Goal: Information Seeking & Learning: Learn about a topic

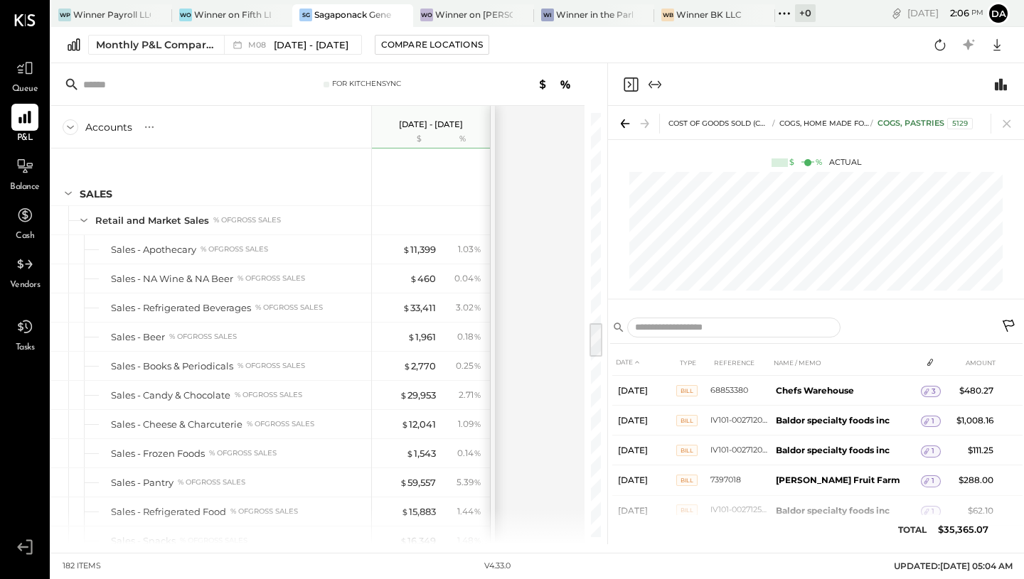
scroll to position [1293, 0]
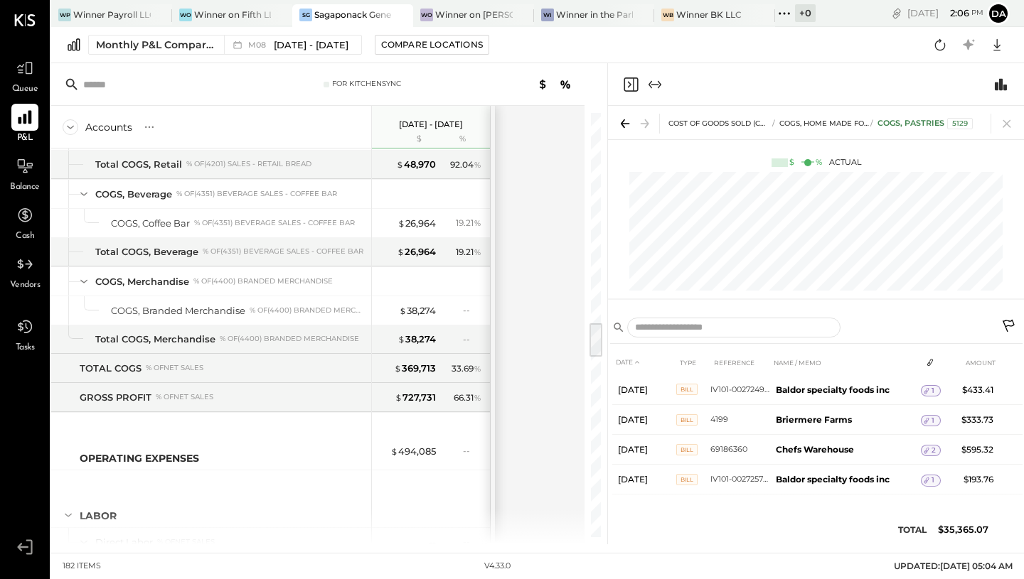
click at [26, 121] on icon at bounding box center [25, 118] width 14 height 14
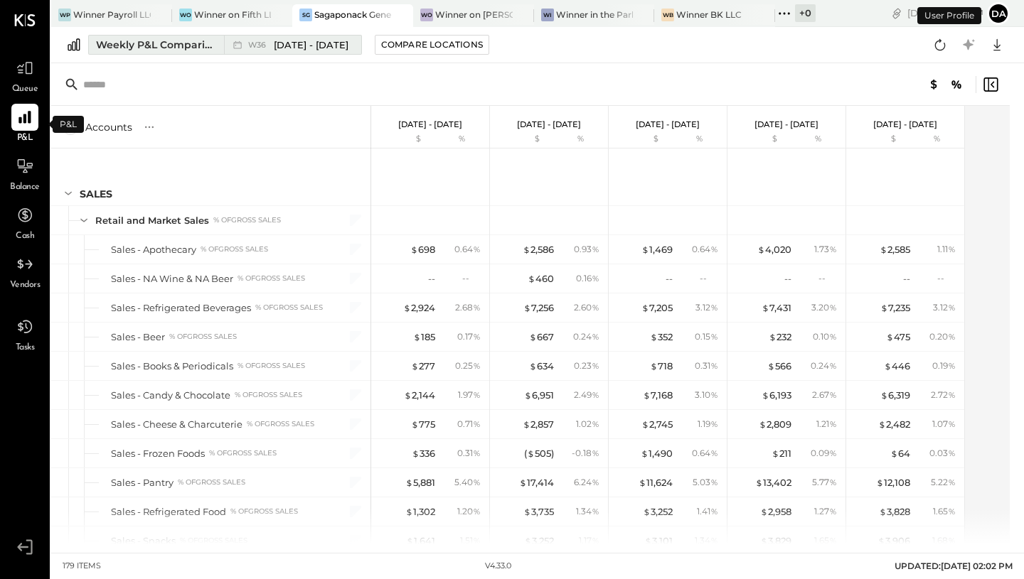
click at [291, 43] on span "Sep 1 - 7, 2025" at bounding box center [311, 45] width 75 height 14
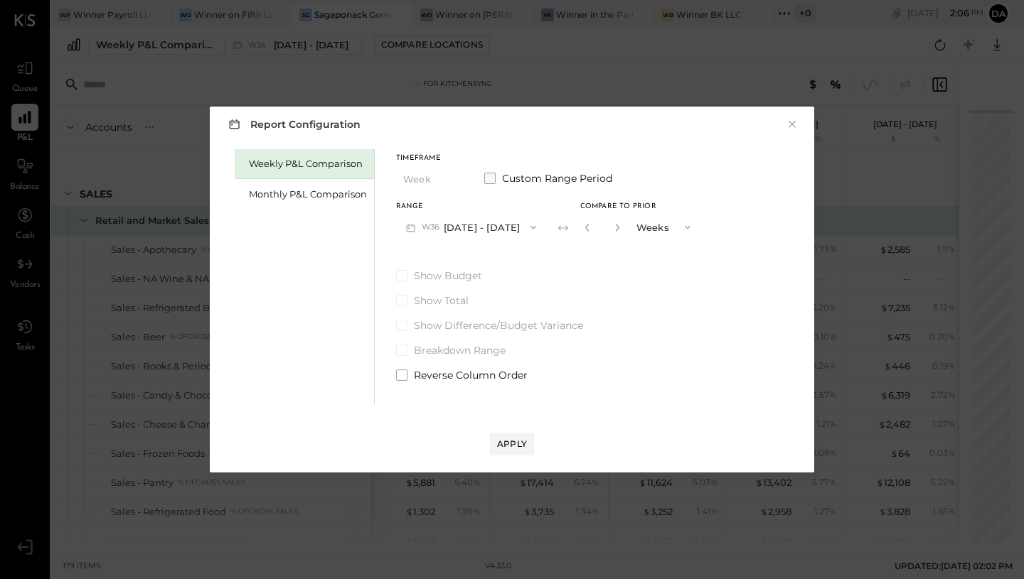
click at [489, 178] on span at bounding box center [489, 178] width 11 height 11
click at [441, 224] on button "Sep 1, 2025" at bounding box center [438, 227] width 85 height 26
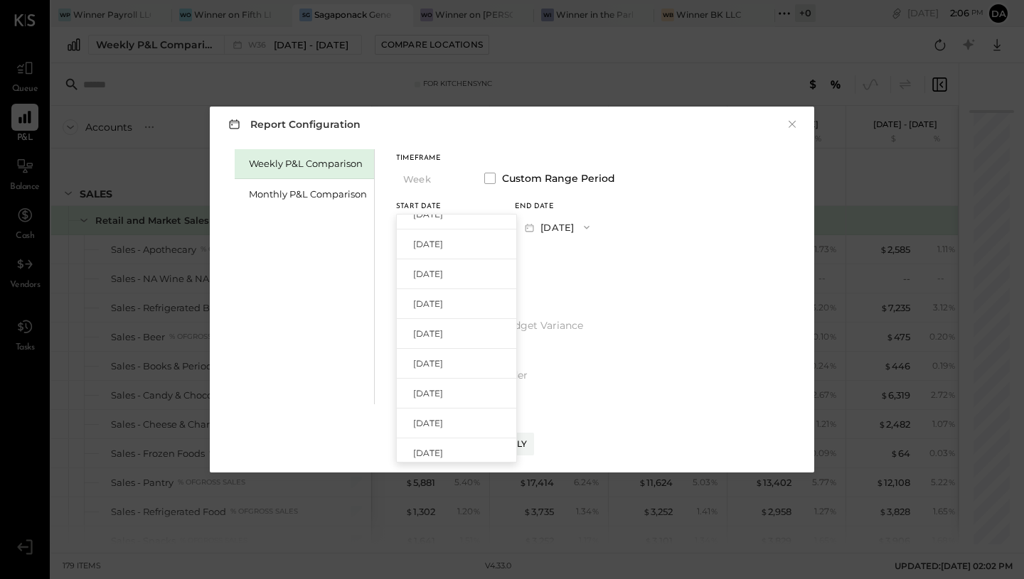
scroll to position [493, 0]
click at [436, 393] on span "Apr 7, 2025" at bounding box center [428, 393] width 30 height 12
click at [432, 227] on button "Apr 7, 2025" at bounding box center [438, 227] width 85 height 26
click at [440, 338] on div "Apr 7, 2025" at bounding box center [456, 331] width 119 height 30
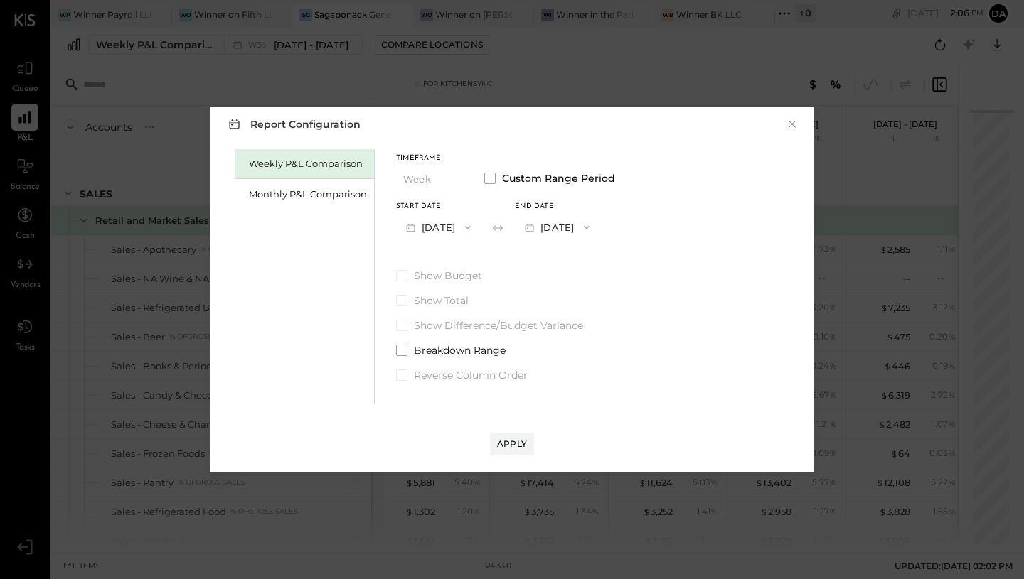
click at [599, 225] on button "Apr 13, 2025" at bounding box center [557, 227] width 85 height 26
click at [564, 295] on div "Aug 31, 2025" at bounding box center [574, 289] width 119 height 30
click at [506, 440] on div "Apply" at bounding box center [512, 444] width 30 height 12
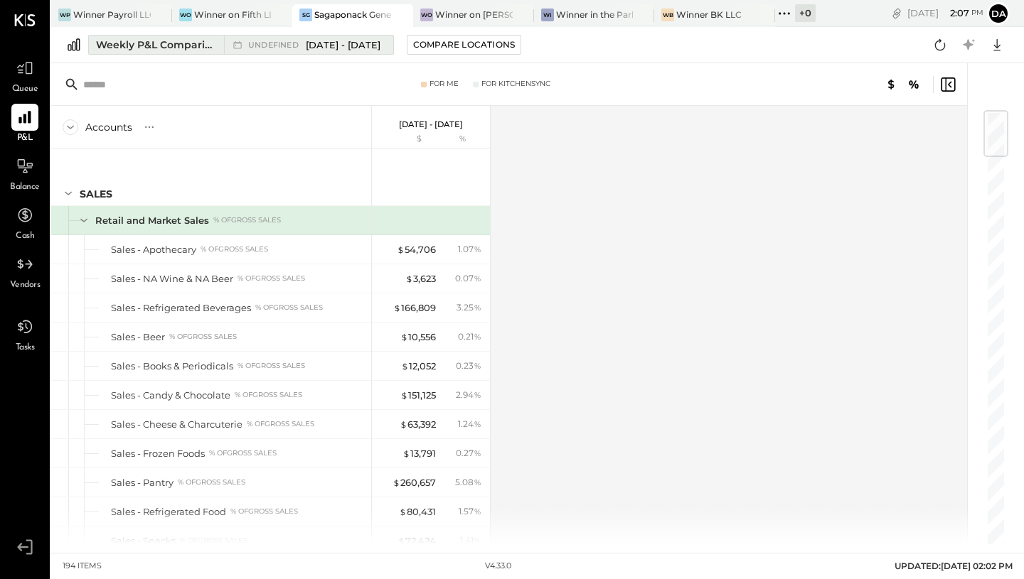
click at [322, 46] on span "Apr 7 - Aug 31, 2025" at bounding box center [343, 45] width 75 height 14
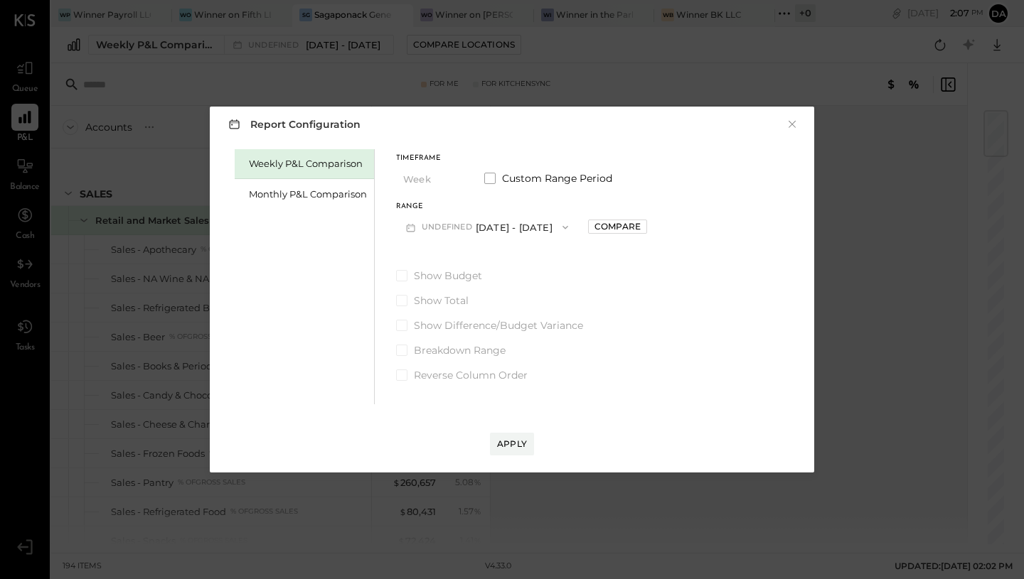
click at [466, 229] on span "undefined" at bounding box center [449, 227] width 54 height 11
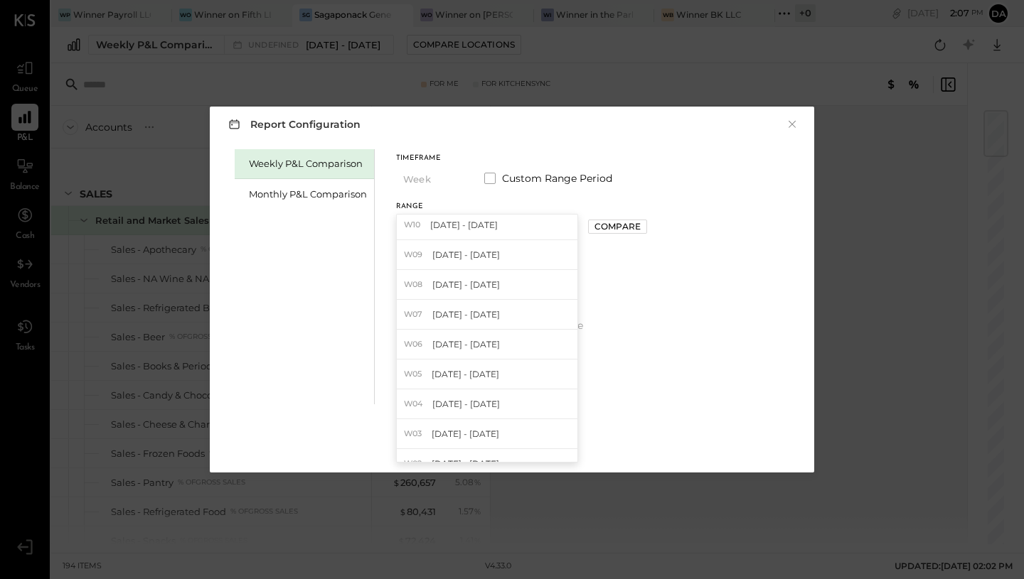
scroll to position [857, 0]
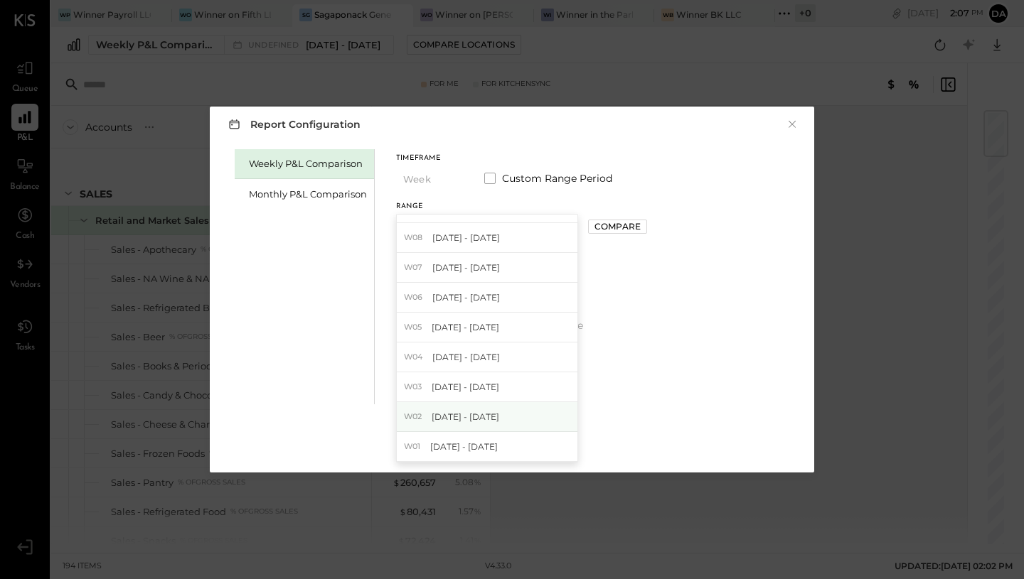
click at [460, 413] on span "Jan 6 - 12, 2025" at bounding box center [465, 417] width 68 height 12
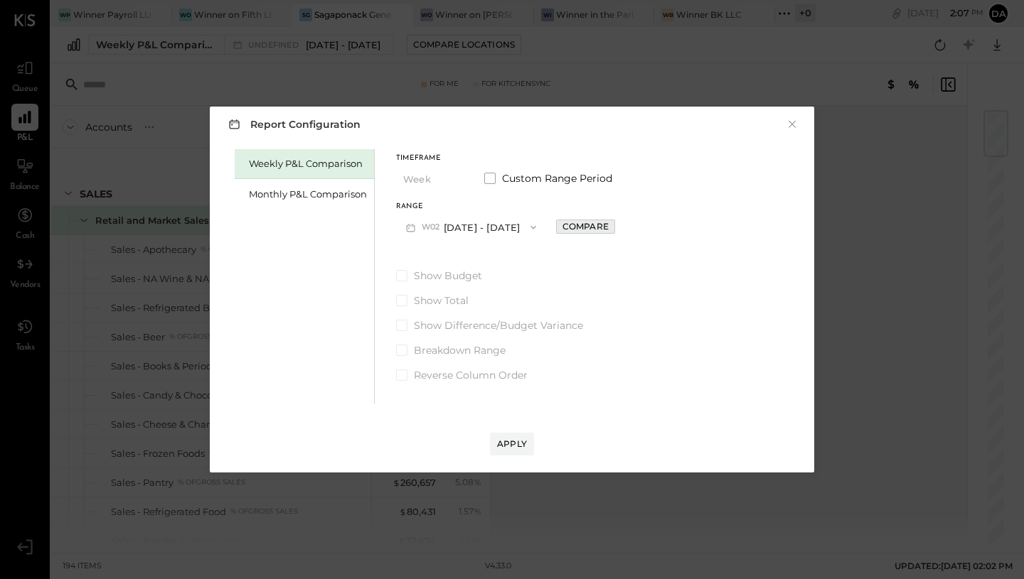
click at [562, 224] on div "Compare" at bounding box center [585, 226] width 46 height 12
click at [499, 182] on label "Custom Range Period" at bounding box center [548, 178] width 128 height 14
click at [599, 233] on button "Jan 12, 2025" at bounding box center [557, 227] width 85 height 26
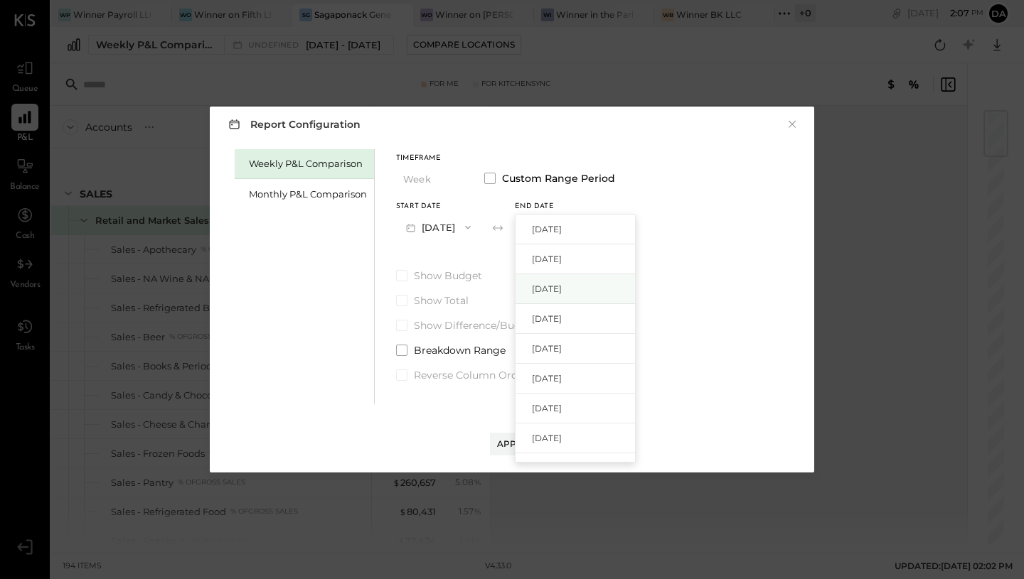
click at [562, 289] on span "Aug 31, 2025" at bounding box center [547, 289] width 30 height 12
click at [516, 446] on div "Apply" at bounding box center [512, 444] width 30 height 12
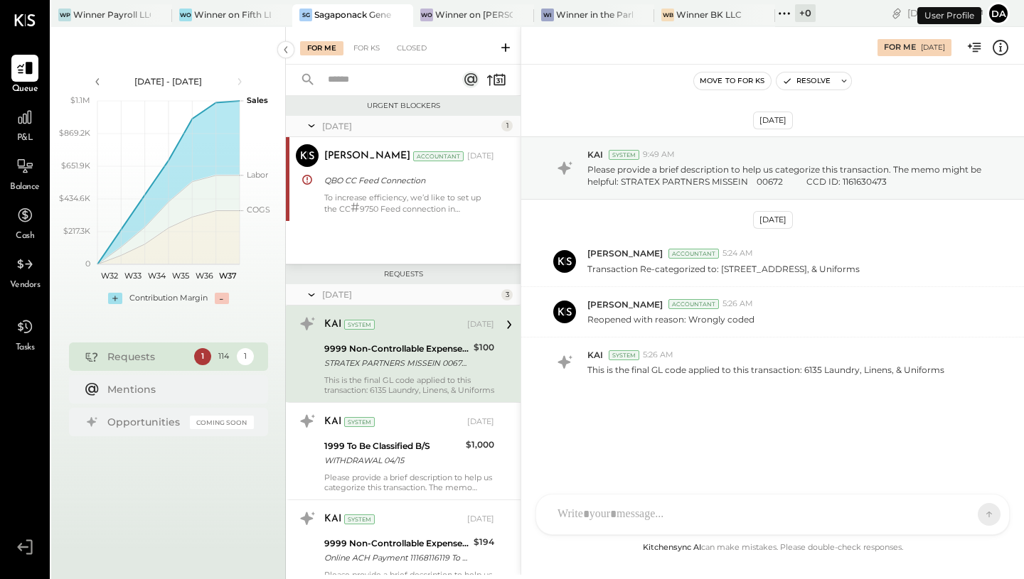
scroll to position [16, 0]
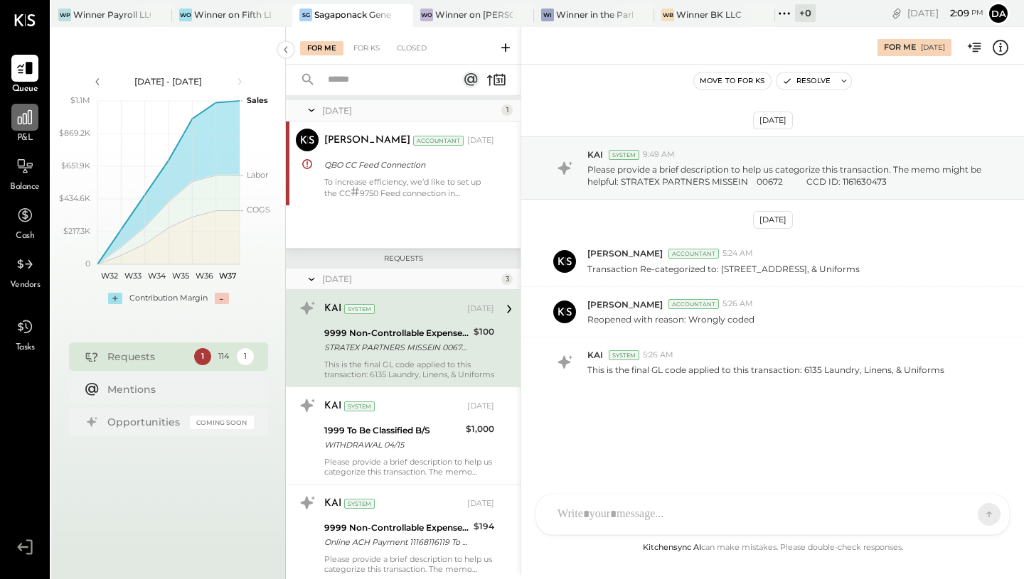
click at [23, 125] on icon at bounding box center [25, 117] width 18 height 18
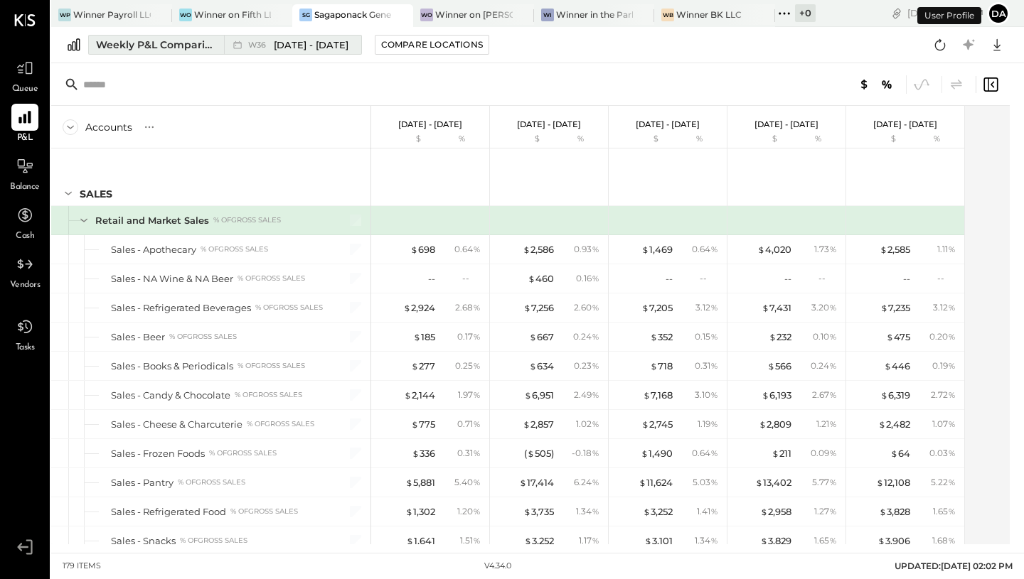
click at [306, 49] on span "Sep 1 - 7, 2025" at bounding box center [311, 45] width 75 height 14
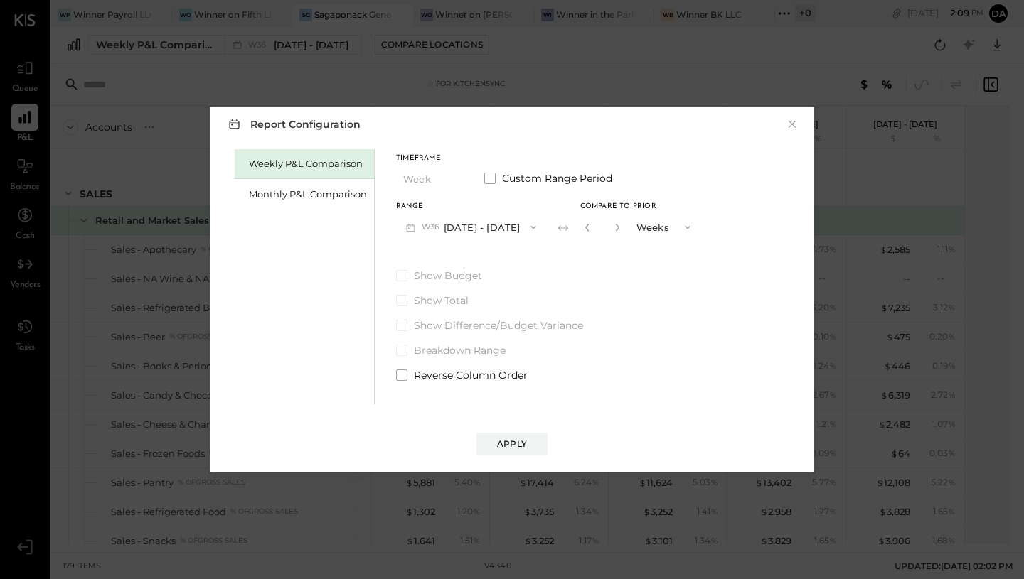
click at [463, 228] on button "W36 Sep 1 - 7, 2025" at bounding box center [471, 227] width 150 height 26
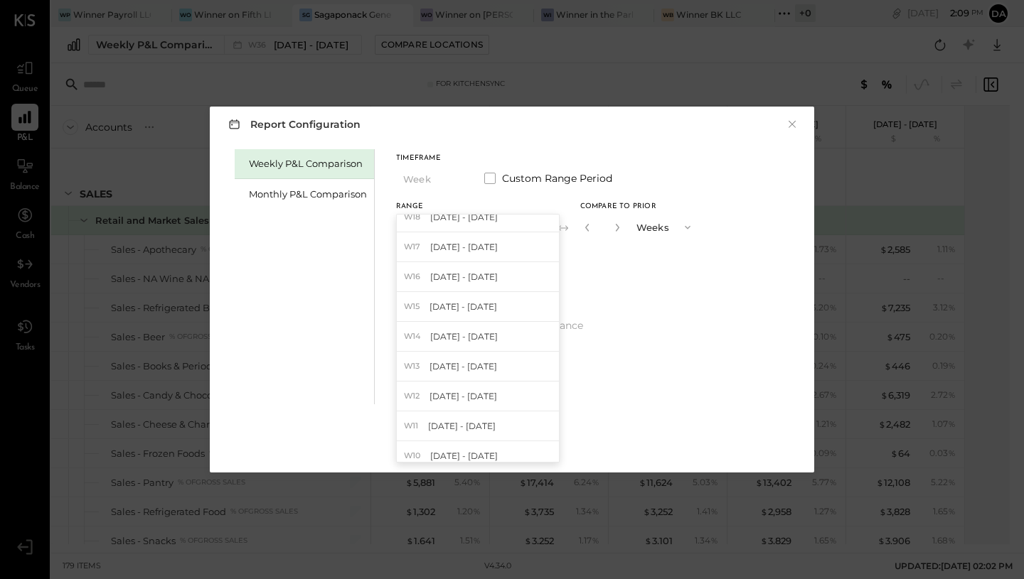
scroll to position [582, 0]
click at [463, 336] on span "Mar 31 - Apr 6, 2025" at bounding box center [464, 334] width 68 height 12
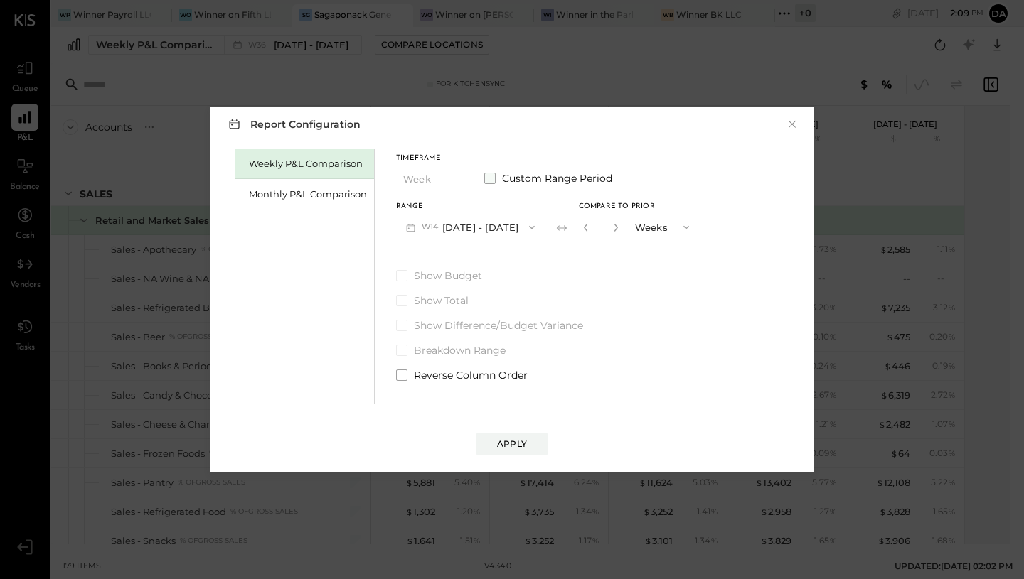
click at [495, 184] on label "Custom Range Period" at bounding box center [548, 178] width 128 height 14
click at [596, 227] on button "Apr 6, 2025" at bounding box center [557, 227] width 85 height 26
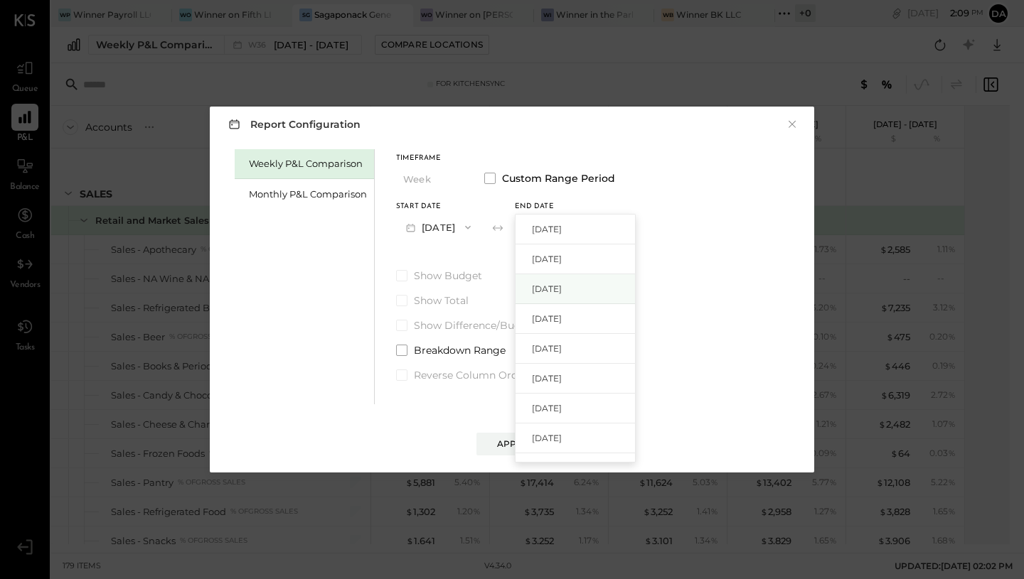
click at [593, 296] on div "Aug 31, 2025" at bounding box center [574, 289] width 119 height 30
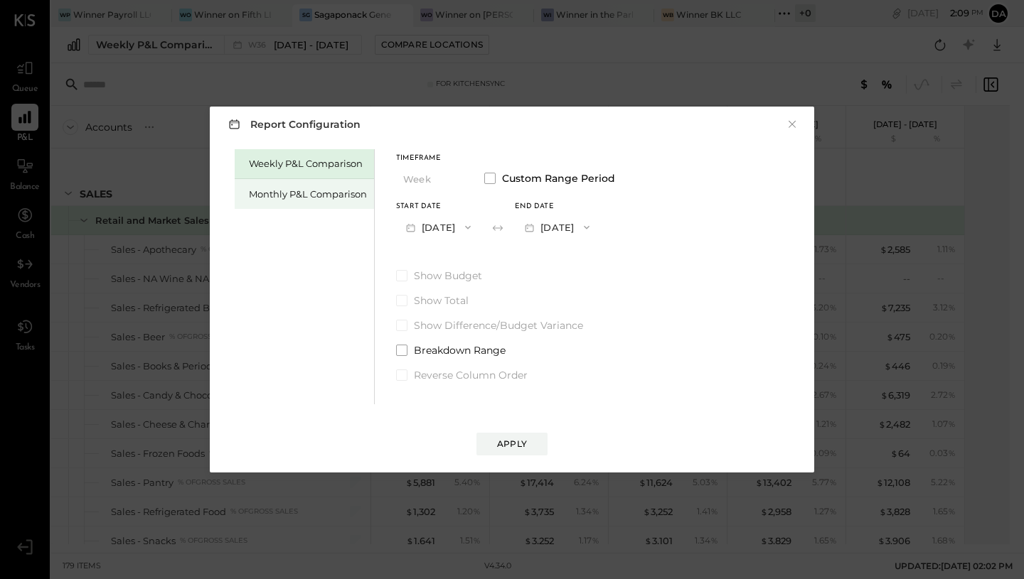
click at [325, 193] on div "Monthly P&L Comparison" at bounding box center [308, 195] width 118 height 14
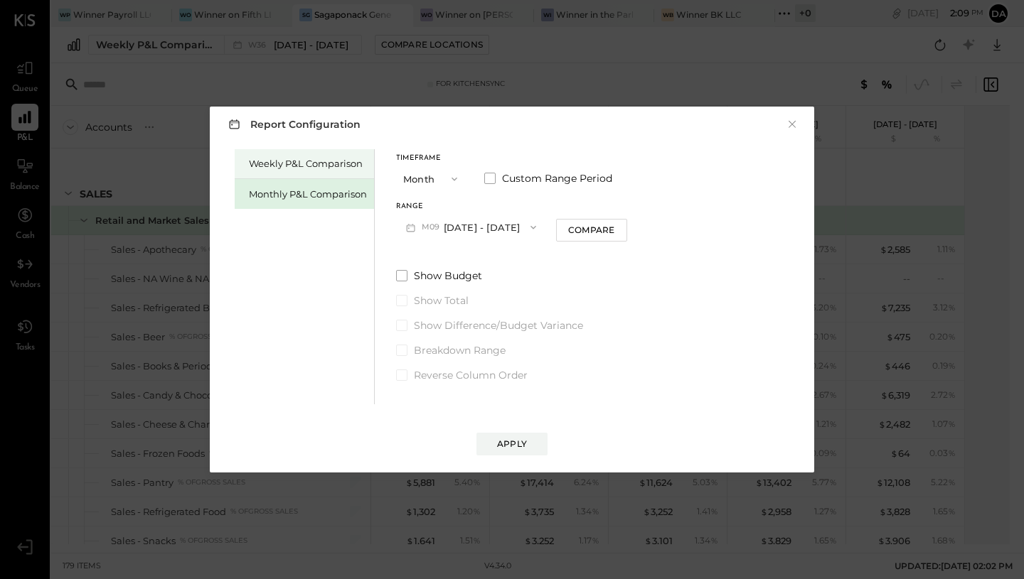
click at [335, 166] on div "Weekly P&L Comparison" at bounding box center [308, 164] width 118 height 14
click at [456, 229] on button "W37 Sep 8 - 14, 2025" at bounding box center [471, 227] width 150 height 26
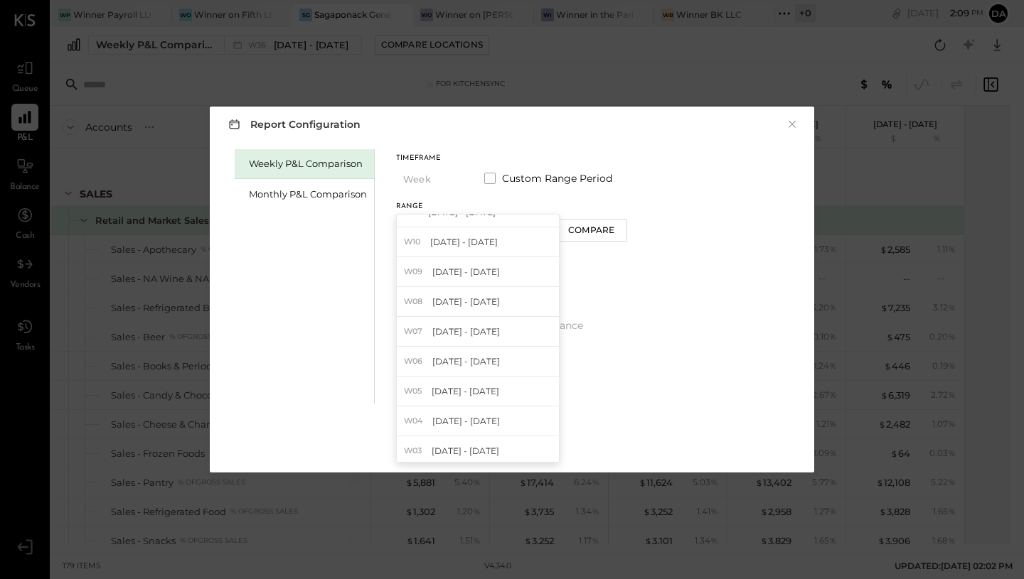
scroll to position [857, 0]
click at [463, 418] on span "Jan 6 - 12, 2025" at bounding box center [465, 417] width 68 height 12
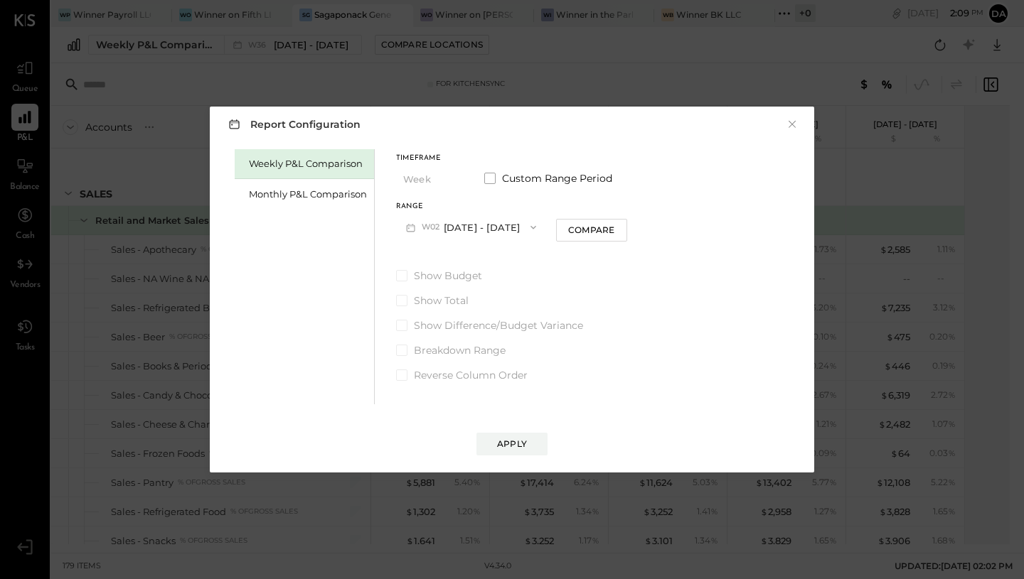
click at [499, 225] on button "W02 Jan 6 - 12, 2025" at bounding box center [471, 227] width 150 height 26
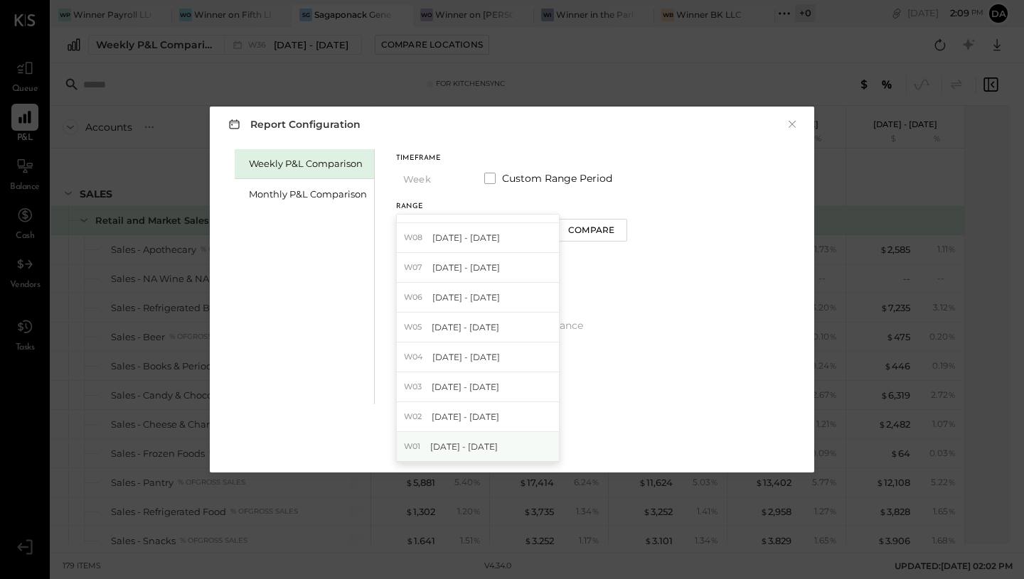
click at [471, 445] on span "Dec 30, 2024 - Jan 5, 2025" at bounding box center [464, 447] width 68 height 12
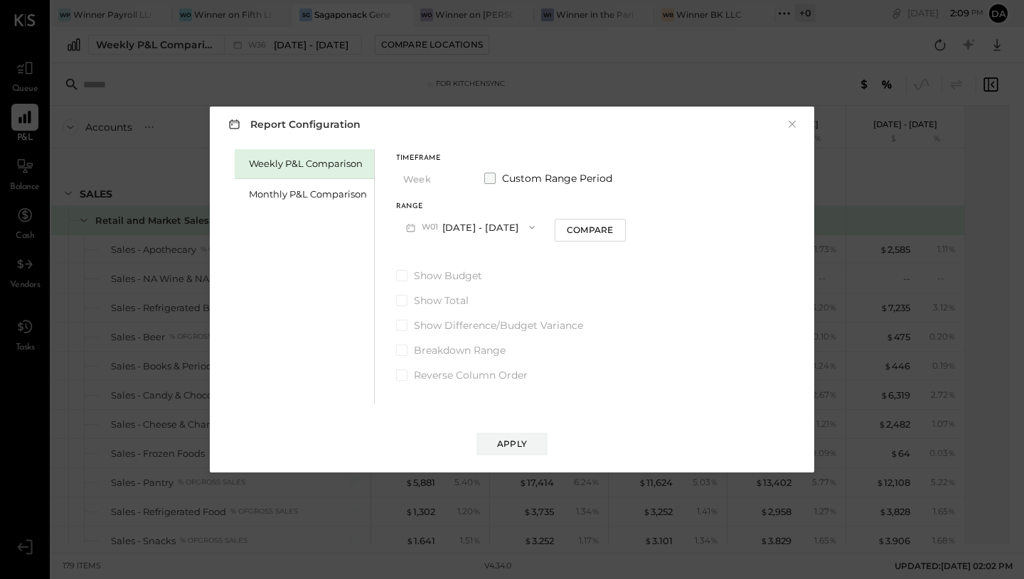
click at [497, 175] on label "Custom Range Period" at bounding box center [548, 178] width 128 height 14
click at [592, 229] on span "button" at bounding box center [583, 227] width 18 height 11
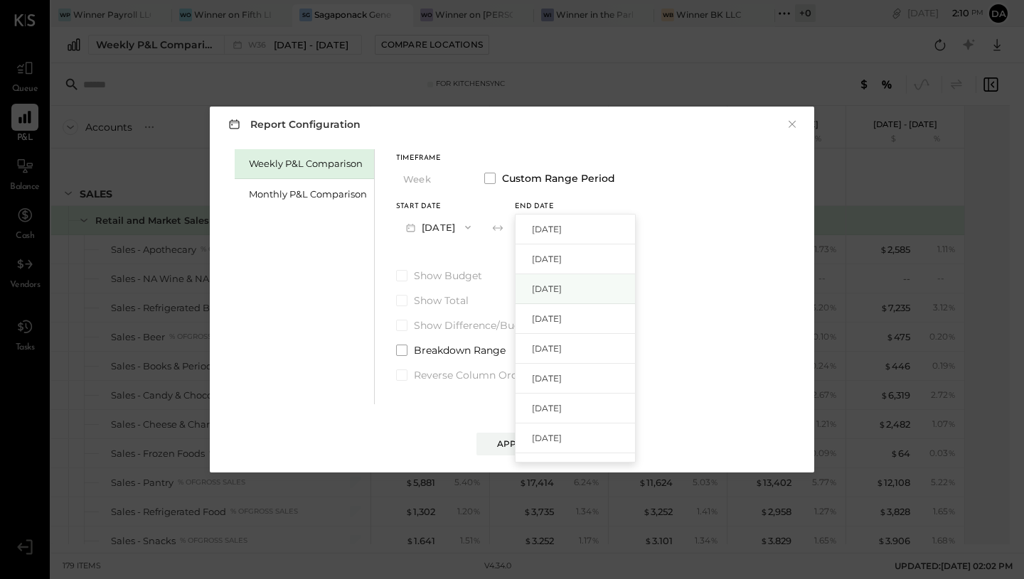
click at [562, 289] on span "Aug 31, 2025" at bounding box center [547, 289] width 30 height 12
click at [508, 444] on div "Apply" at bounding box center [512, 444] width 30 height 12
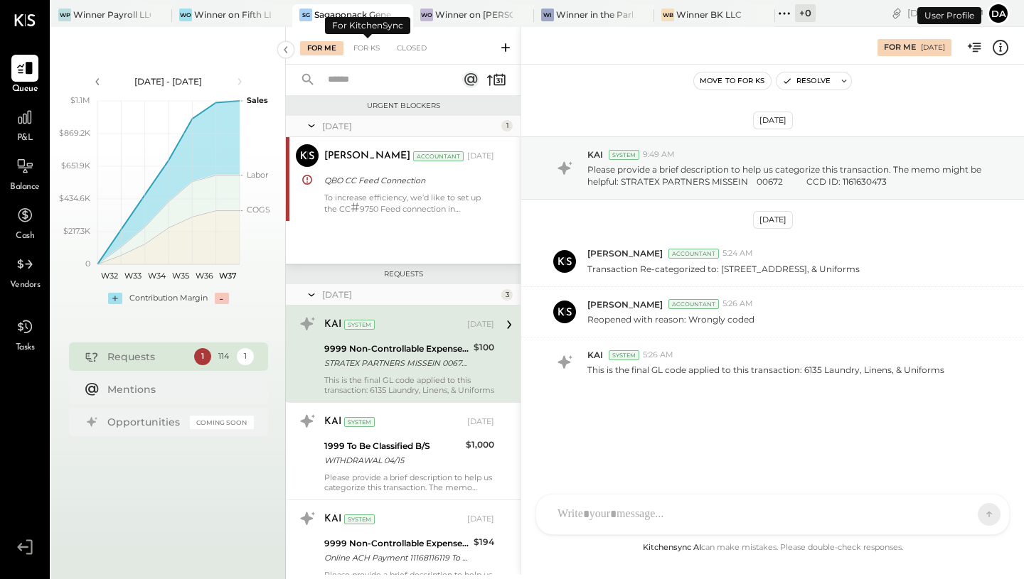
scroll to position [16, 0]
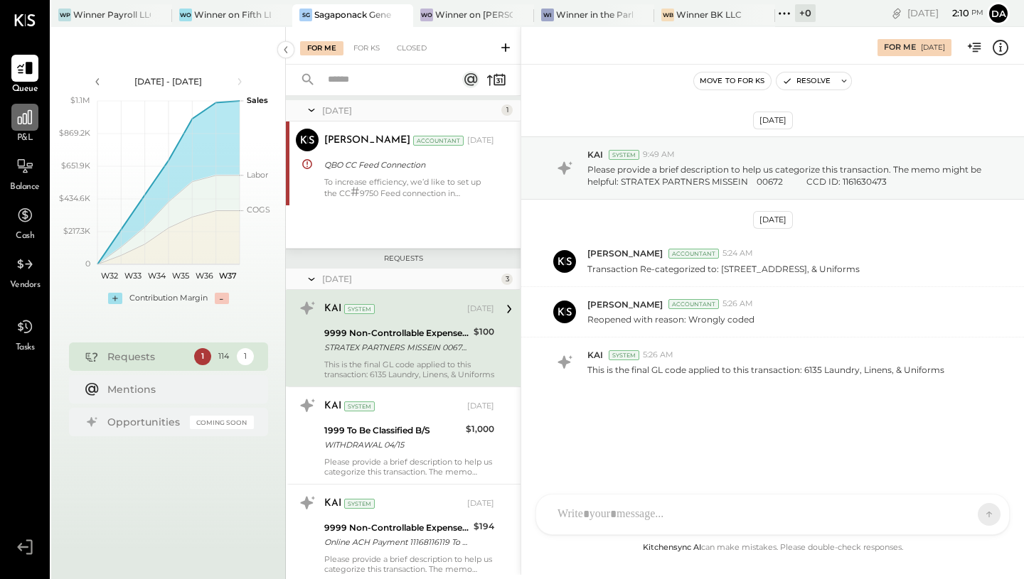
click at [17, 126] on icon at bounding box center [25, 117] width 18 height 18
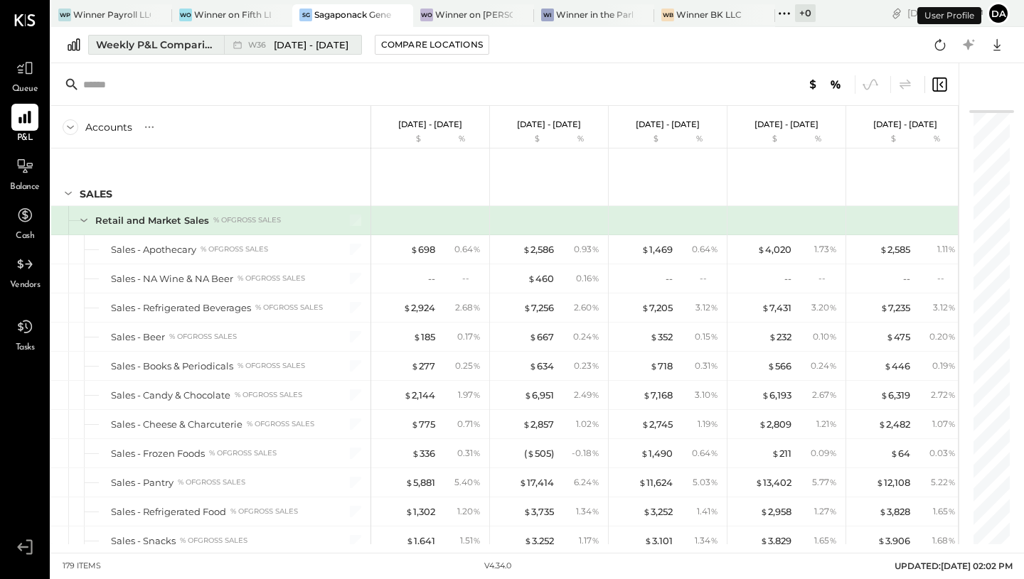
click at [311, 45] on span "Sep 1 - 7, 2025" at bounding box center [311, 45] width 75 height 14
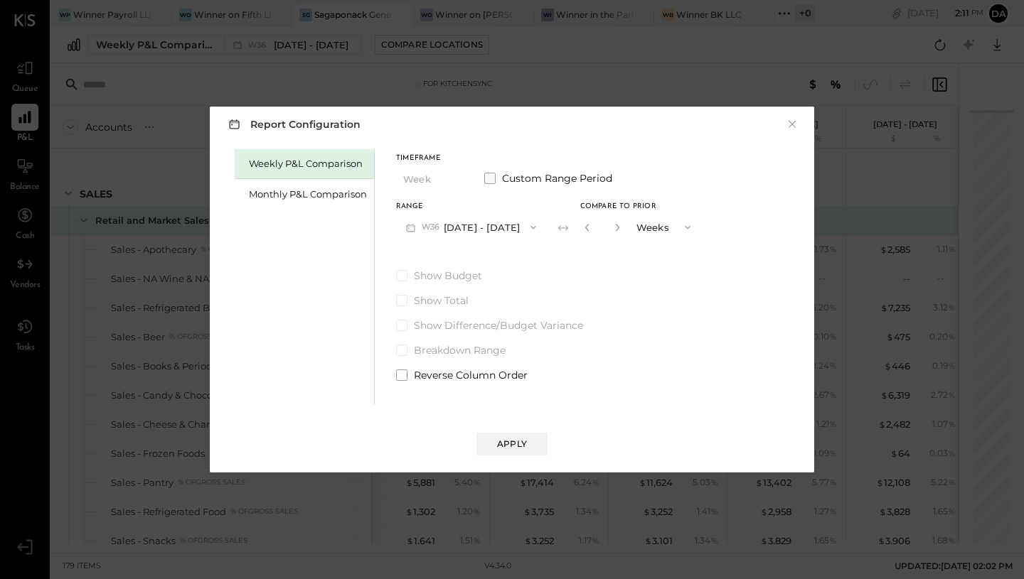
click at [495, 176] on label "Custom Range Period" at bounding box center [548, 178] width 128 height 14
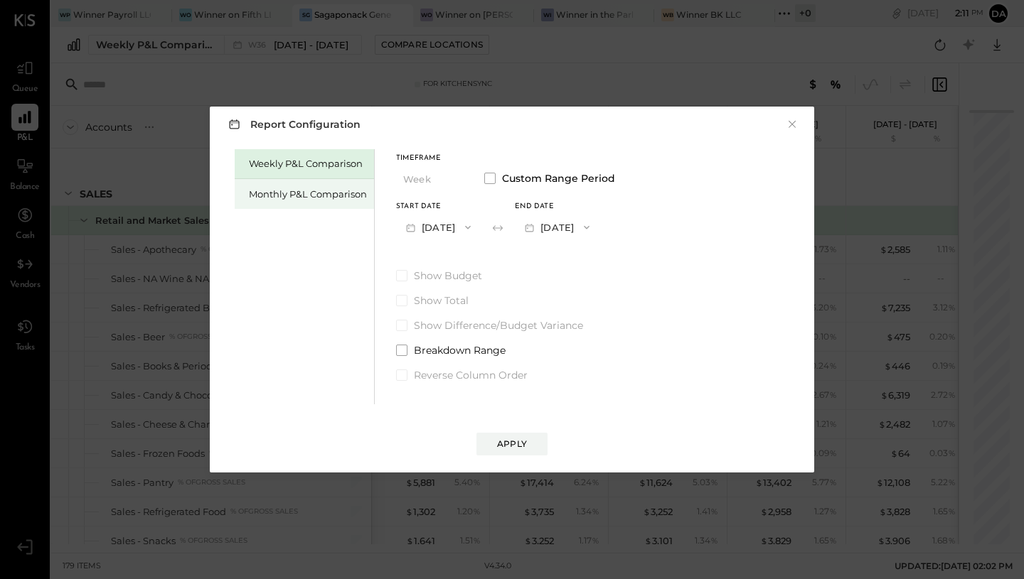
click at [325, 193] on div "Monthly P&L Comparison" at bounding box center [308, 195] width 118 height 14
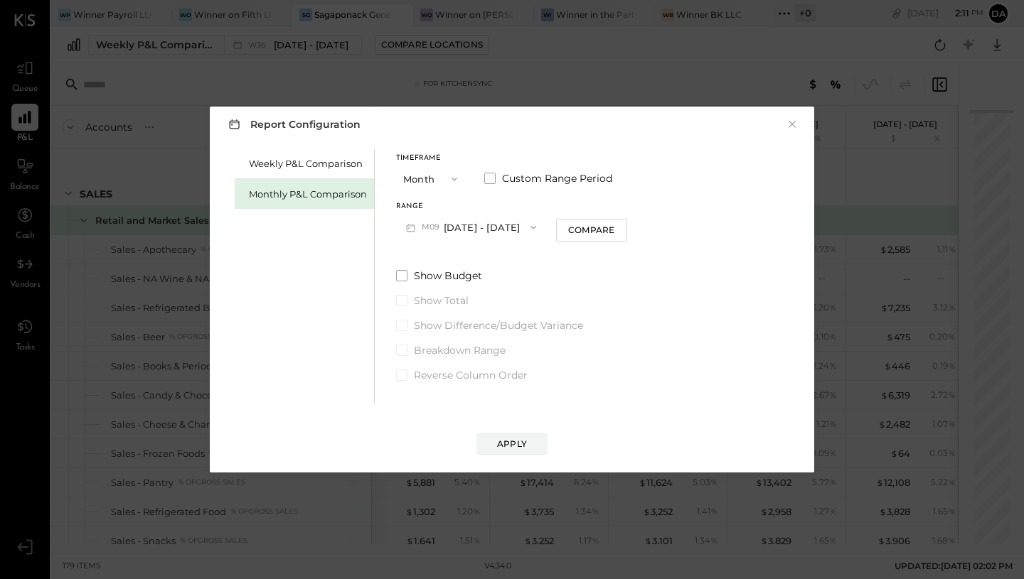
click at [471, 228] on button "M09 Sep 1 - 30, 2025" at bounding box center [471, 227] width 150 height 26
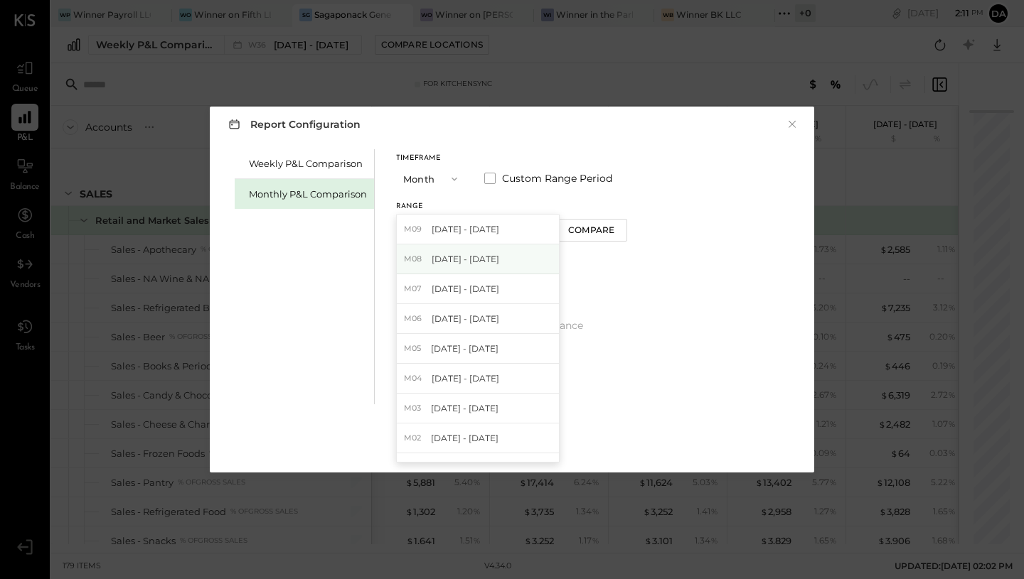
click at [462, 260] on span "Aug 1 - 31, 2025" at bounding box center [465, 259] width 68 height 12
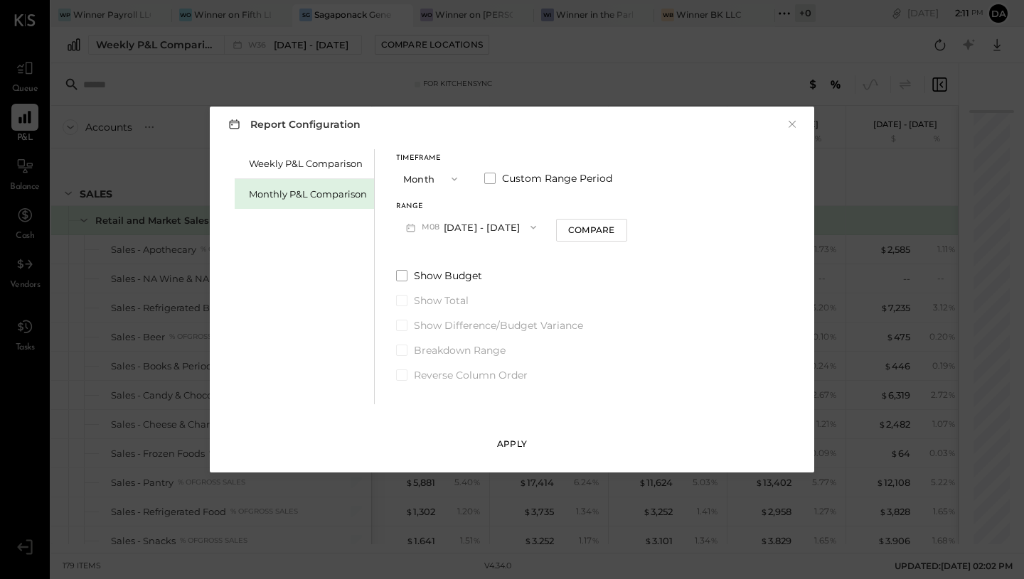
click at [518, 446] on div "Apply" at bounding box center [512, 444] width 30 height 12
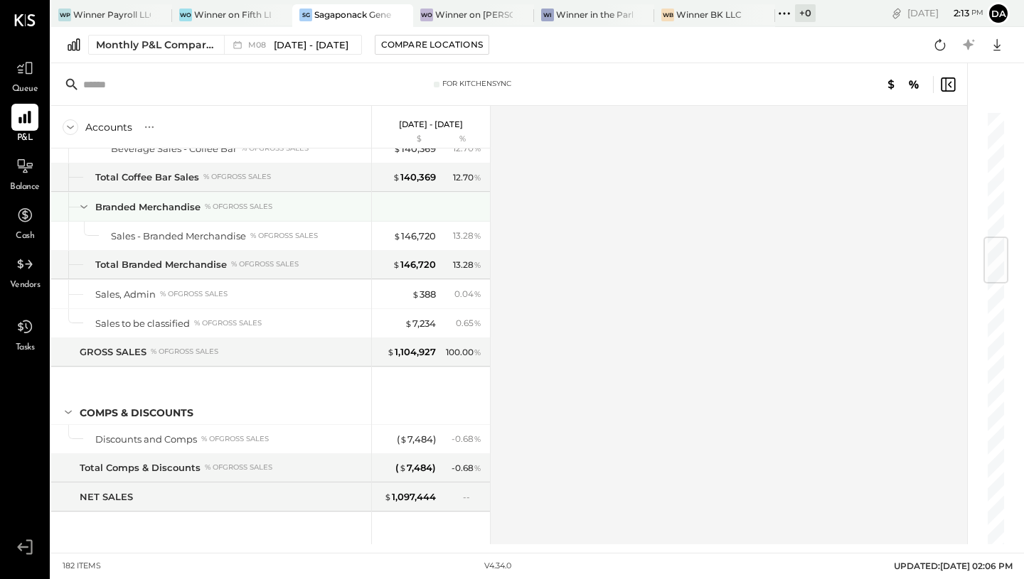
scroll to position [1062, 0]
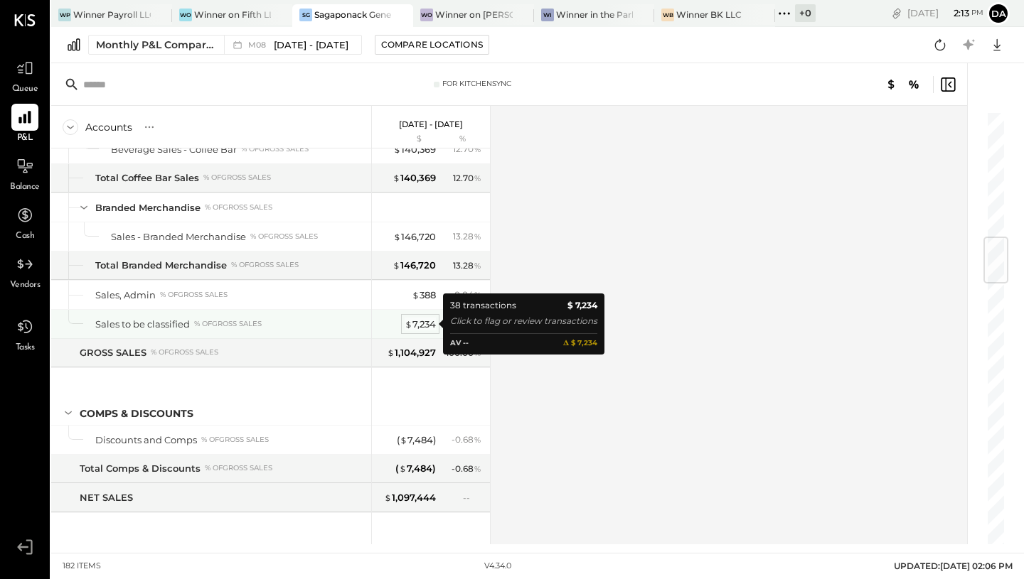
click at [422, 321] on div "$ 7,234" at bounding box center [419, 325] width 31 height 14
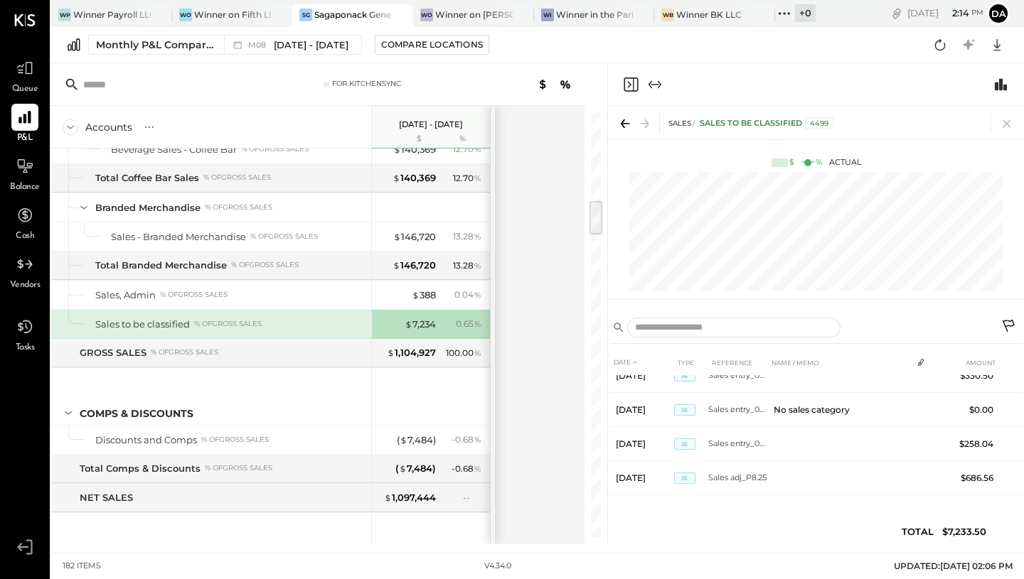
scroll to position [1178, 0]
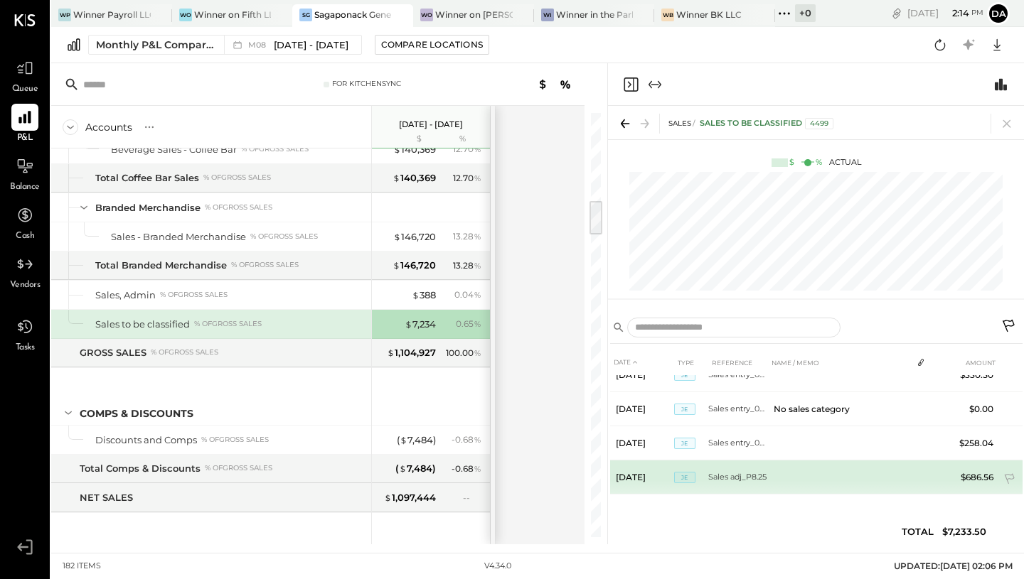
click at [760, 479] on td "Sales adj_P8.25" at bounding box center [738, 478] width 60 height 34
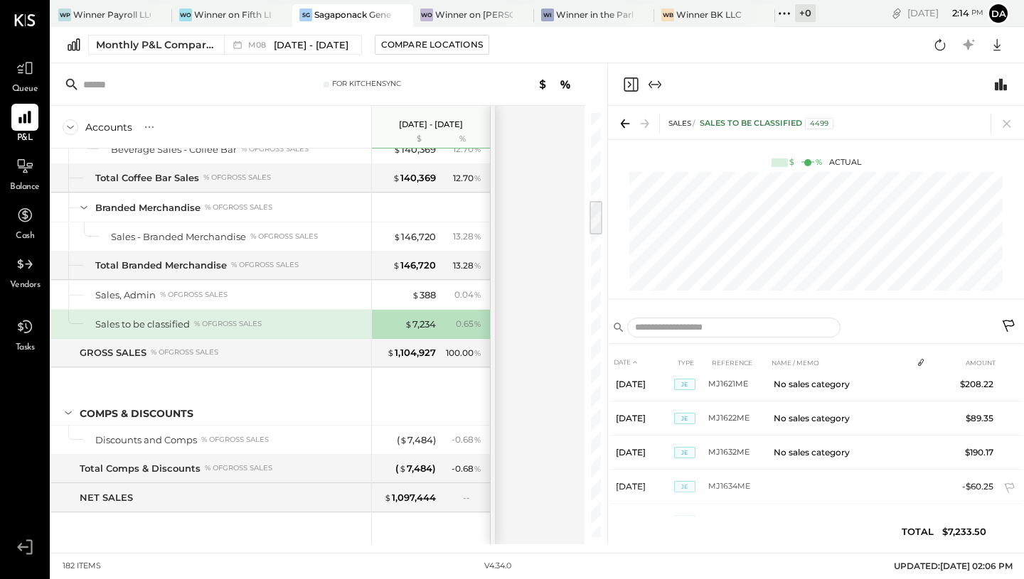
scroll to position [0, 0]
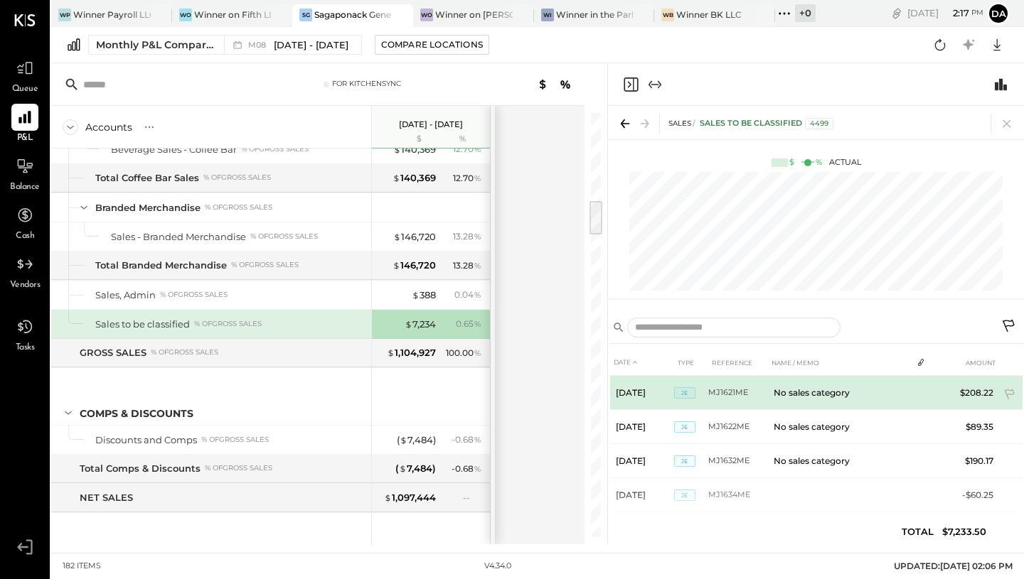
click at [967, 397] on td "$208.22" at bounding box center [971, 393] width 55 height 34
click at [967, 392] on td "$208.22" at bounding box center [971, 393] width 55 height 34
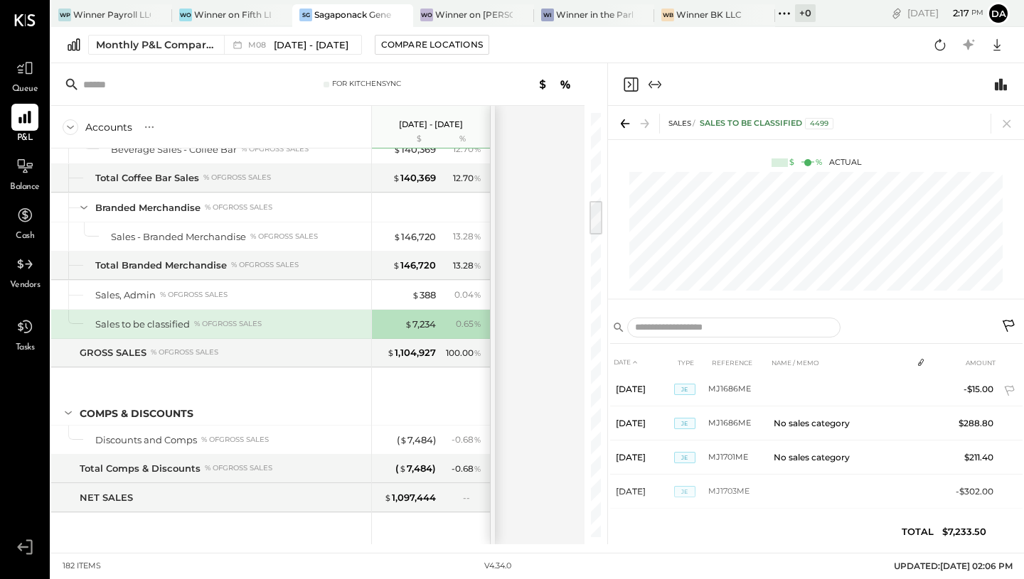
scroll to position [210, 0]
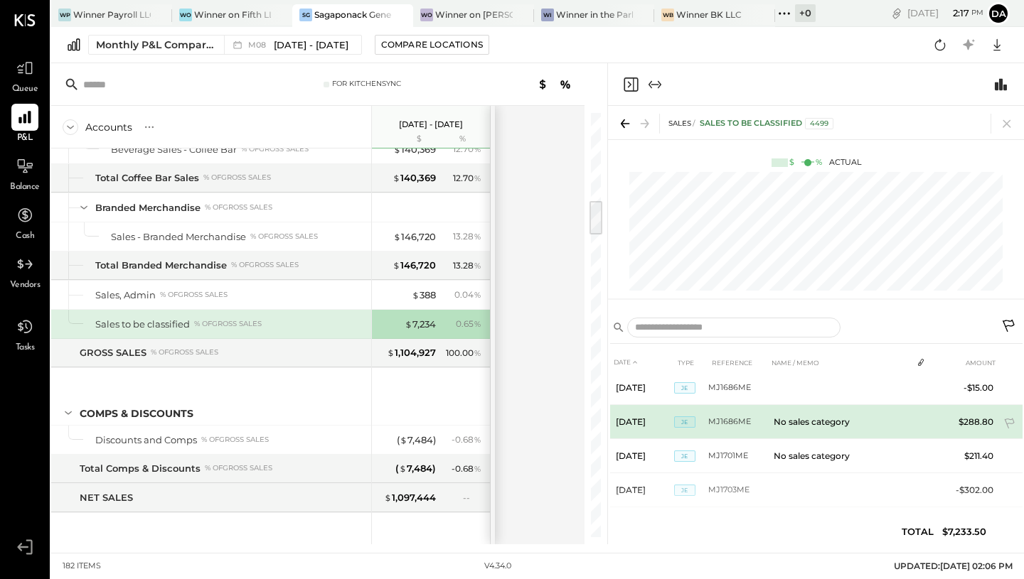
click at [938, 422] on tr "Aug 7, 25 JE MJ1686ME No sales category $288.80" at bounding box center [816, 422] width 412 height 34
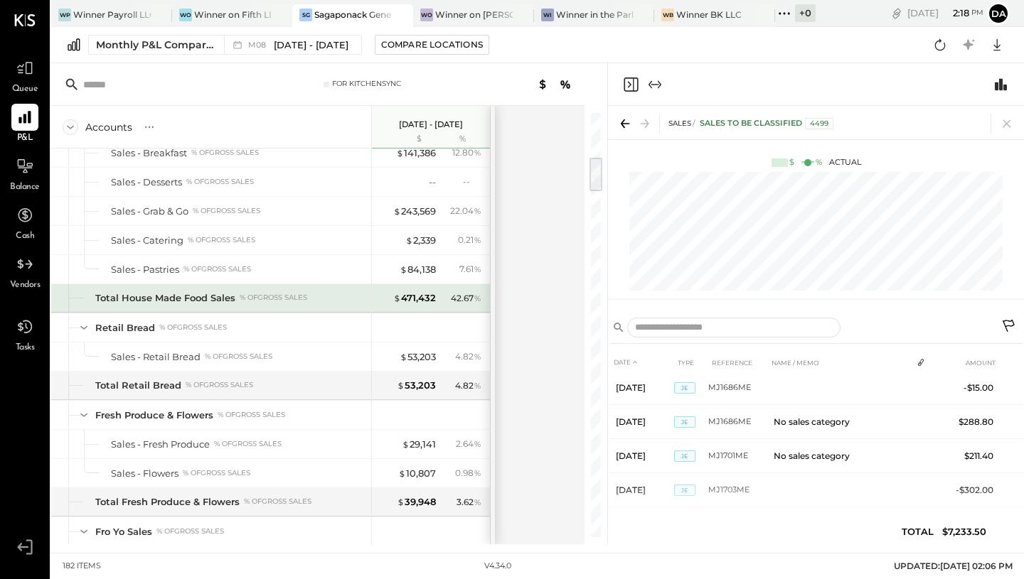
scroll to position [540, 0]
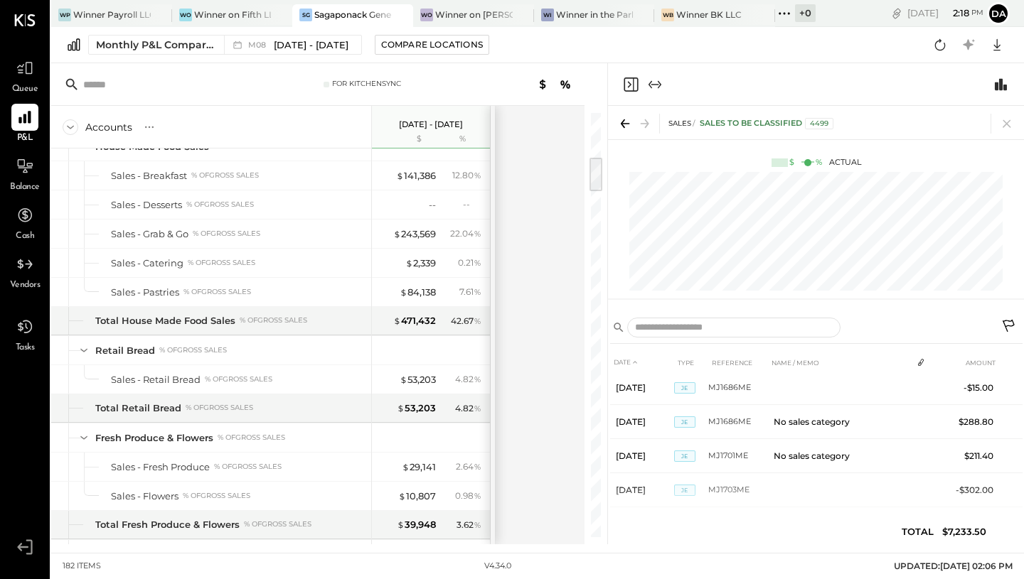
click at [653, 80] on icon "Expand panel (e)" at bounding box center [654, 84] width 17 height 17
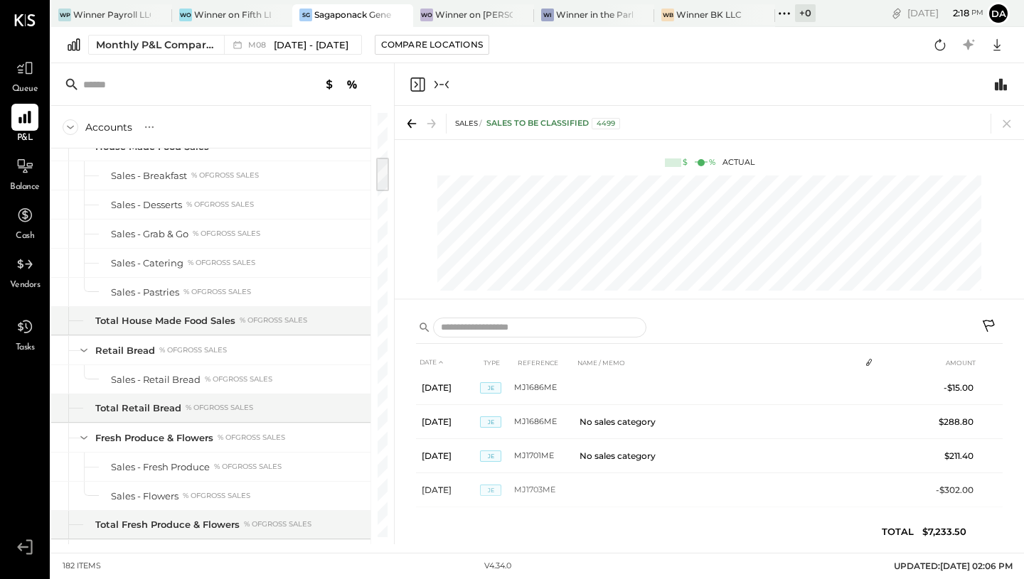
click at [416, 82] on icon "Close panel" at bounding box center [416, 84] width 4 height 6
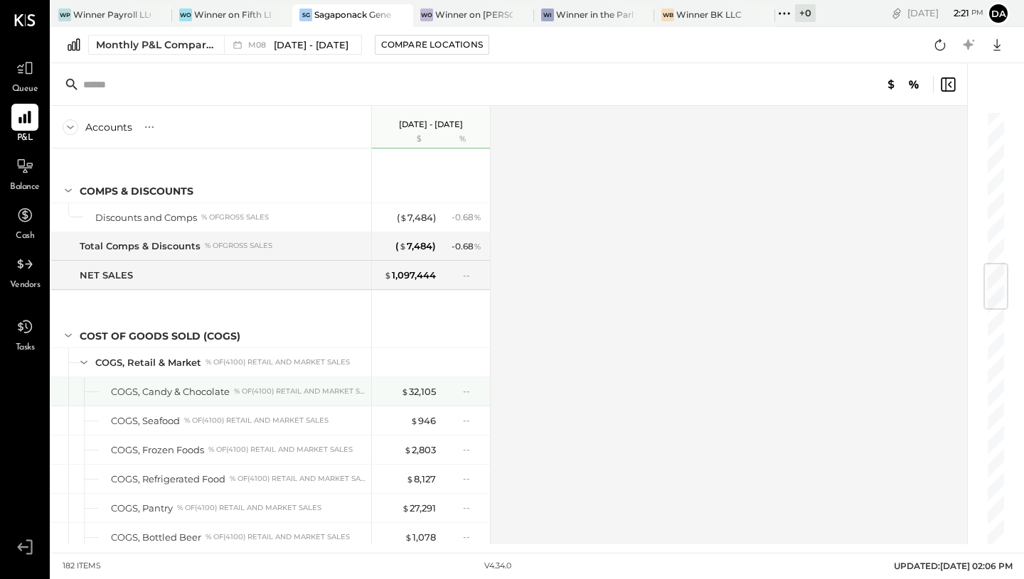
scroll to position [1294, 0]
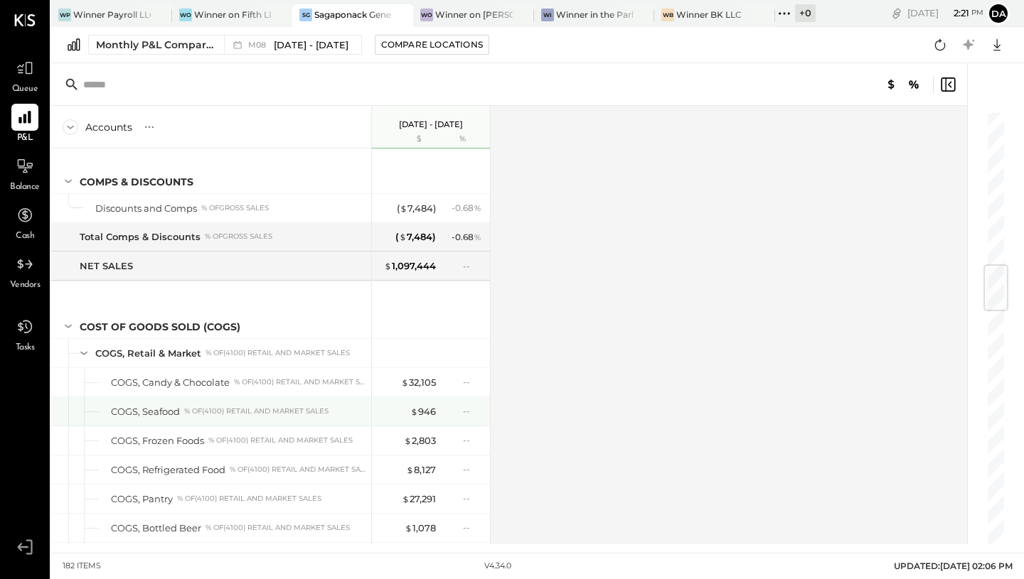
click at [467, 410] on div "--" at bounding box center [472, 411] width 18 height 12
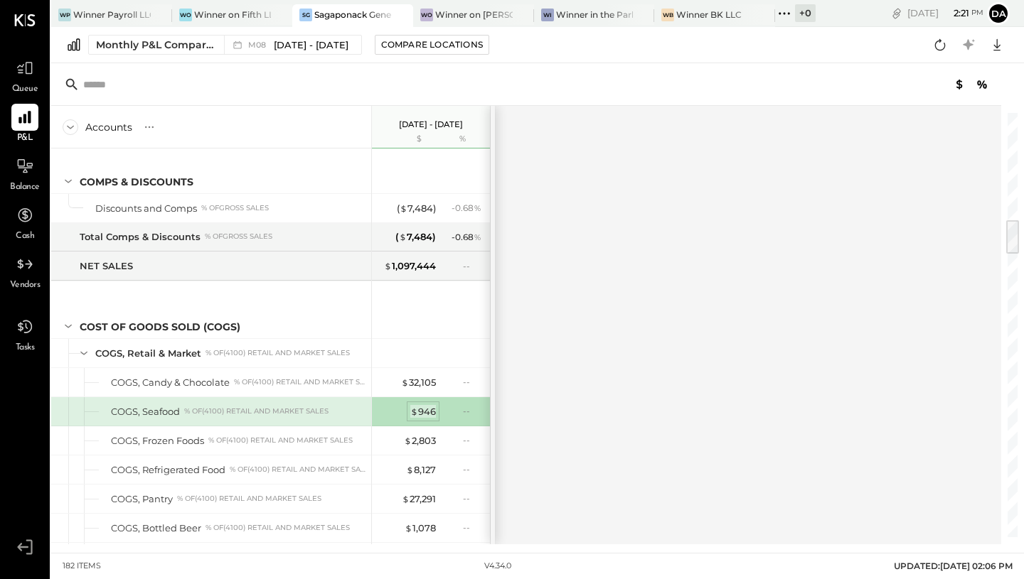
click at [426, 411] on div "$ 946" at bounding box center [423, 412] width 26 height 14
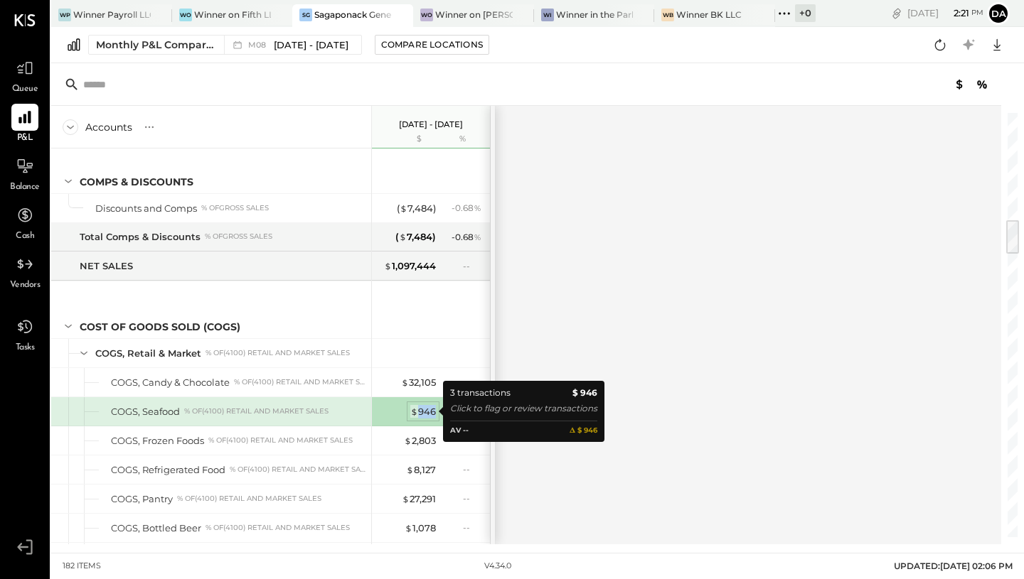
click at [426, 411] on div "$ 946" at bounding box center [423, 412] width 26 height 14
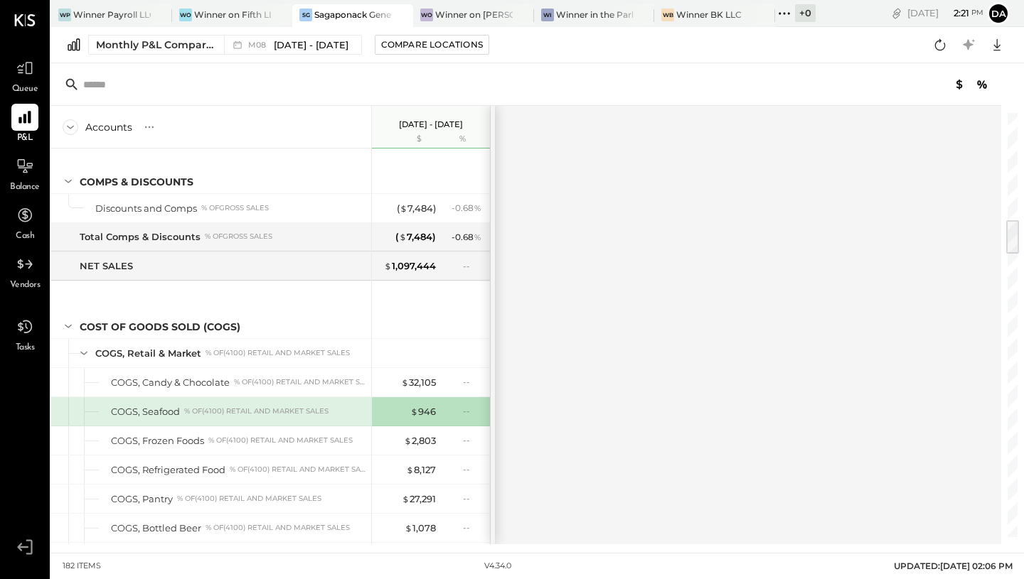
click at [333, 412] on div "COGS, Seafood % of (4100) Retail and Market Sales" at bounding box center [238, 412] width 254 height 14
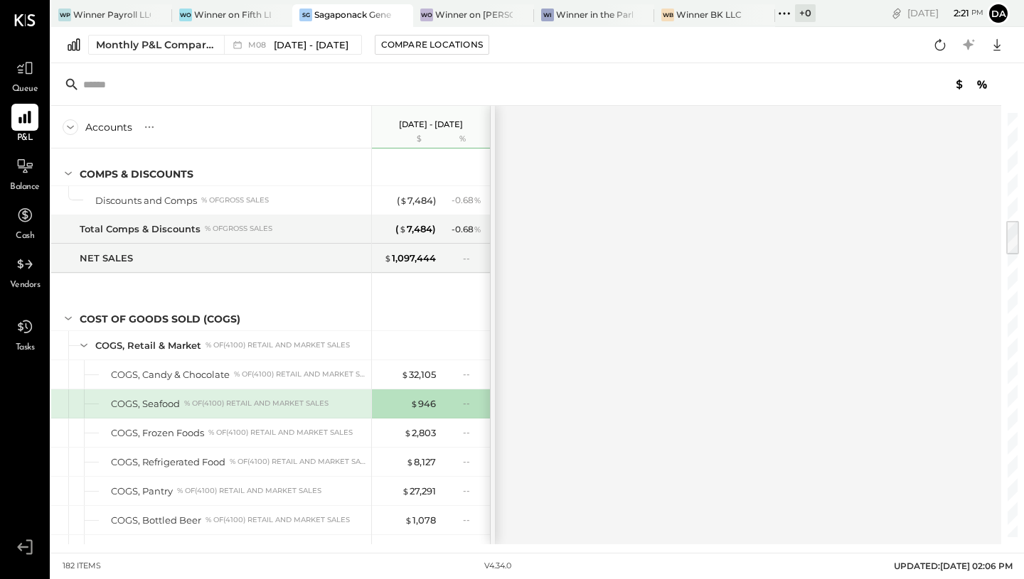
scroll to position [1300, 0]
click at [246, 406] on div "% of (4100) Retail and Market Sales" at bounding box center [256, 405] width 144 height 10
click at [244, 407] on div "% of (4100) Retail and Market Sales" at bounding box center [256, 405] width 144 height 10
drag, startPoint x: 492, startPoint y: 266, endPoint x: 562, endPoint y: 266, distance: 70.4
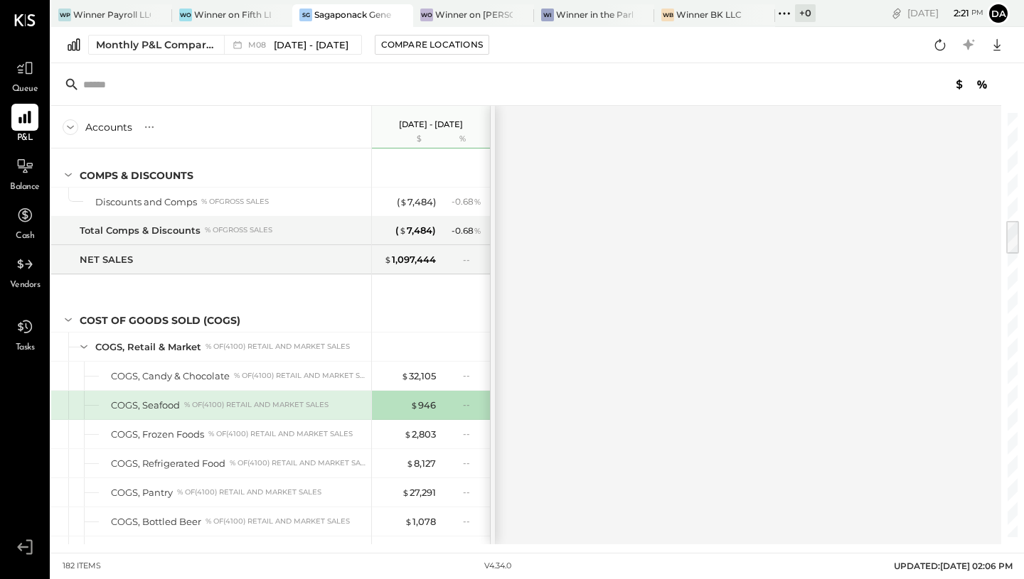
click at [562, 266] on div "Accounts S % GL Aug 1 - 31, 2025 $ % SALES Retail and Market Sales % of GROSS S…" at bounding box center [527, 325] width 952 height 439
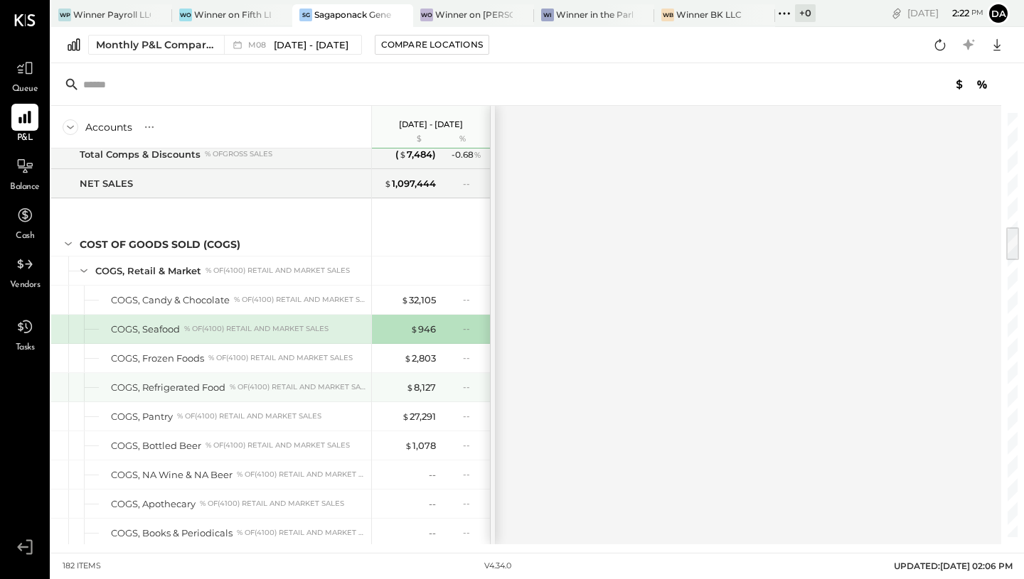
scroll to position [1378, 0]
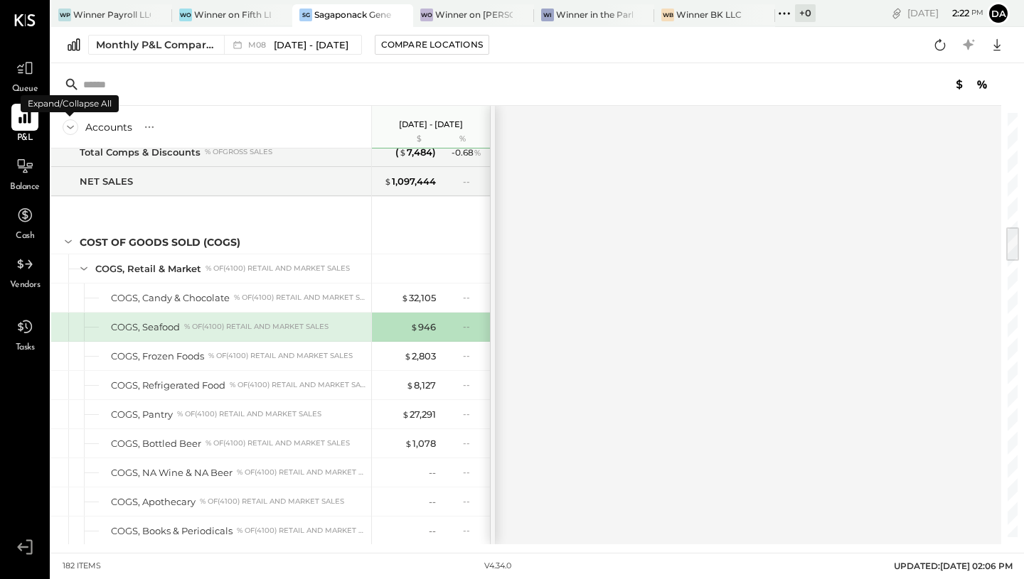
click at [68, 125] on icon at bounding box center [71, 127] width 16 height 16
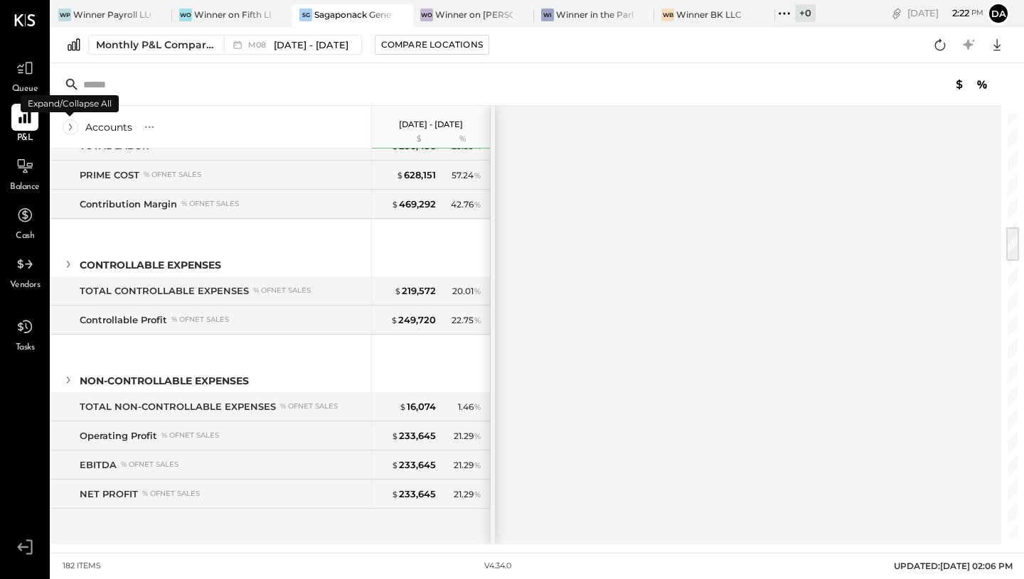
scroll to position [154, 0]
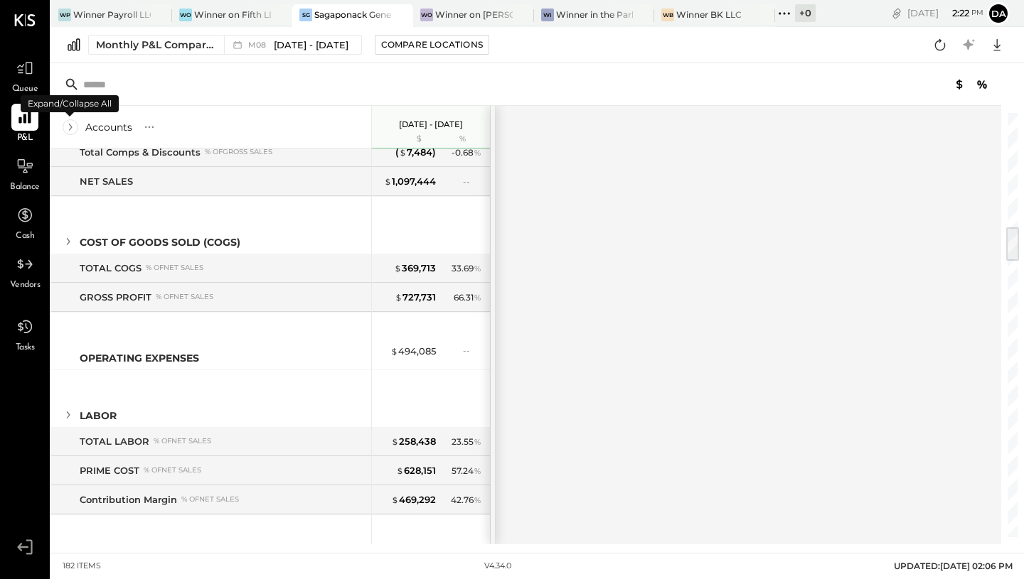
click at [68, 125] on icon at bounding box center [71, 127] width 16 height 16
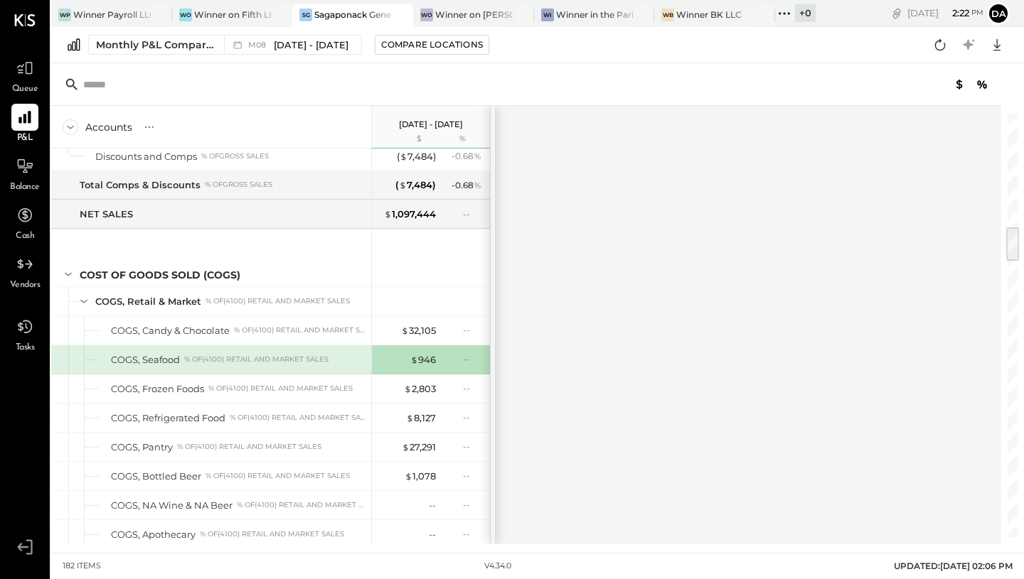
scroll to position [1309, 0]
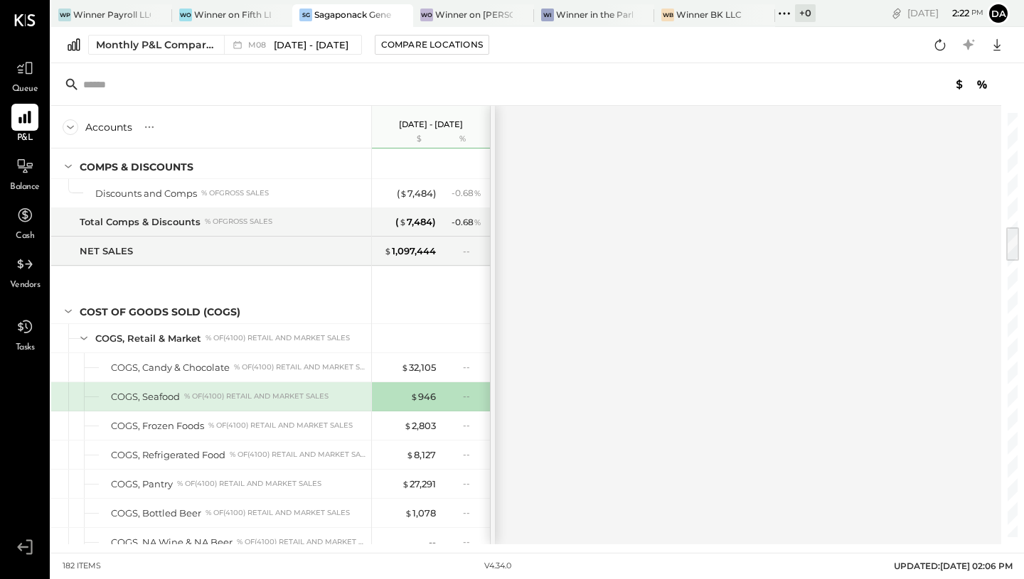
click at [404, 394] on div "$ 946" at bounding box center [407, 397] width 57 height 14
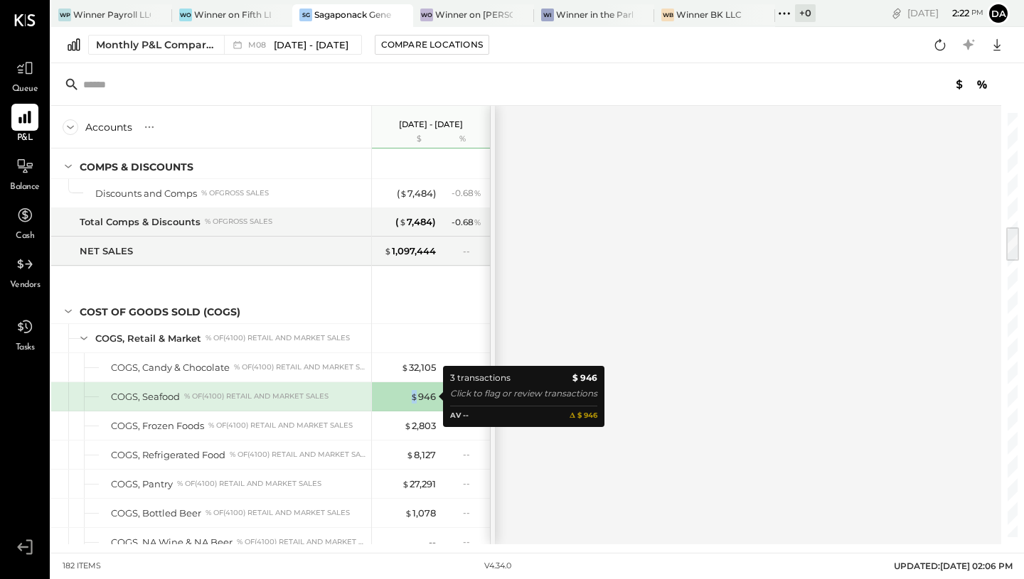
click at [404, 394] on div "$ 946" at bounding box center [407, 397] width 57 height 14
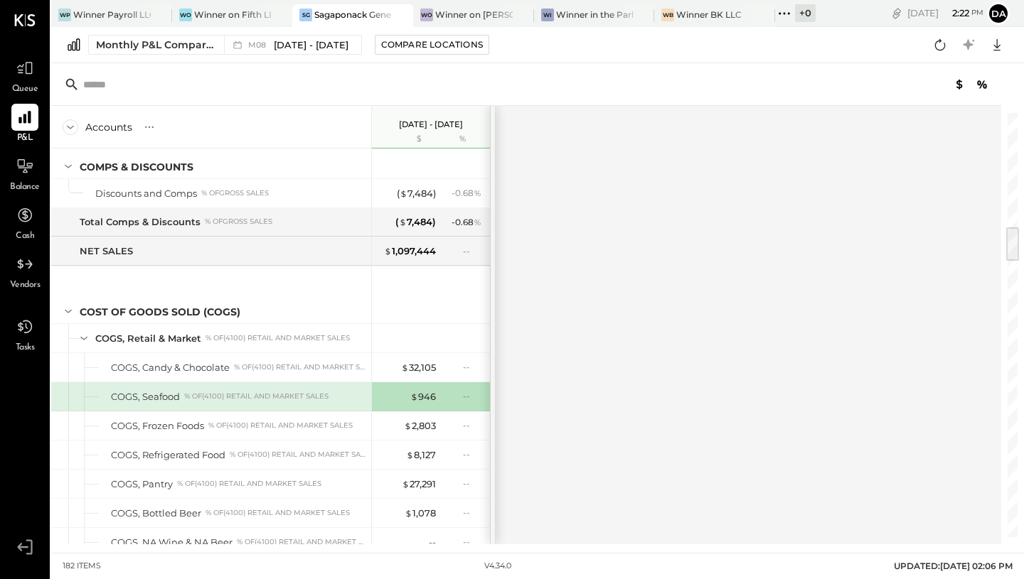
click at [233, 395] on div "% of (4100) Retail and Market Sales" at bounding box center [256, 397] width 144 height 10
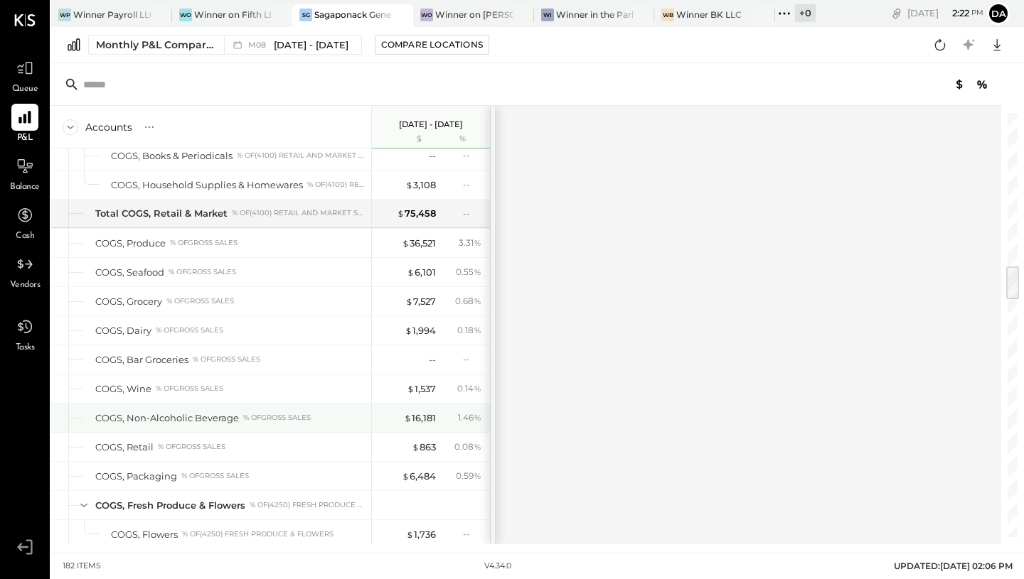
scroll to position [1844, 0]
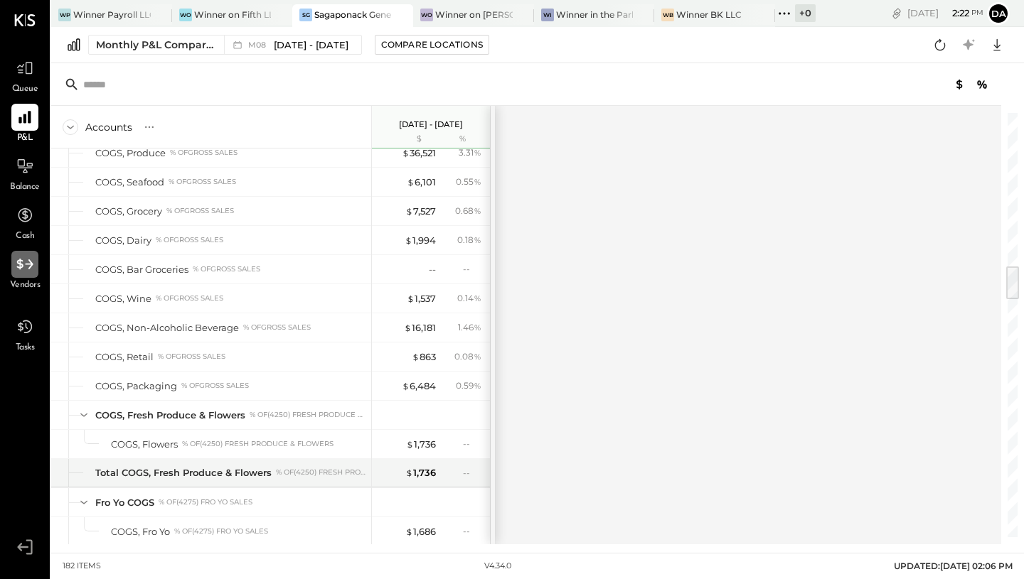
click at [16, 259] on icon at bounding box center [25, 264] width 18 height 18
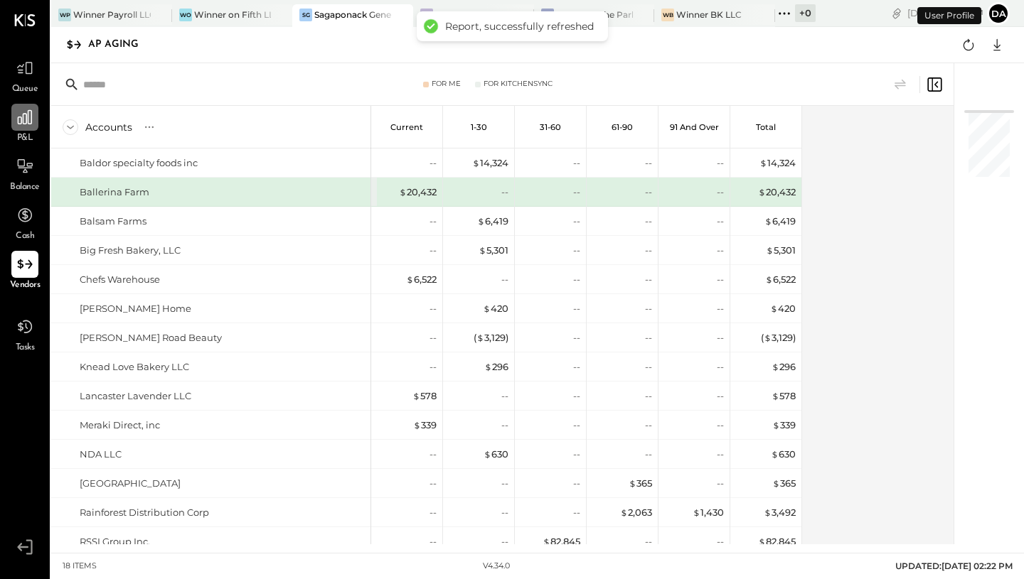
click at [29, 127] on div at bounding box center [24, 117] width 27 height 27
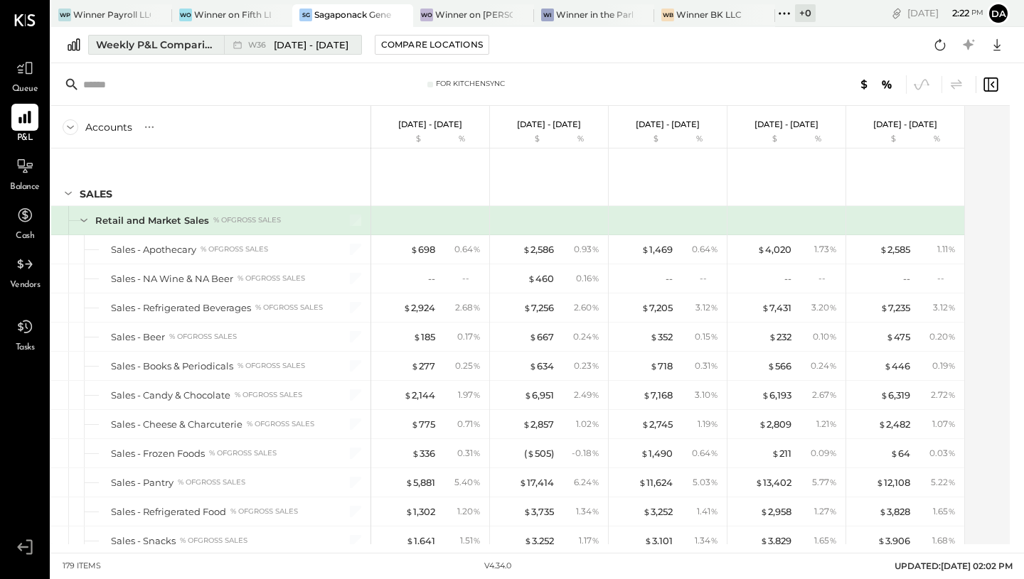
click at [281, 49] on span "Sep 1 - 7, 2025" at bounding box center [311, 45] width 75 height 14
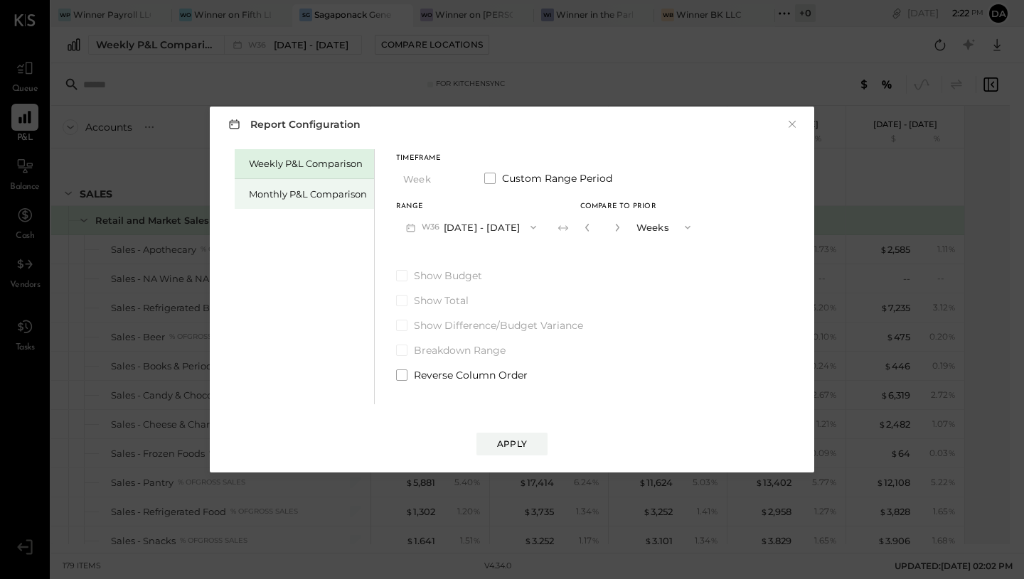
click at [296, 194] on div "Monthly P&L Comparison" at bounding box center [308, 195] width 118 height 14
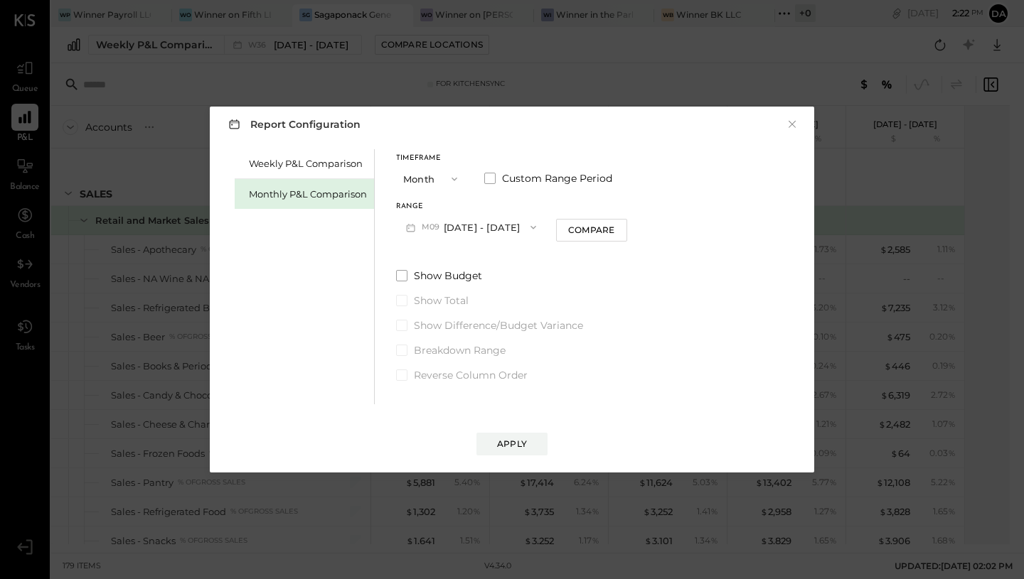
click at [473, 221] on button "M09 Sep 1 - 30, 2025" at bounding box center [471, 227] width 150 height 26
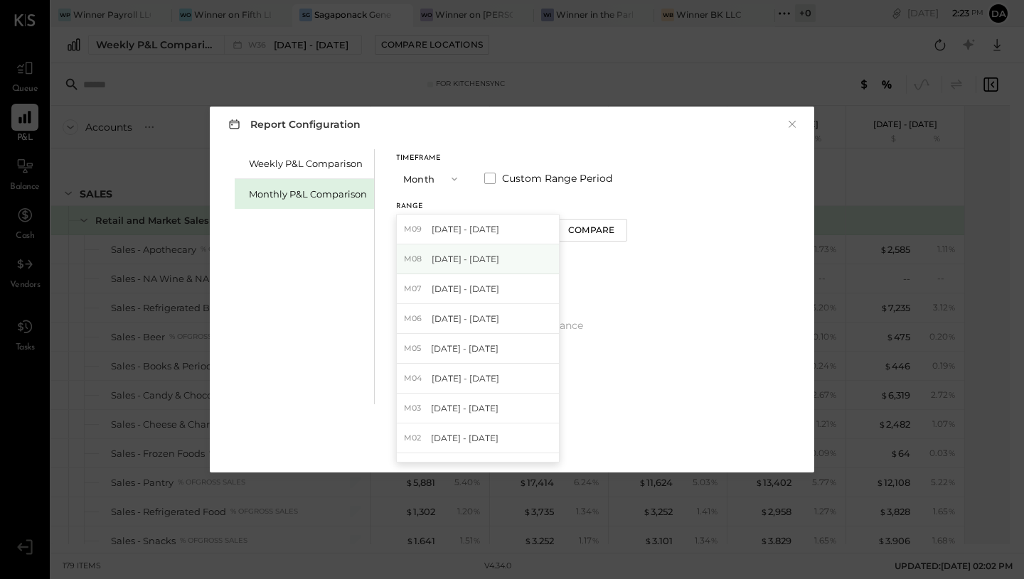
click at [463, 263] on span "Aug 1 - 31, 2025" at bounding box center [465, 259] width 68 height 12
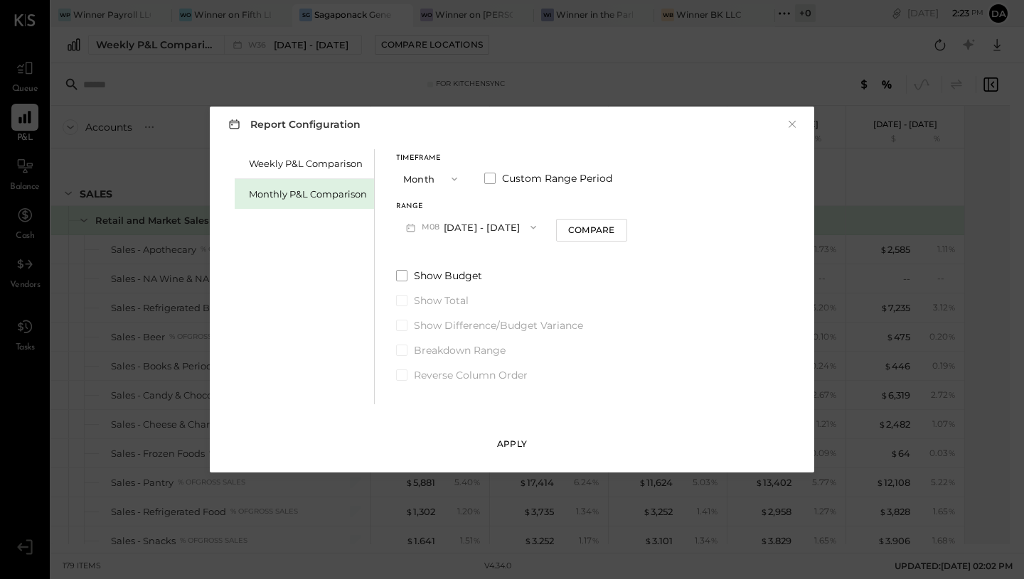
click at [500, 436] on button "Apply" at bounding box center [511, 444] width 71 height 23
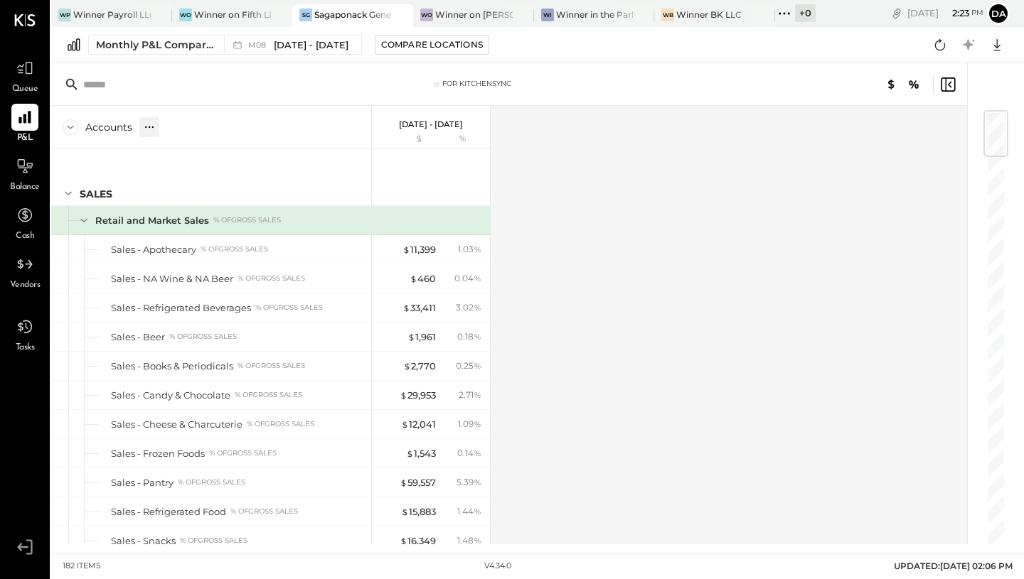
click at [149, 125] on icon at bounding box center [149, 127] width 14 height 14
click at [176, 126] on div "GL" at bounding box center [178, 127] width 14 height 12
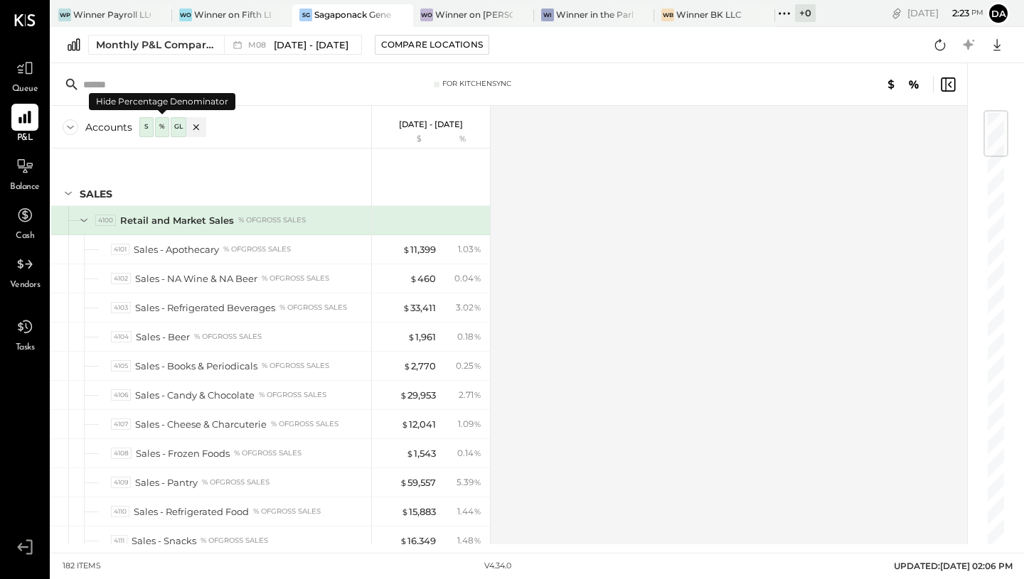
click at [158, 127] on div "%" at bounding box center [161, 127] width 11 height 12
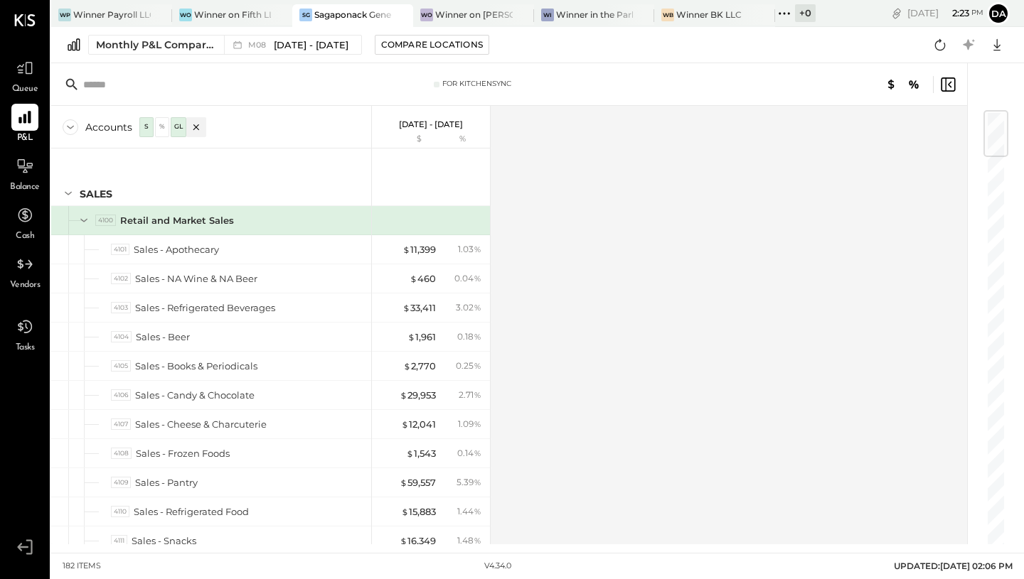
click at [158, 127] on div "%" at bounding box center [161, 127] width 11 height 12
click at [142, 123] on div "S" at bounding box center [146, 127] width 10 height 12
click at [953, 87] on icon at bounding box center [947, 84] width 17 height 17
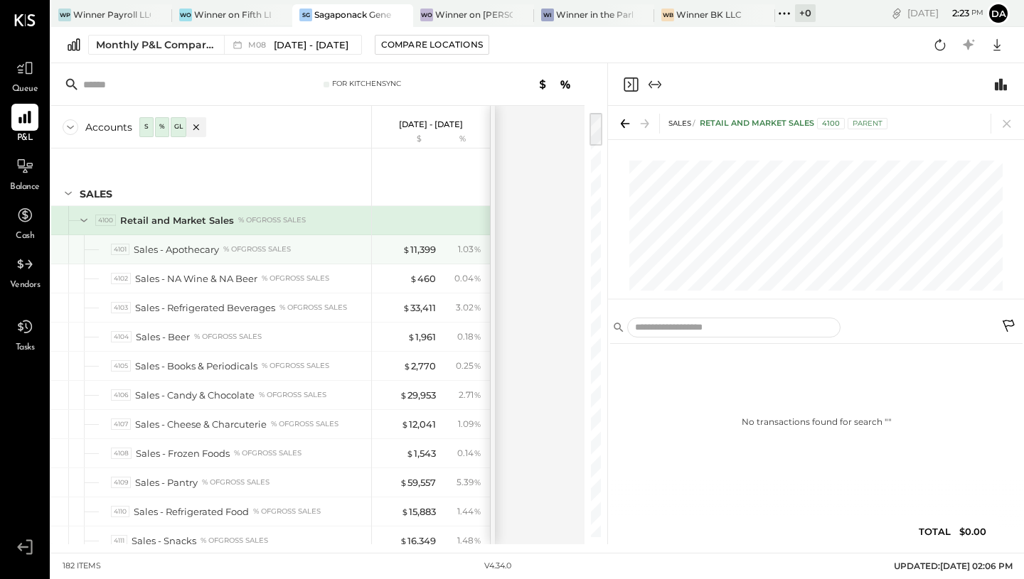
click at [283, 245] on div "% of GROSS SALES" at bounding box center [257, 250] width 68 height 10
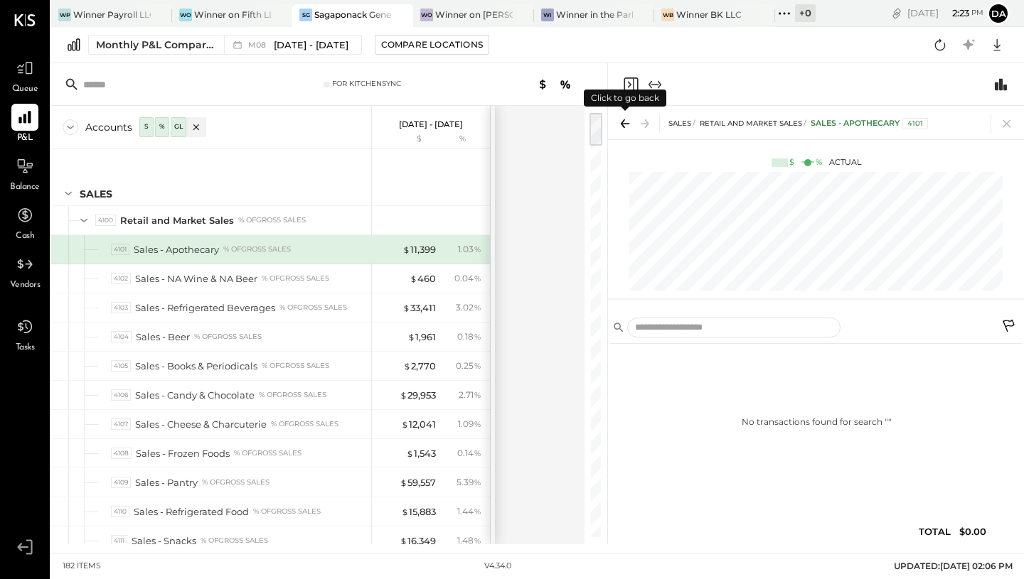
click at [623, 122] on icon at bounding box center [625, 124] width 20 height 20
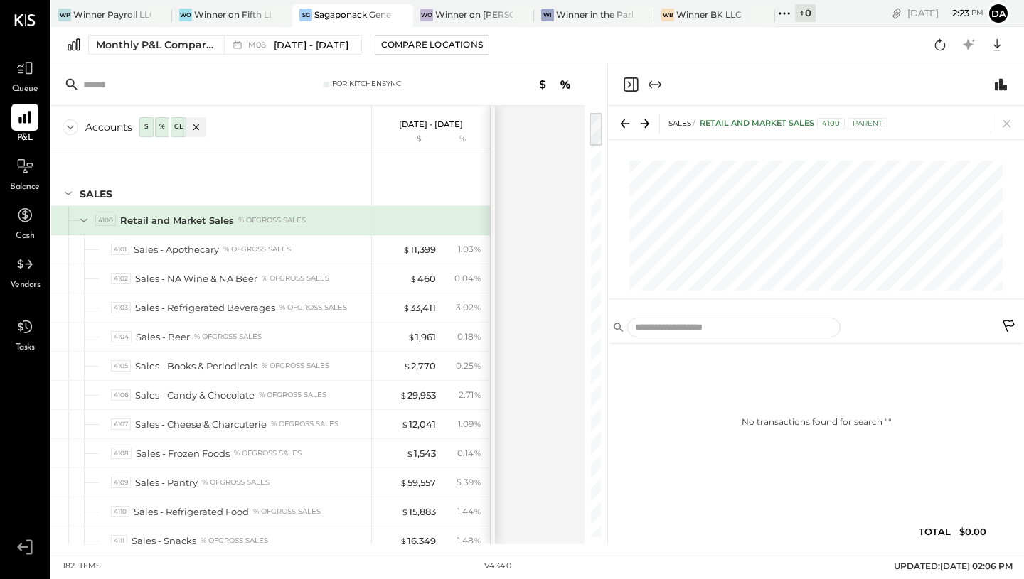
click at [655, 82] on icon "Expand panel (e)" at bounding box center [654, 84] width 17 height 17
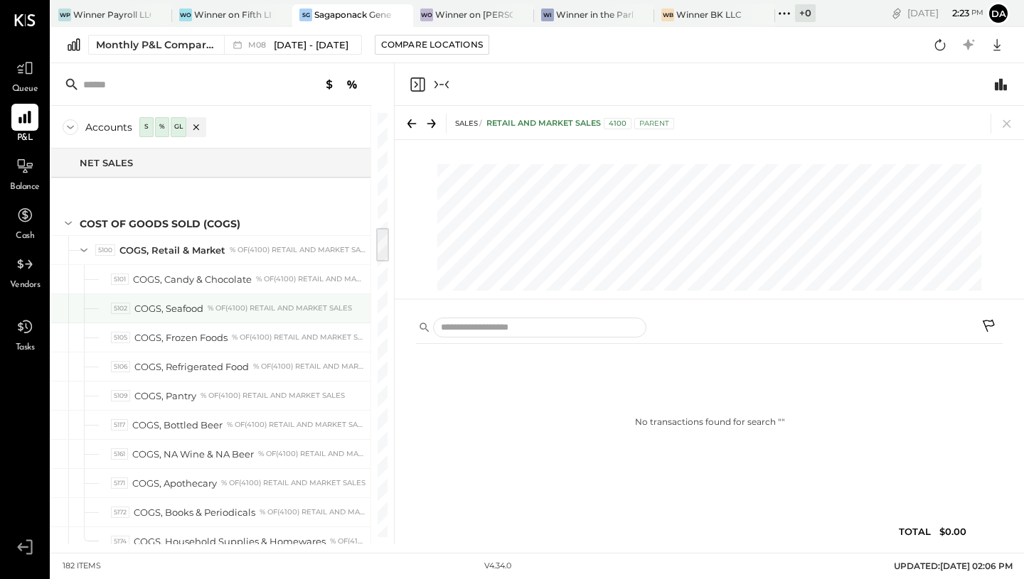
scroll to position [1388, 0]
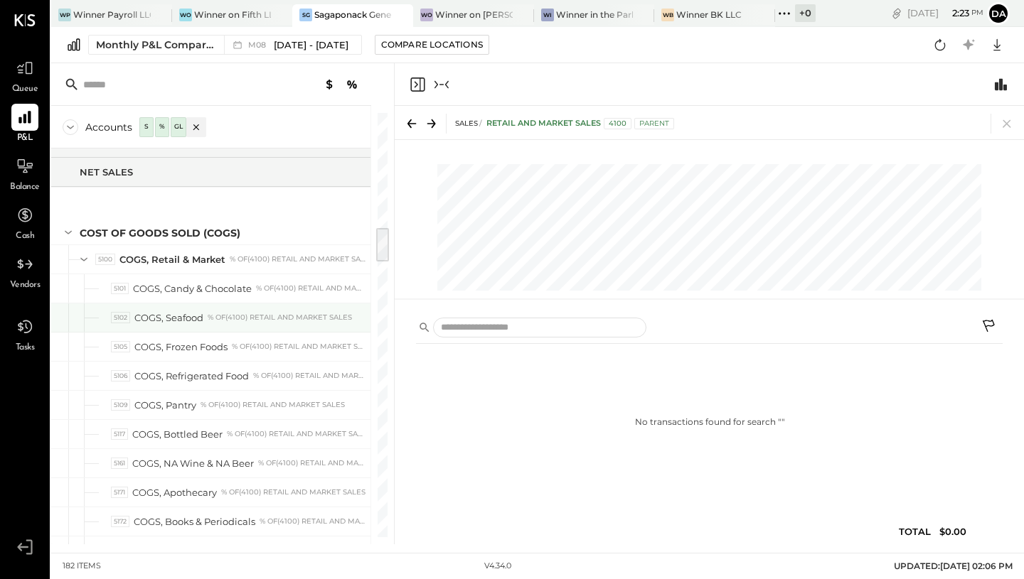
click at [224, 309] on div "5102 COGS, Seafood % of (4100) Retail and Market Sales" at bounding box center [211, 318] width 320 height 28
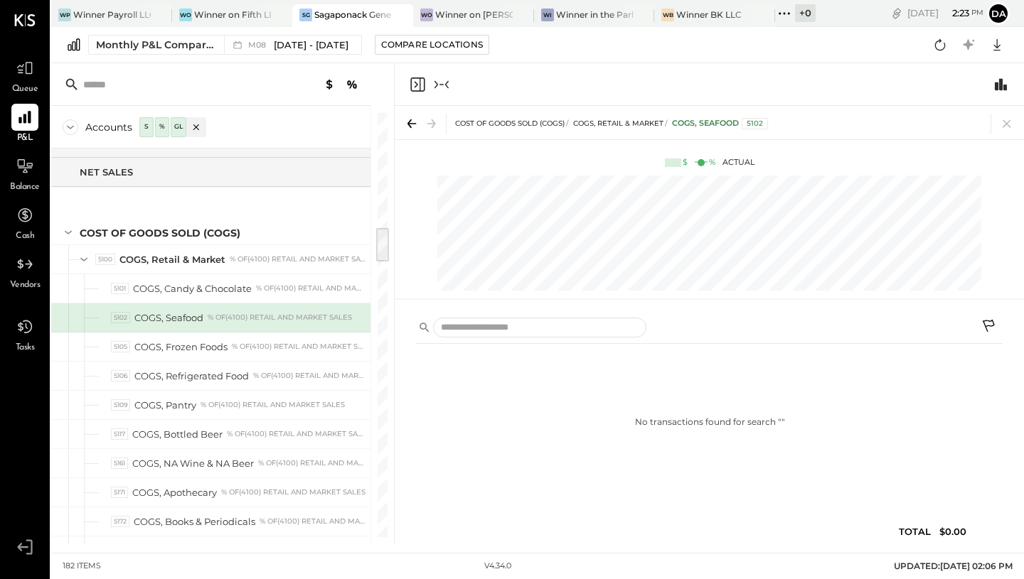
click at [174, 323] on div "COGS, Seafood" at bounding box center [168, 318] width 69 height 14
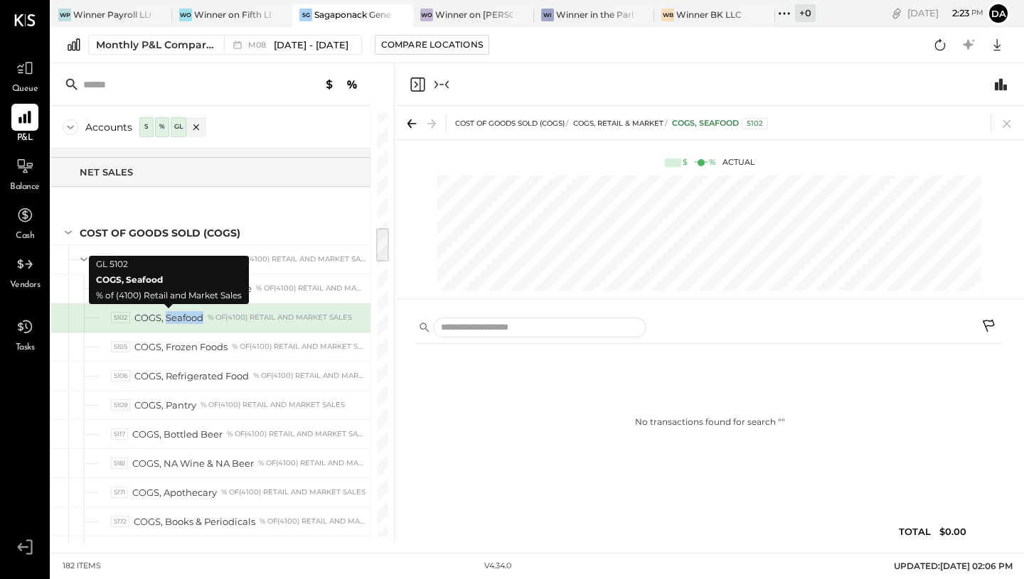
click at [174, 323] on div "COGS, Seafood" at bounding box center [168, 318] width 69 height 14
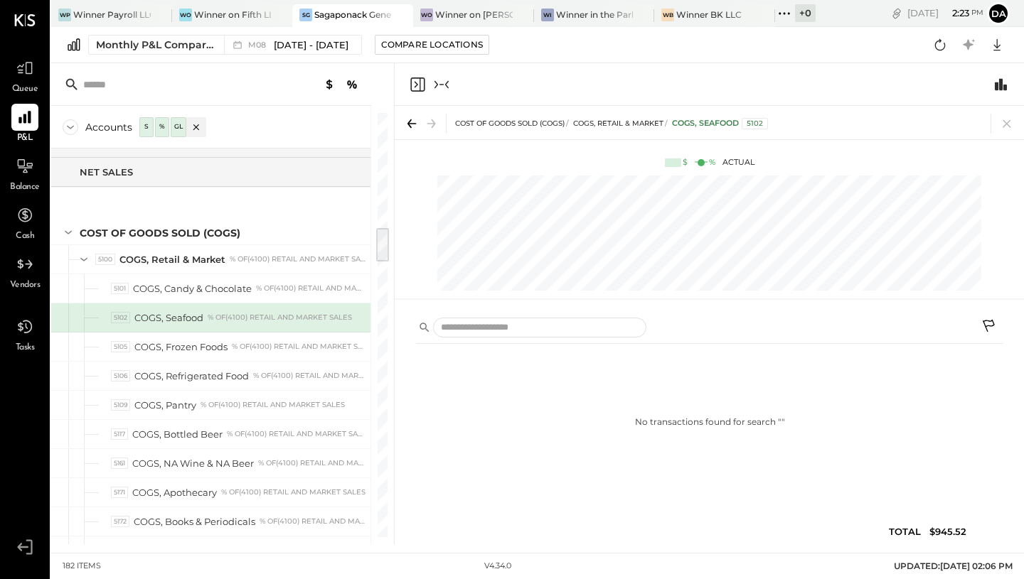
scroll to position [0, 59]
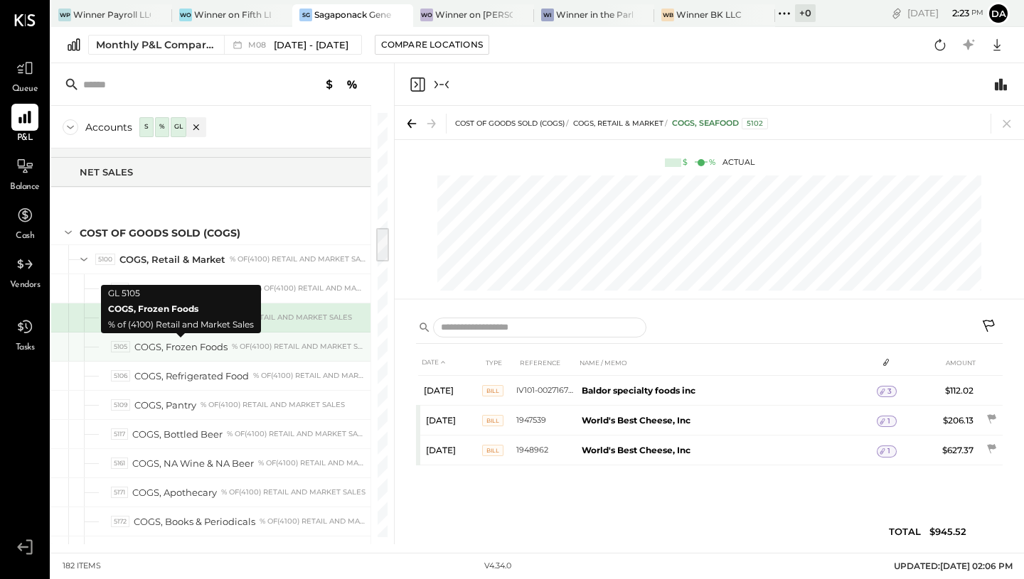
click at [203, 350] on div "COGS, Frozen Foods" at bounding box center [180, 347] width 93 height 14
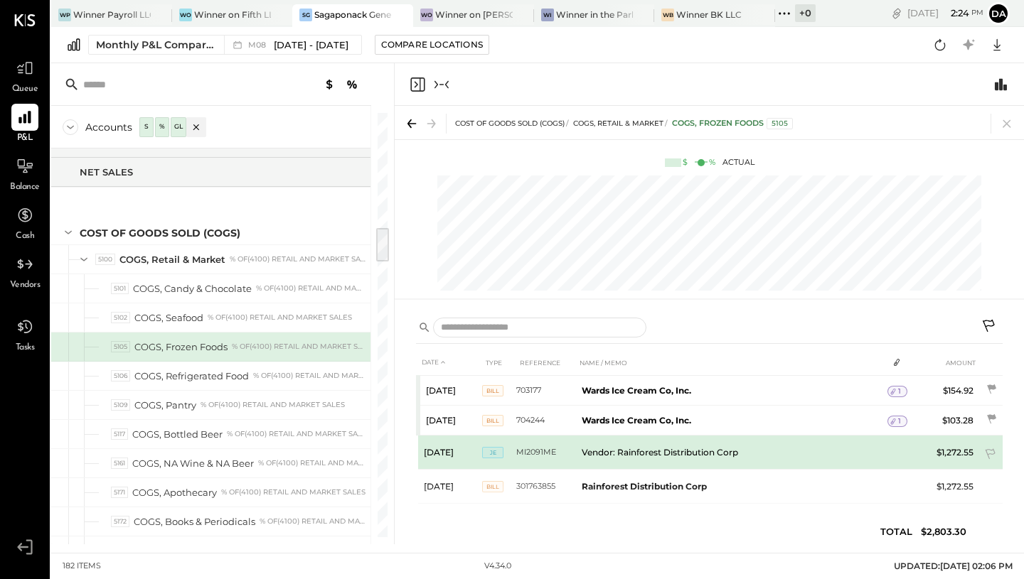
scroll to position [9, 0]
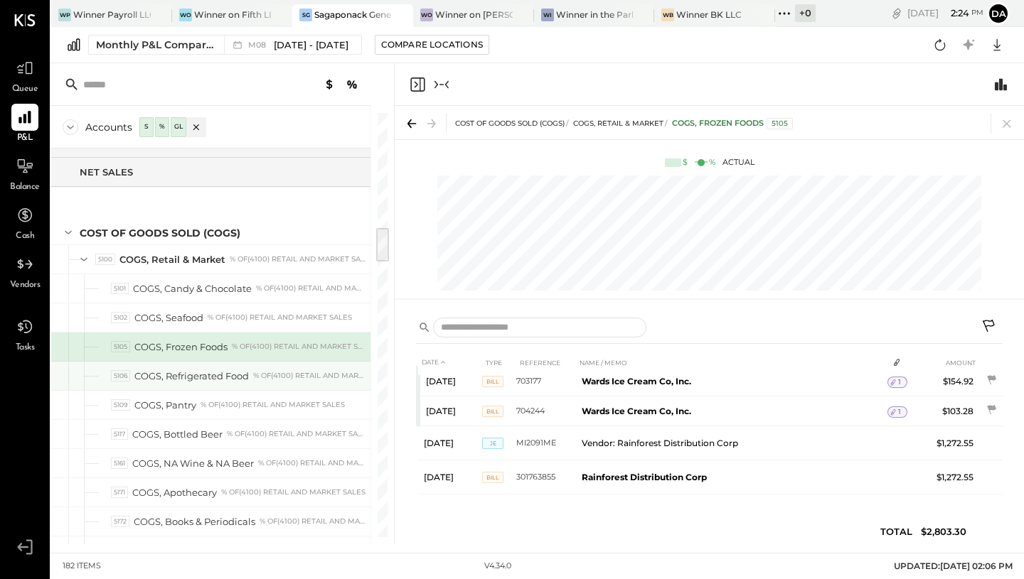
click at [237, 368] on div "5106 COGS, Refrigerated Food % of (4100) Retail and Market Sales" at bounding box center [211, 376] width 320 height 28
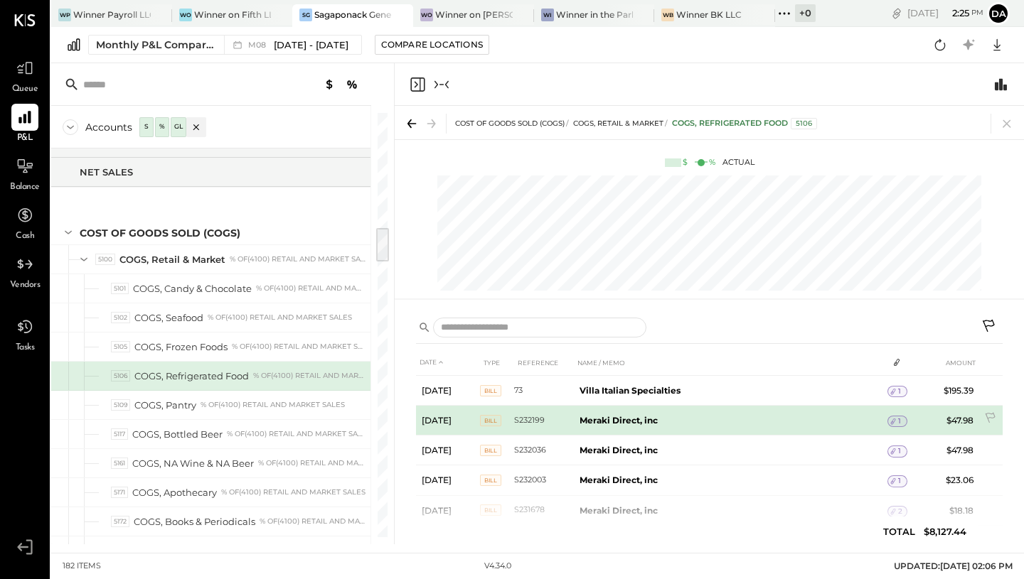
click at [627, 417] on b "Meraki Direct, inc" at bounding box center [618, 420] width 78 height 11
click at [898, 420] on span "1" at bounding box center [899, 422] width 3 height 10
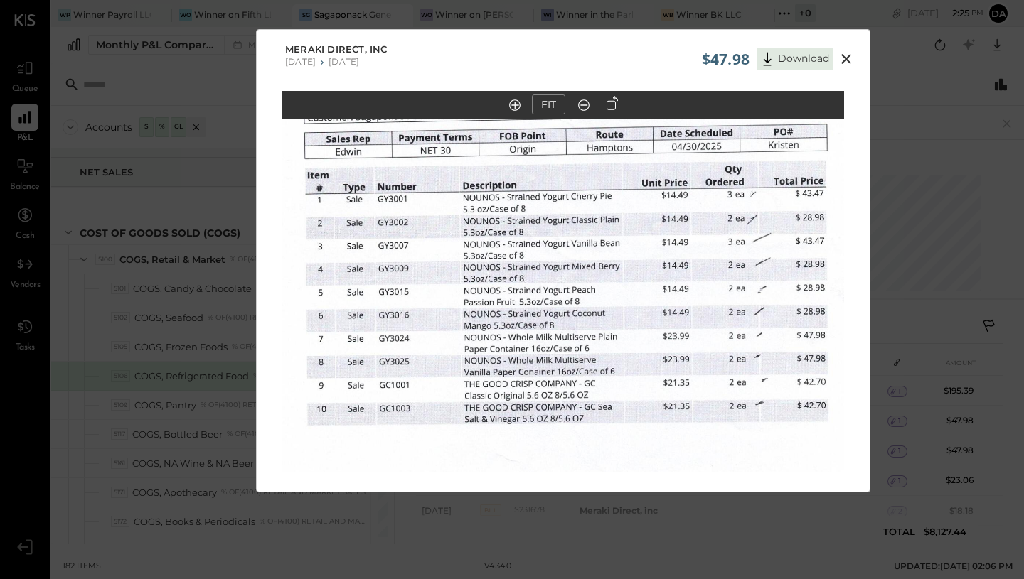
click at [840, 53] on icon at bounding box center [845, 58] width 17 height 17
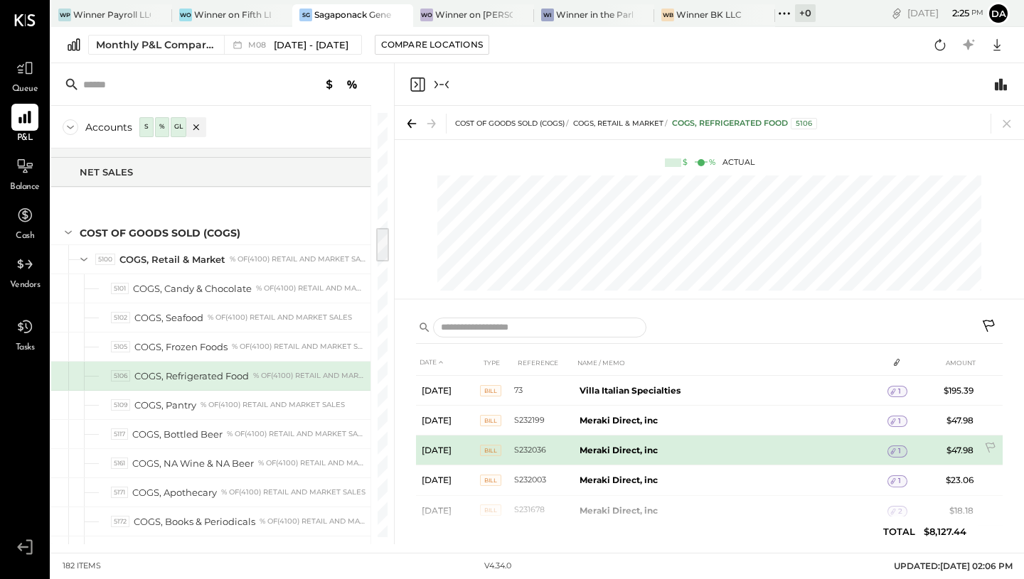
click at [901, 454] on div "1" at bounding box center [897, 451] width 20 height 11
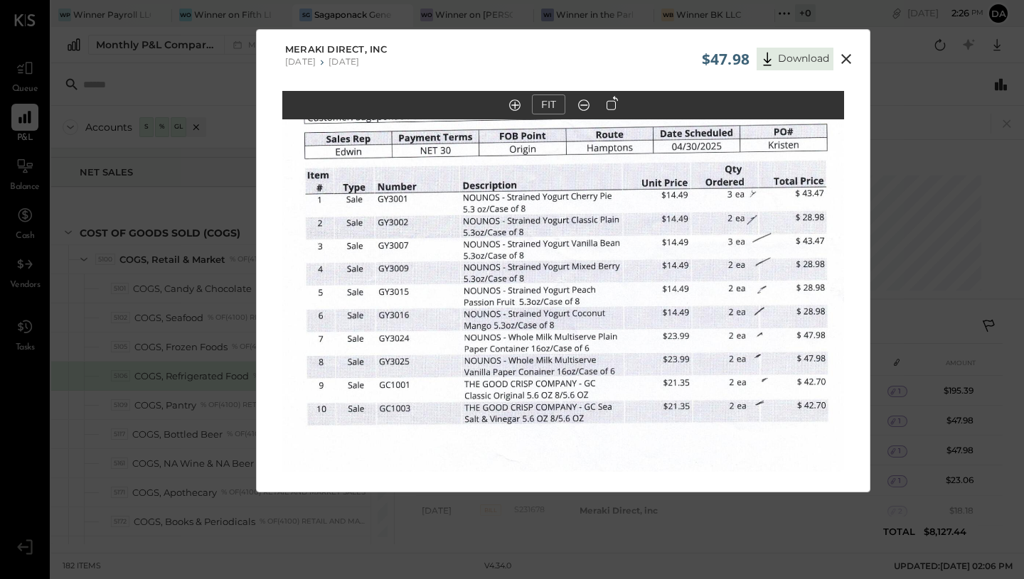
click at [846, 55] on icon at bounding box center [845, 58] width 17 height 17
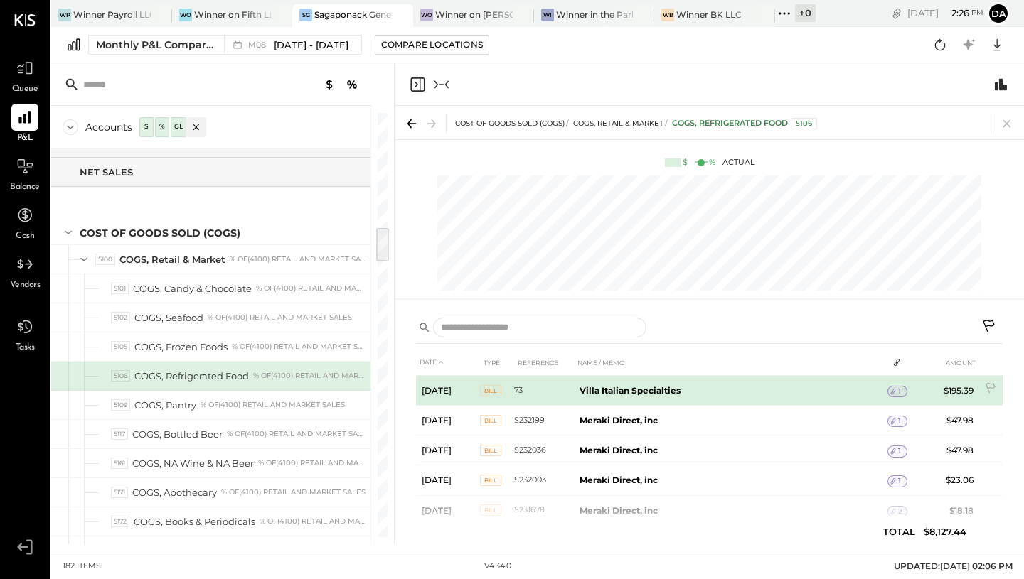
click at [898, 394] on span "1" at bounding box center [899, 392] width 3 height 10
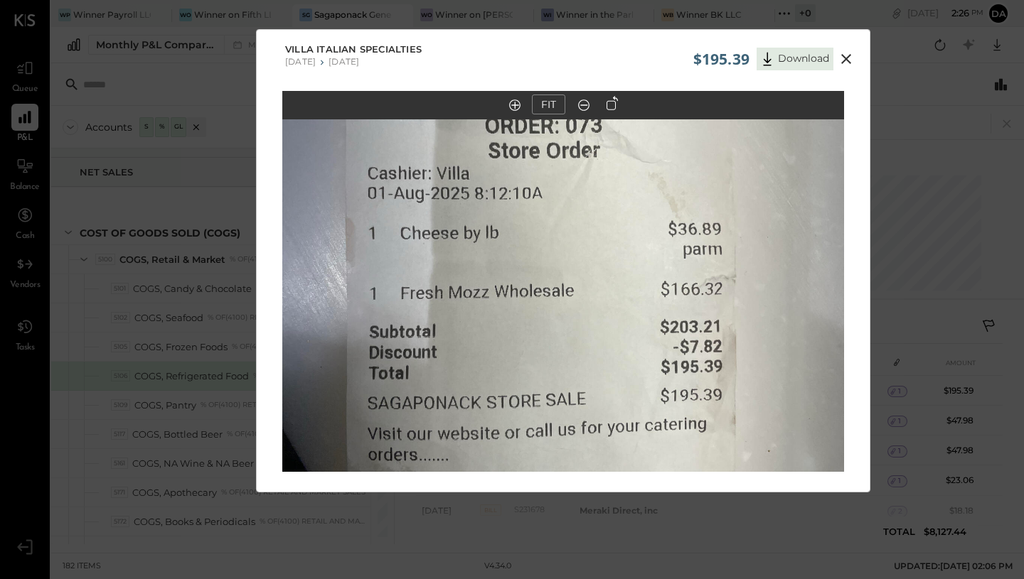
click at [845, 60] on icon at bounding box center [846, 59] width 10 height 10
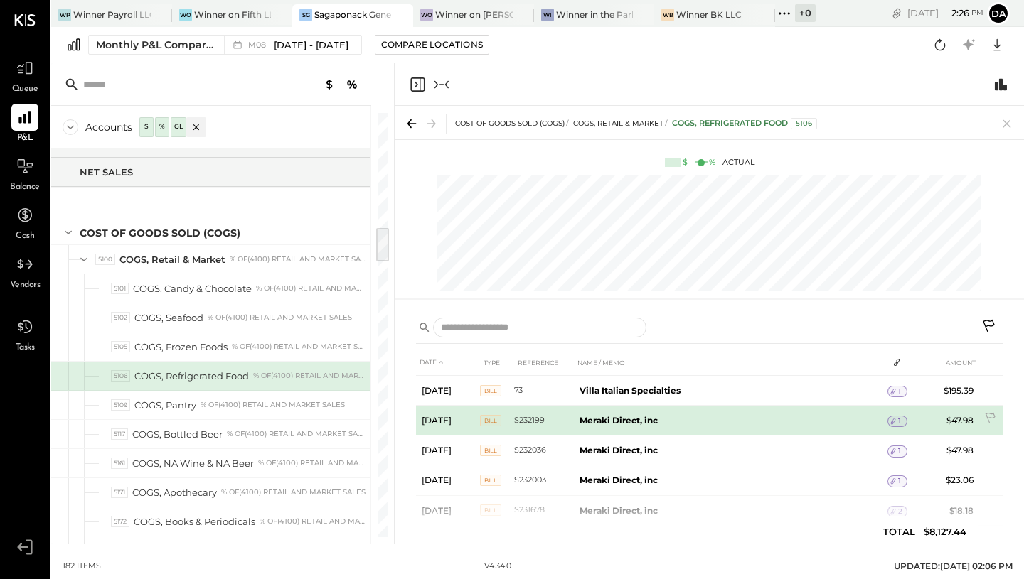
click at [902, 415] on td "1" at bounding box center [897, 421] width 20 height 27
click at [894, 424] on icon at bounding box center [893, 422] width 10 height 10
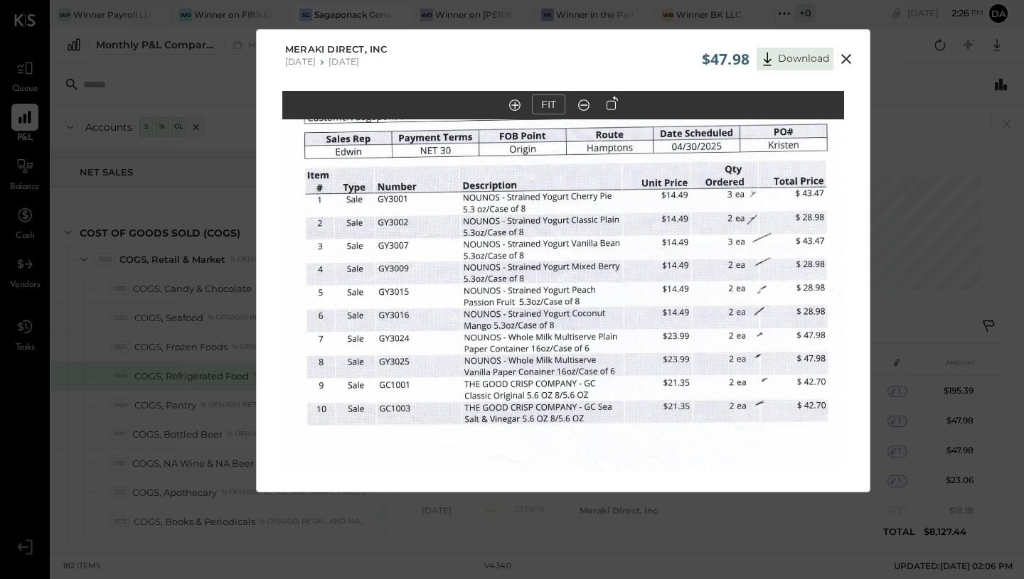
click at [660, 186] on img at bounding box center [563, 261] width 562 height 731
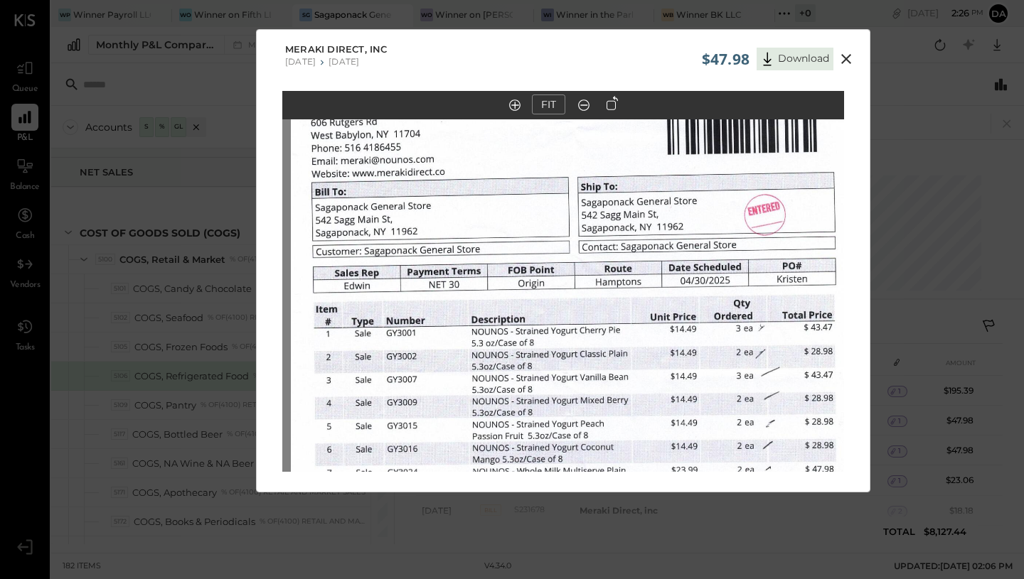
drag, startPoint x: 660, startPoint y: 186, endPoint x: 668, endPoint y: 320, distance: 133.9
click at [668, 320] on img at bounding box center [572, 396] width 562 height 731
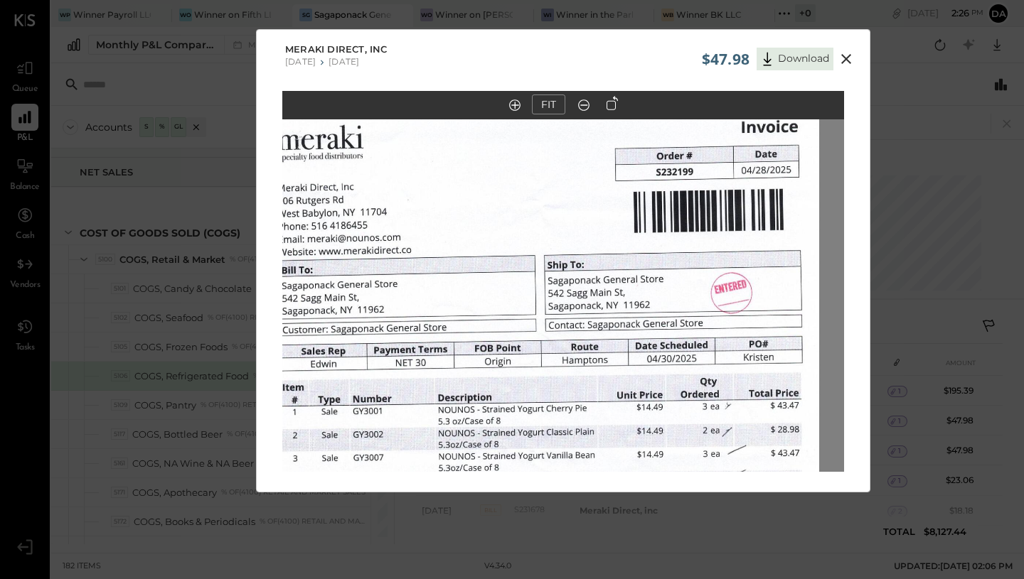
drag, startPoint x: 626, startPoint y: 262, endPoint x: 593, endPoint y: 340, distance: 85.0
click at [593, 340] on img at bounding box center [538, 474] width 562 height 731
click at [845, 51] on icon at bounding box center [845, 58] width 17 height 17
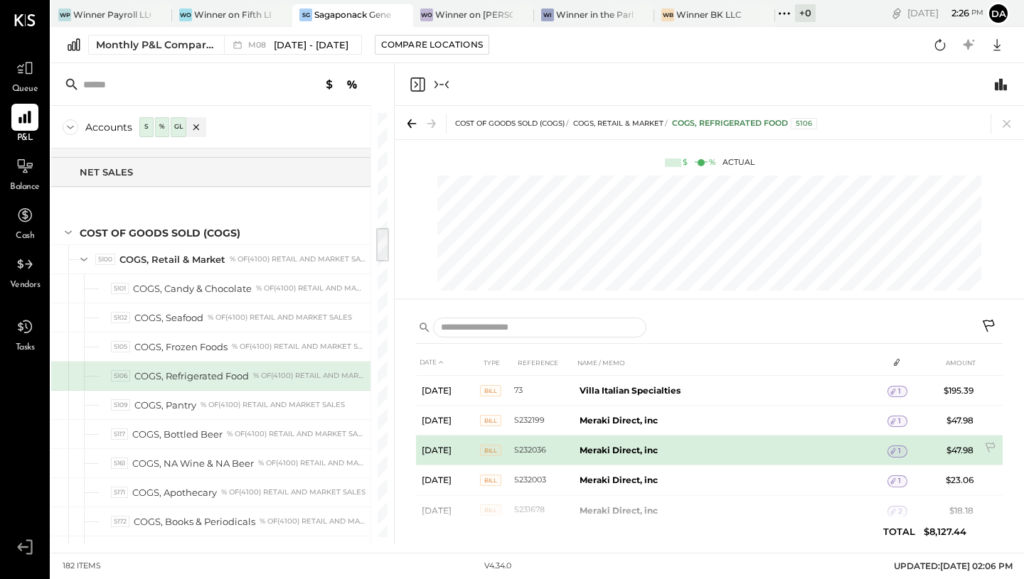
click at [903, 449] on div "1" at bounding box center [897, 451] width 20 height 11
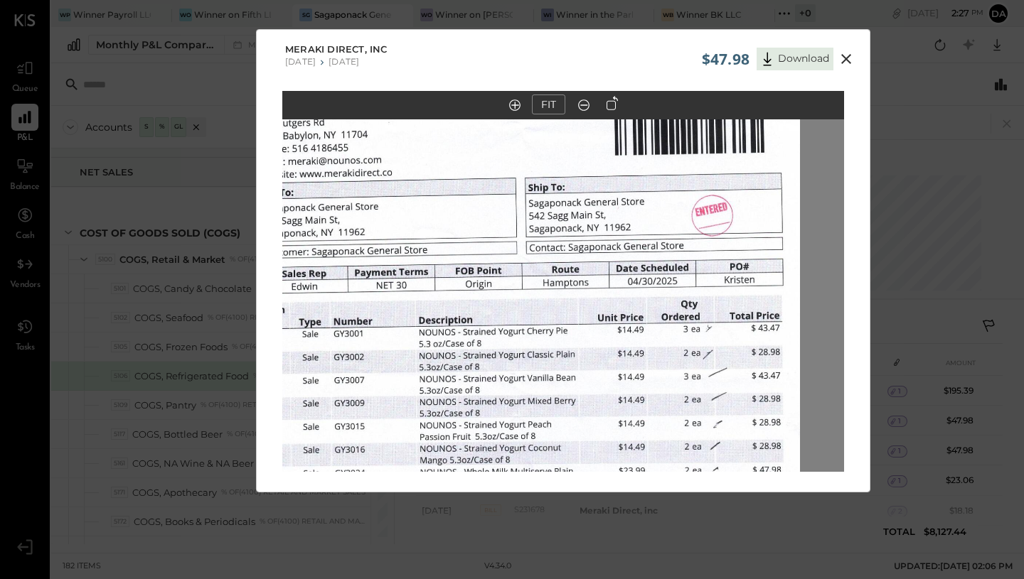
drag, startPoint x: 663, startPoint y: 246, endPoint x: 618, endPoint y: 380, distance: 141.4
click at [618, 380] on img at bounding box center [519, 396] width 562 height 731
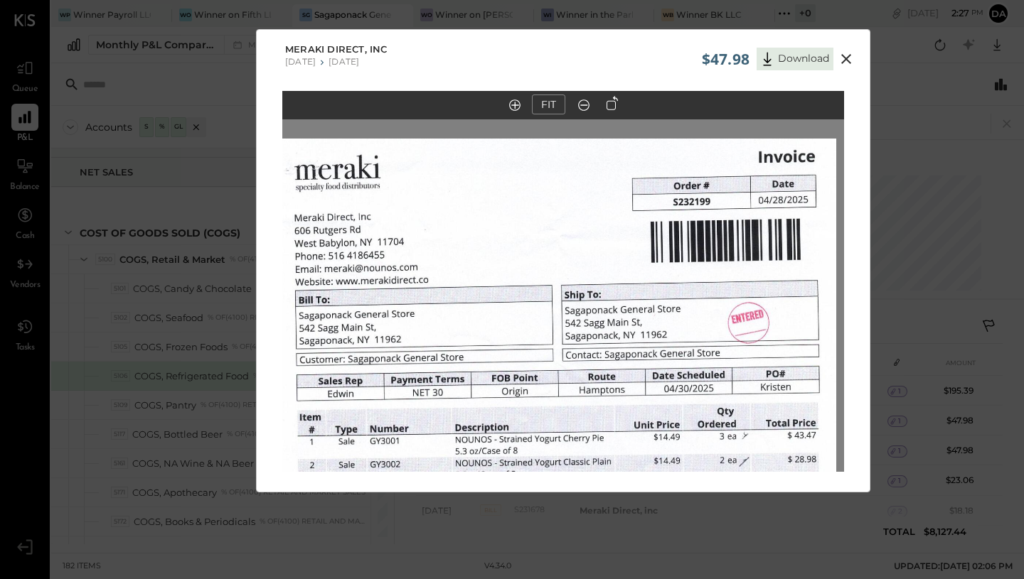
drag, startPoint x: 657, startPoint y: 256, endPoint x: 687, endPoint y: 351, distance: 100.0
click at [687, 351] on img at bounding box center [555, 504] width 562 height 731
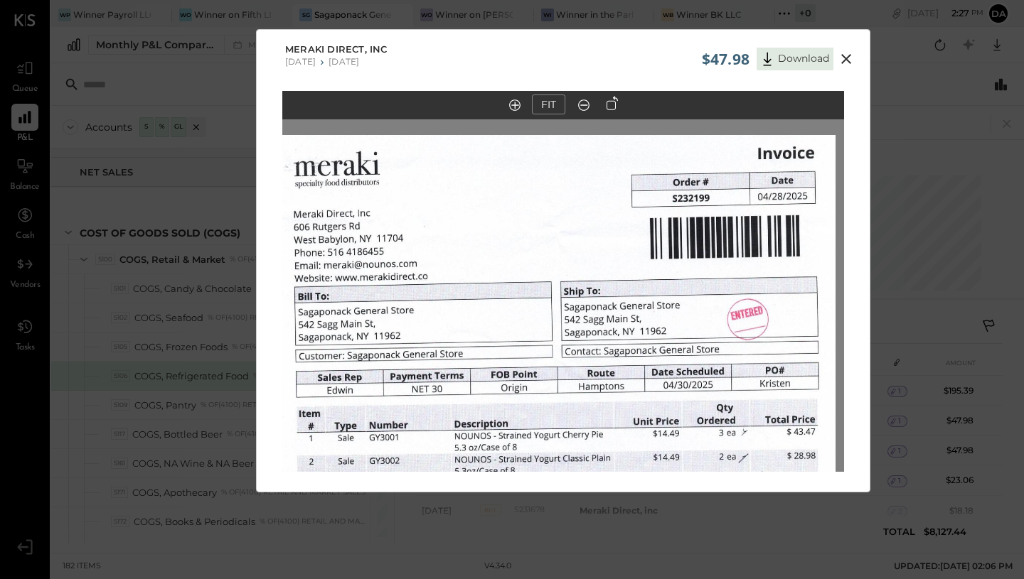
scroll to position [1, 0]
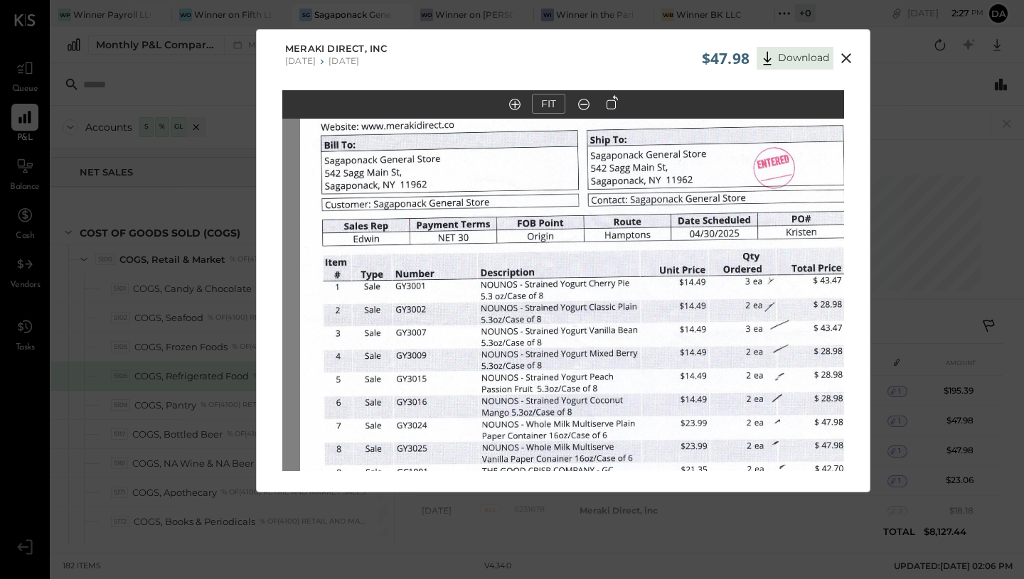
drag, startPoint x: 640, startPoint y: 376, endPoint x: 690, endPoint y: 110, distance: 270.5
click at [690, 114] on div "FIT" at bounding box center [563, 307] width 613 height 434
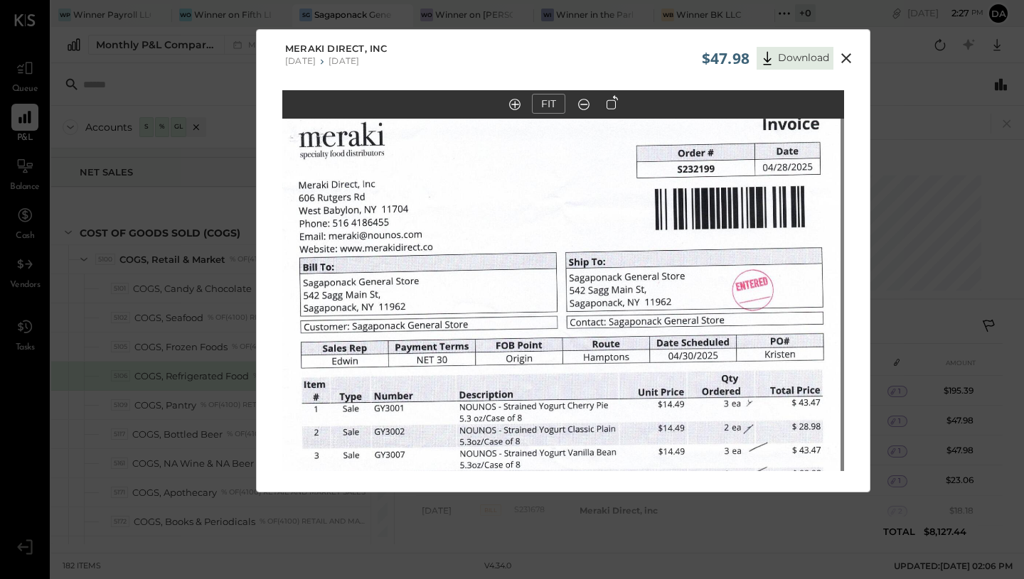
drag, startPoint x: 727, startPoint y: 348, endPoint x: 641, endPoint y: 343, distance: 86.2
click at [643, 343] on img at bounding box center [560, 471] width 562 height 731
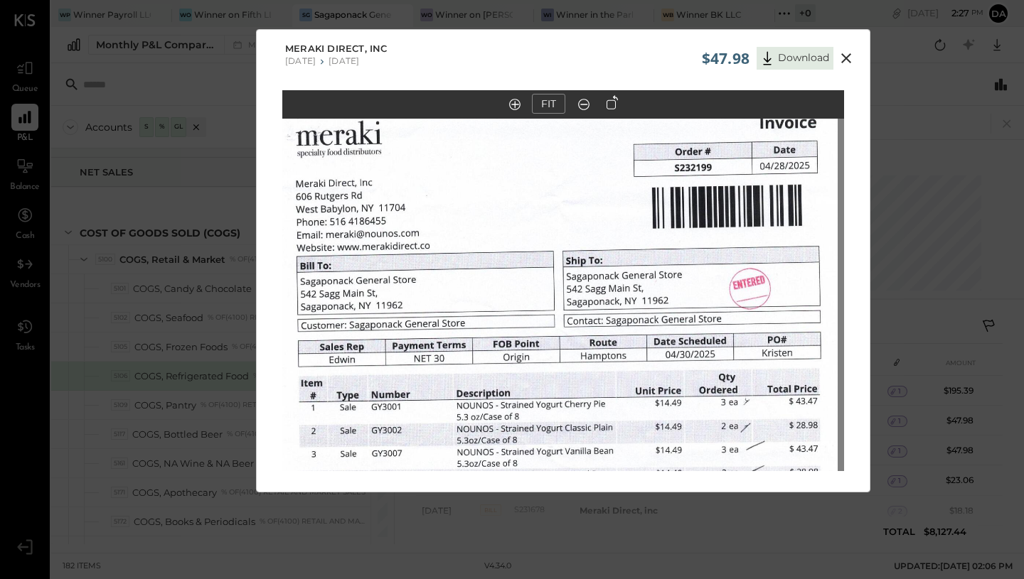
click at [845, 55] on icon at bounding box center [845, 58] width 17 height 17
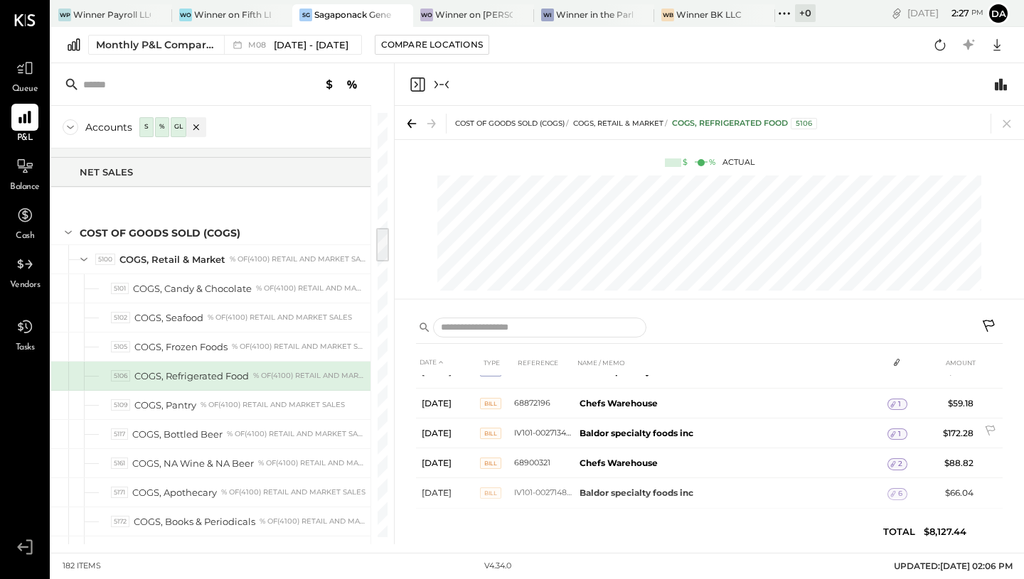
scroll to position [213, 0]
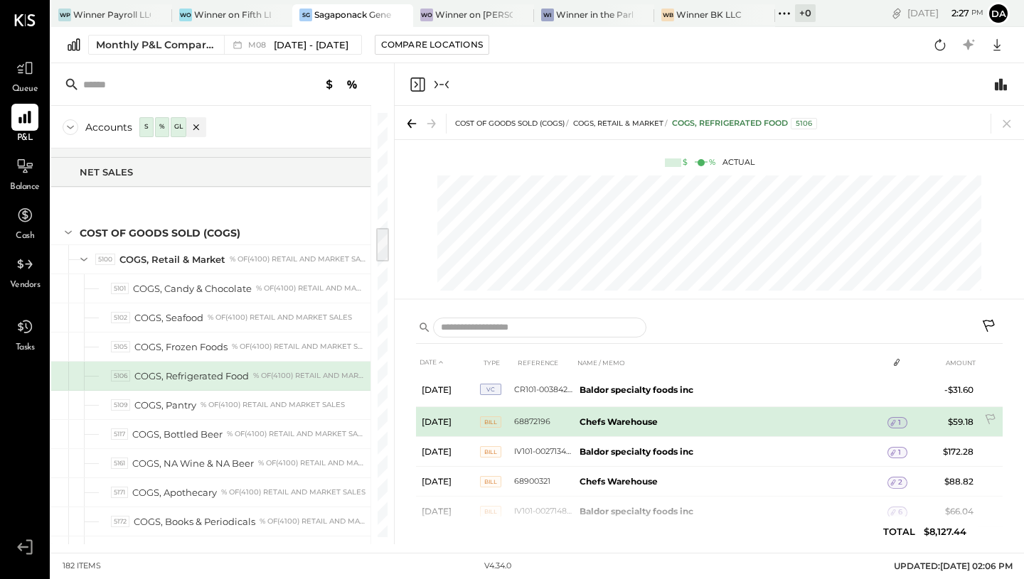
click at [624, 424] on b "Chefs Warehouse" at bounding box center [618, 422] width 78 height 11
click at [900, 419] on div "1" at bounding box center [897, 422] width 20 height 11
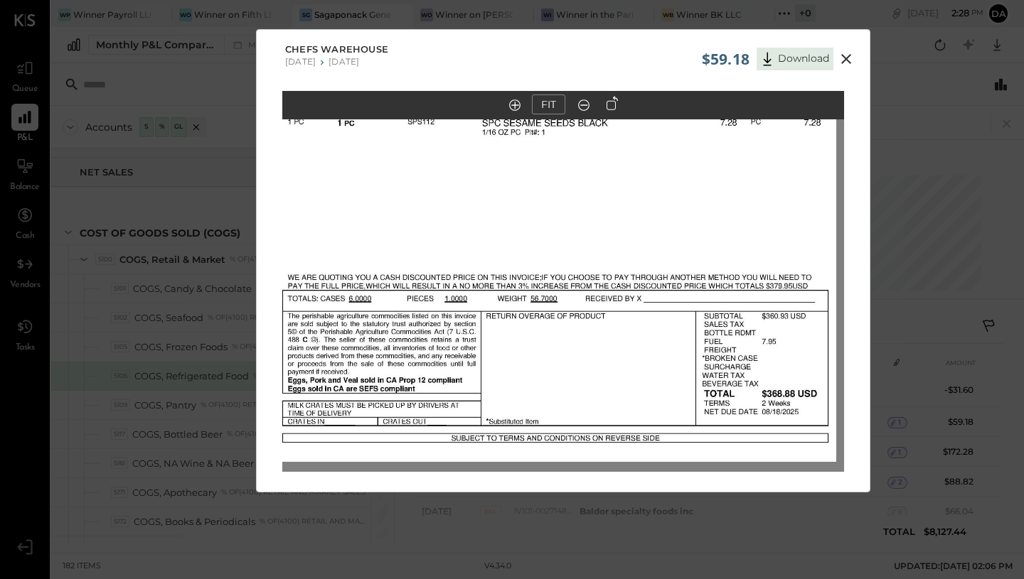
drag, startPoint x: 725, startPoint y: 274, endPoint x: 716, endPoint y: 106, distance: 168.0
click at [719, 104] on div "FIT" at bounding box center [563, 308] width 613 height 434
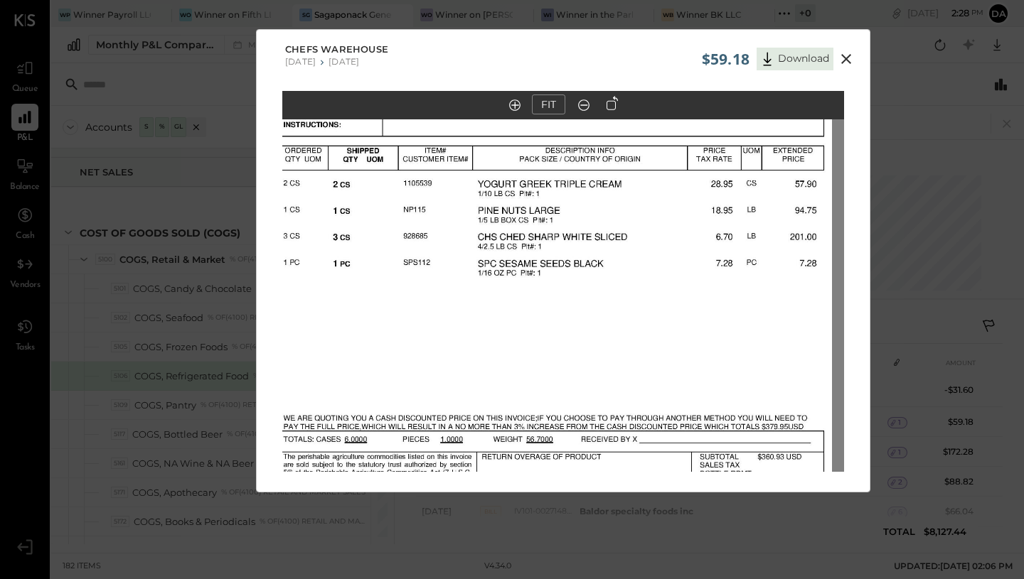
click at [715, 259] on img at bounding box center [551, 239] width 562 height 727
click at [845, 58] on icon at bounding box center [846, 59] width 10 height 10
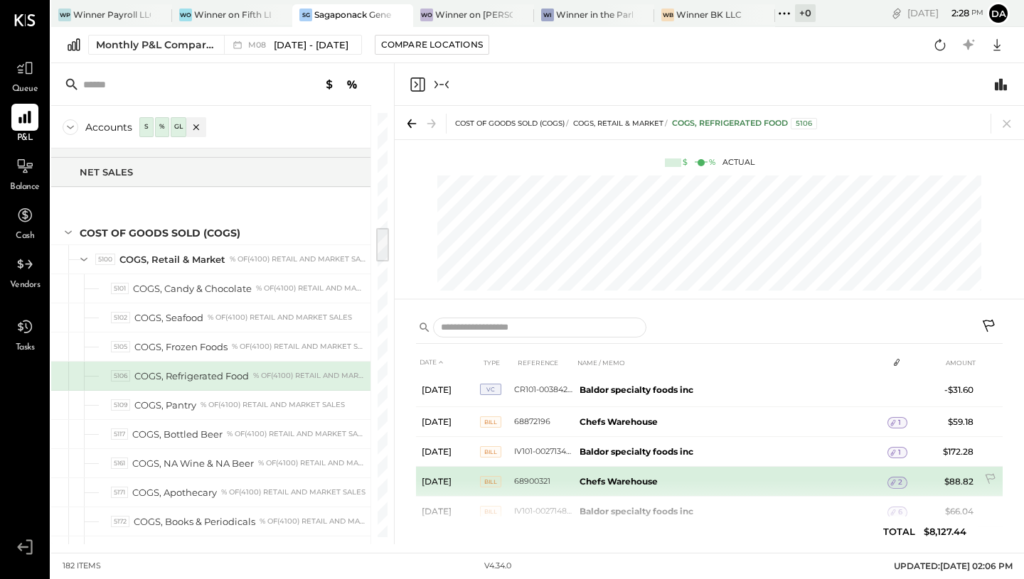
click at [640, 482] on b "Chefs Warehouse" at bounding box center [618, 481] width 78 height 11
click at [899, 486] on span "2" at bounding box center [900, 483] width 4 height 10
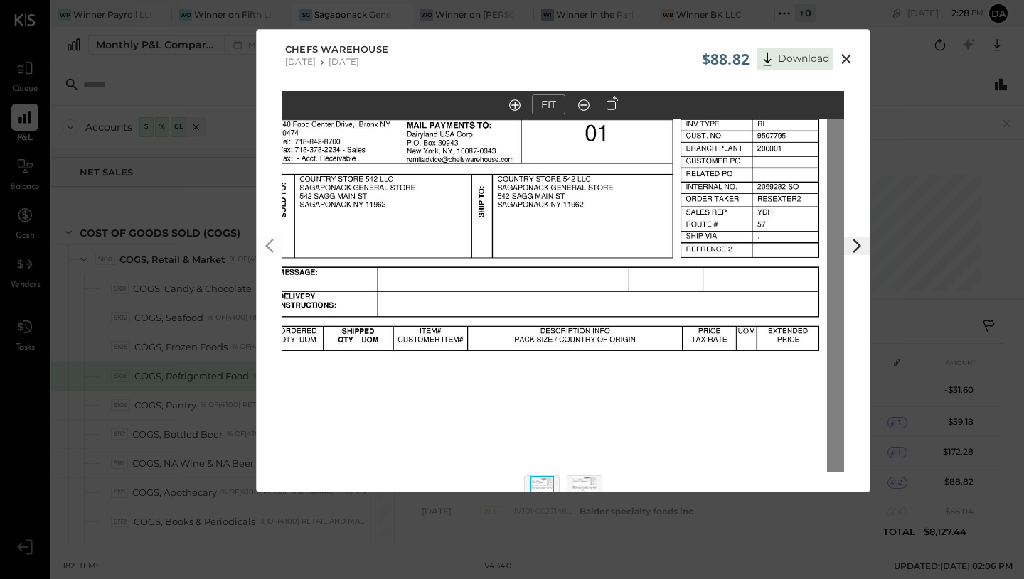
drag, startPoint x: 739, startPoint y: 311, endPoint x: 721, endPoint y: 473, distance: 163.1
click at [721, 473] on div "FIT" at bounding box center [563, 308] width 613 height 434
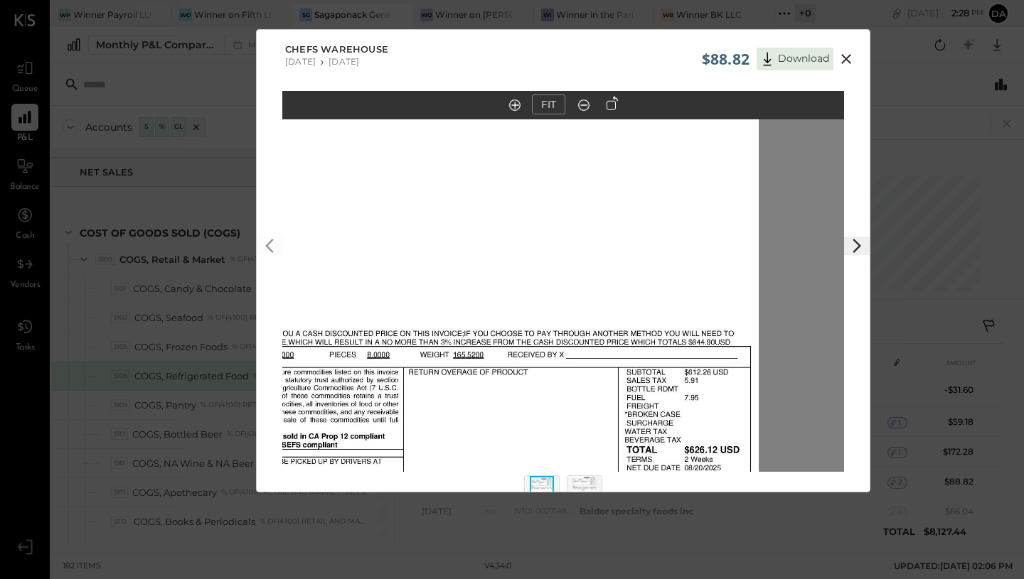
scroll to position [33, 0]
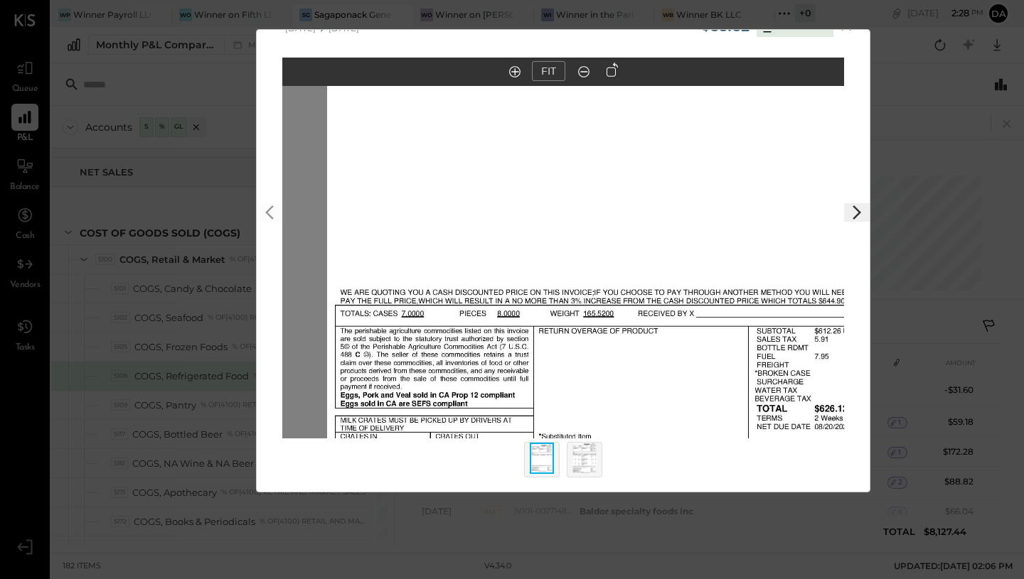
click at [784, 195] on img at bounding box center [608, 113] width 562 height 727
click at [590, 468] on img at bounding box center [584, 458] width 24 height 31
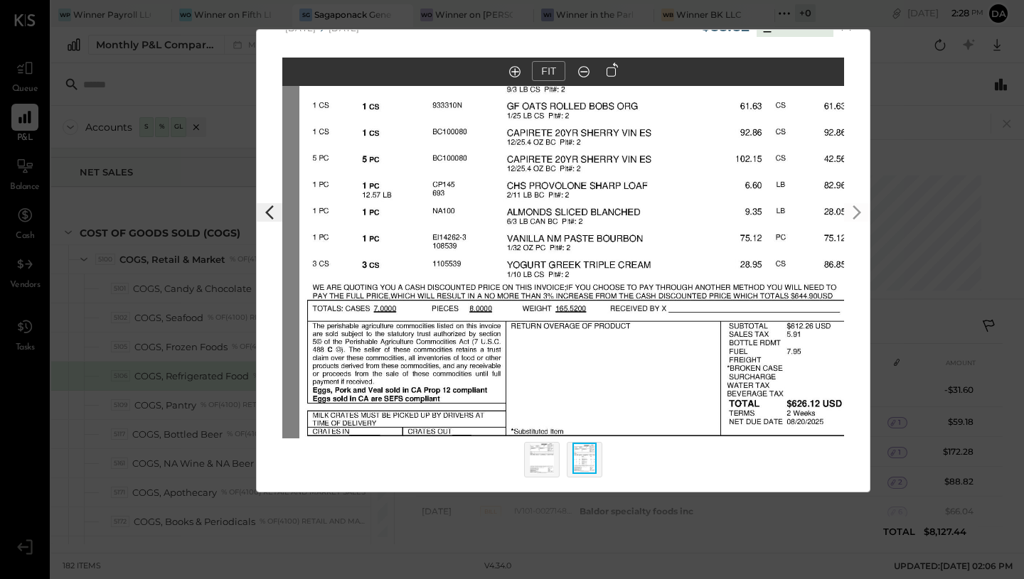
drag, startPoint x: 655, startPoint y: 311, endPoint x: 673, endPoint y: 188, distance: 124.3
click at [673, 188] on img at bounding box center [580, 109] width 562 height 727
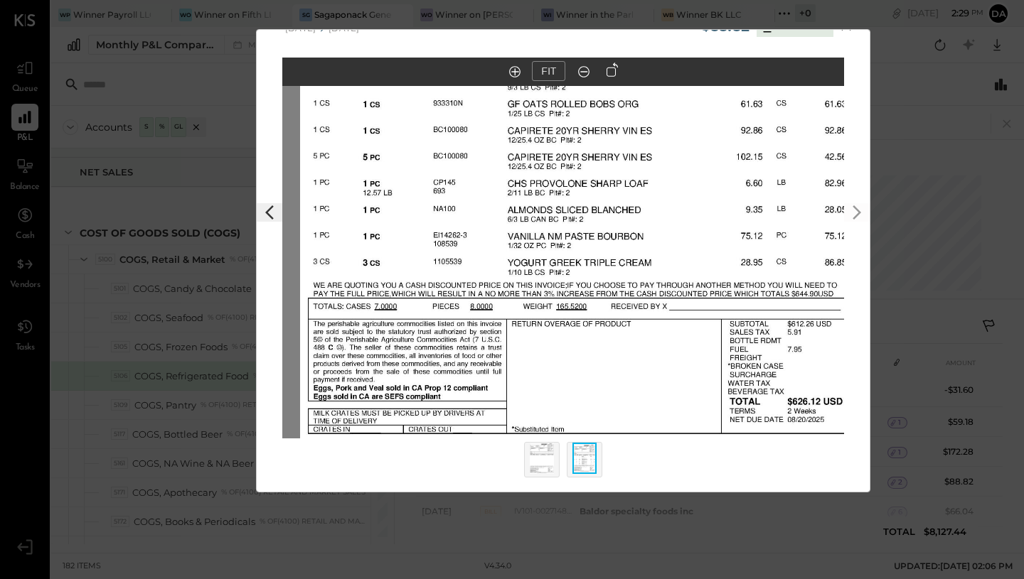
scroll to position [0, 0]
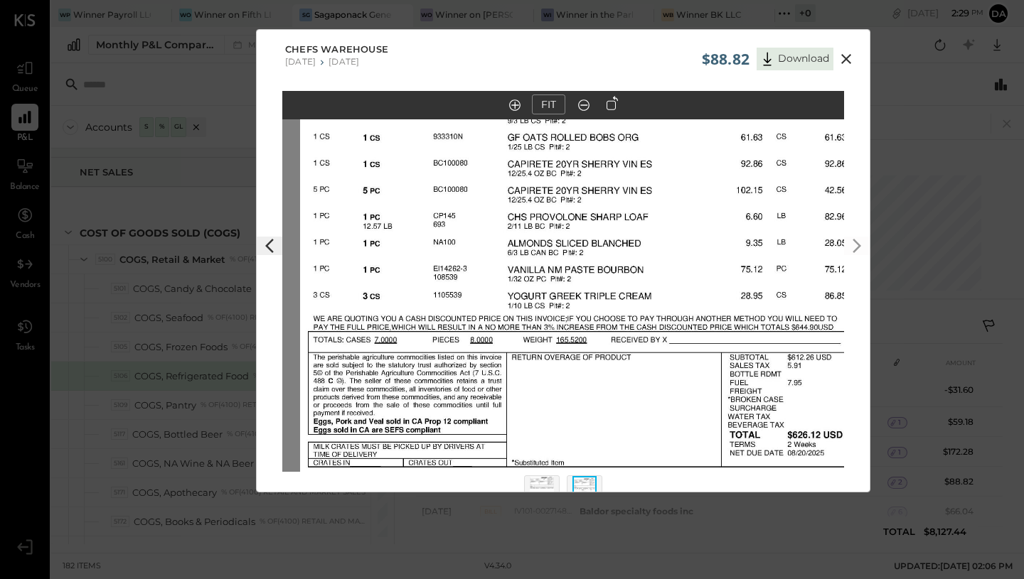
click at [842, 53] on icon at bounding box center [845, 58] width 17 height 17
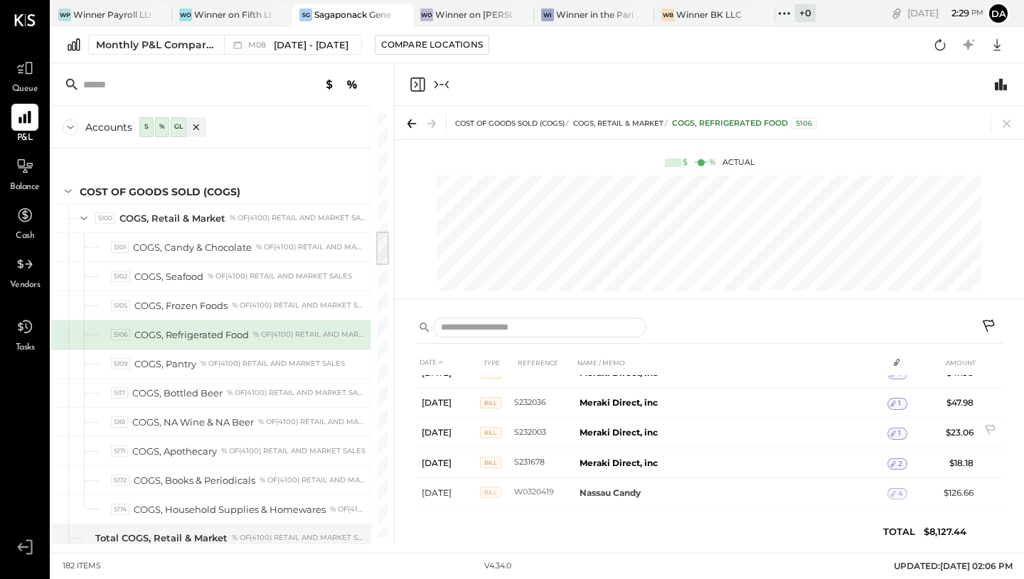
scroll to position [55, 0]
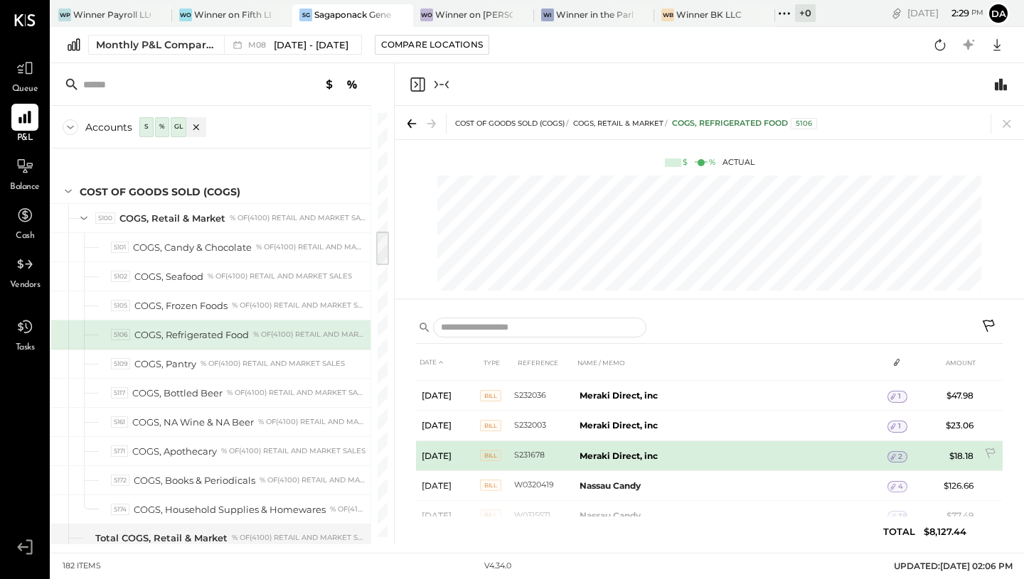
click at [898, 454] on span "2" at bounding box center [900, 457] width 4 height 10
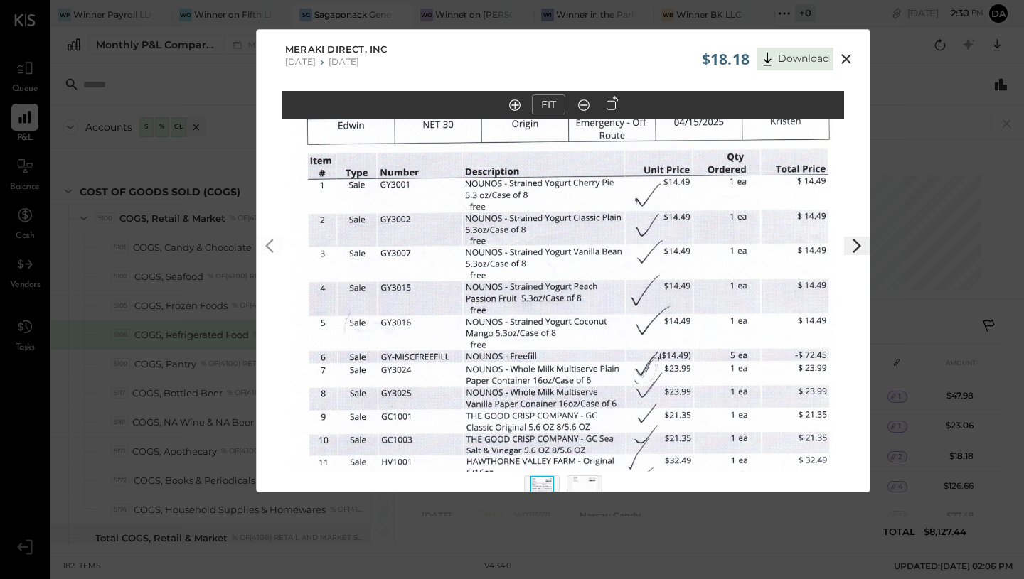
click at [844, 51] on icon at bounding box center [845, 58] width 17 height 17
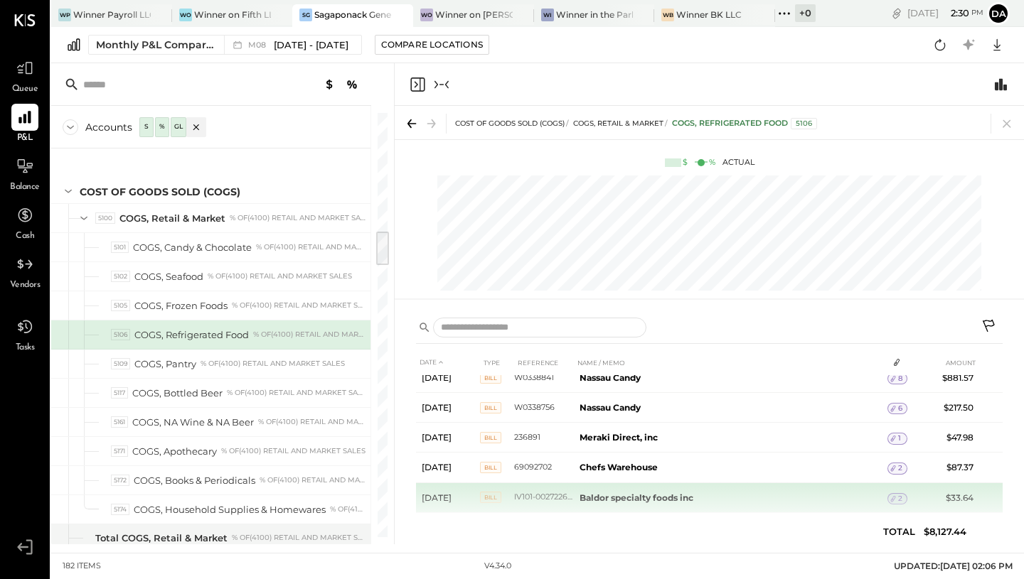
scroll to position [672, 0]
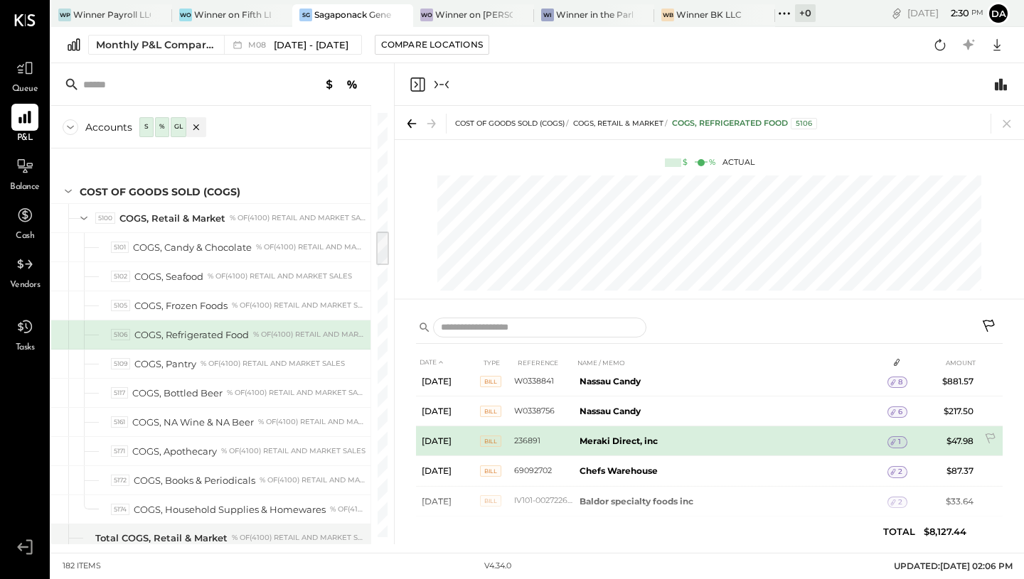
click at [615, 441] on b "Meraki Direct, inc" at bounding box center [618, 441] width 78 height 11
click at [895, 444] on icon at bounding box center [893, 442] width 10 height 10
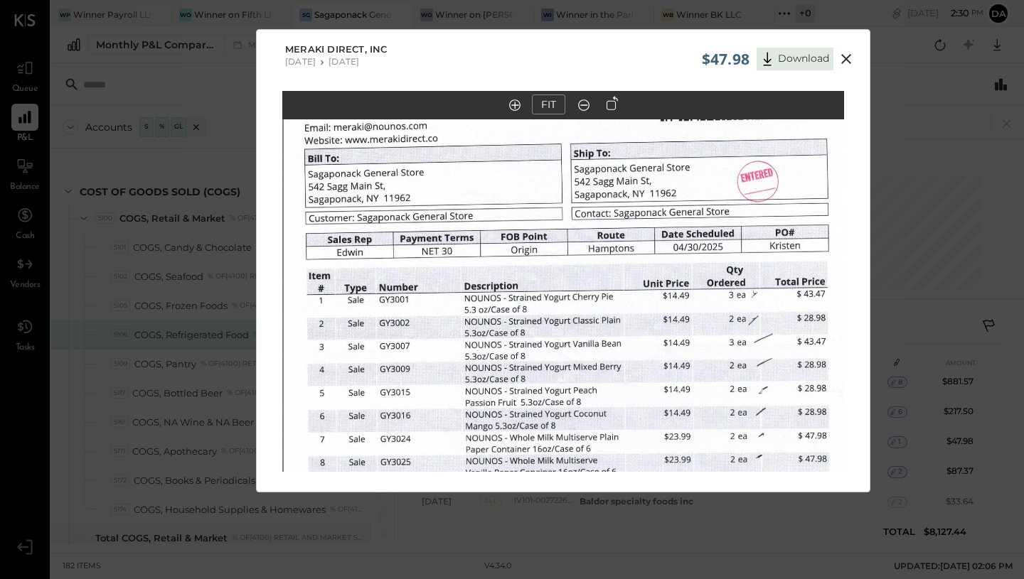
drag, startPoint x: 777, startPoint y: 279, endPoint x: 778, endPoint y: 379, distance: 100.2
click at [778, 379] on img at bounding box center [565, 362] width 562 height 731
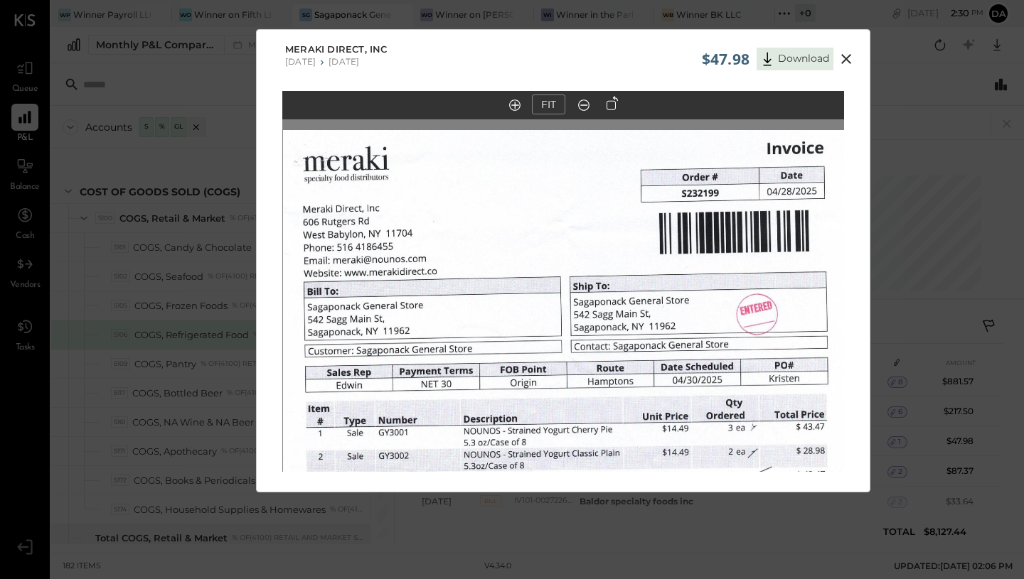
drag, startPoint x: 777, startPoint y: 279, endPoint x: 776, endPoint y: 412, distance: 132.9
click at [776, 412] on img at bounding box center [564, 495] width 562 height 731
click at [845, 58] on icon at bounding box center [846, 59] width 10 height 10
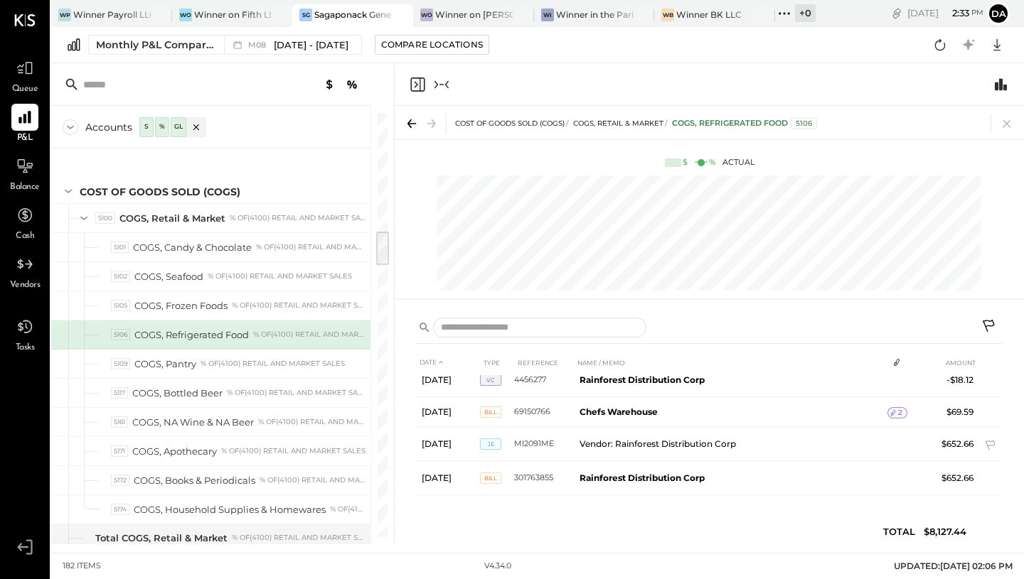
scroll to position [950, 0]
click at [178, 389] on div "COGS, Bottled Beer" at bounding box center [177, 394] width 90 height 14
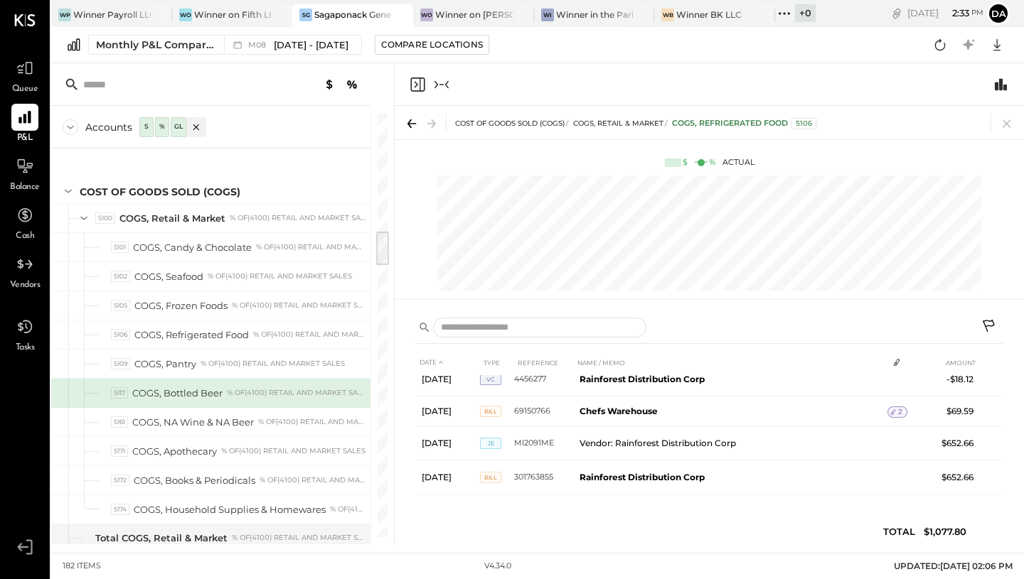
scroll to position [0, 0]
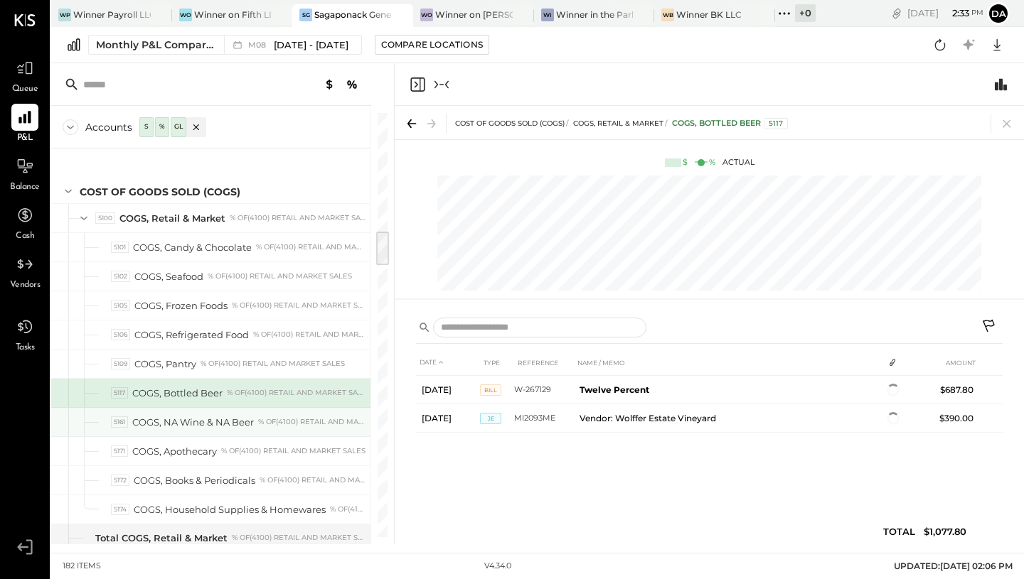
click at [188, 422] on div "COGS, NA Wine & NA Beer" at bounding box center [193, 423] width 122 height 14
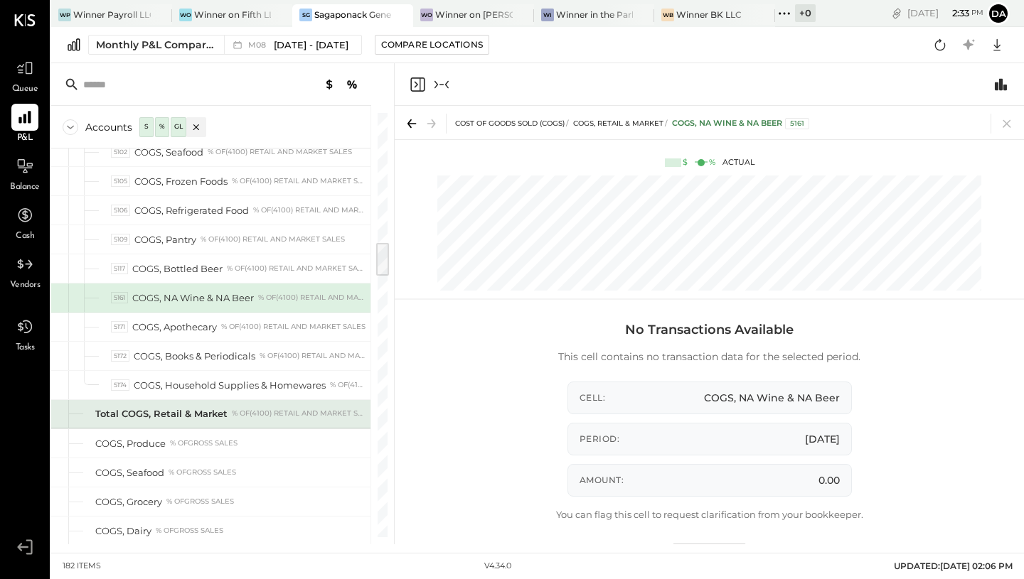
scroll to position [1567, 0]
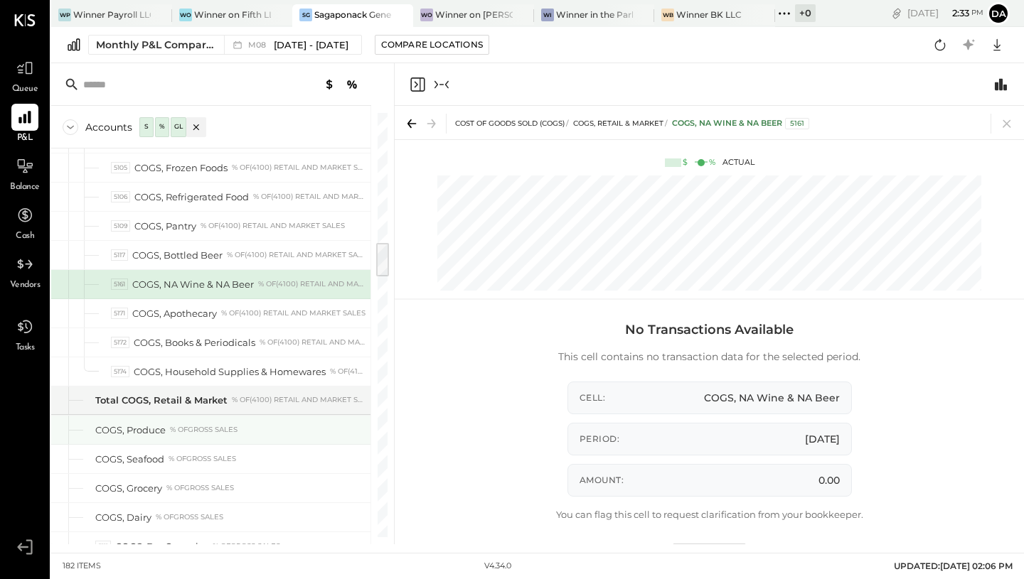
click at [173, 427] on div "% of GROSS SALES" at bounding box center [204, 430] width 68 height 10
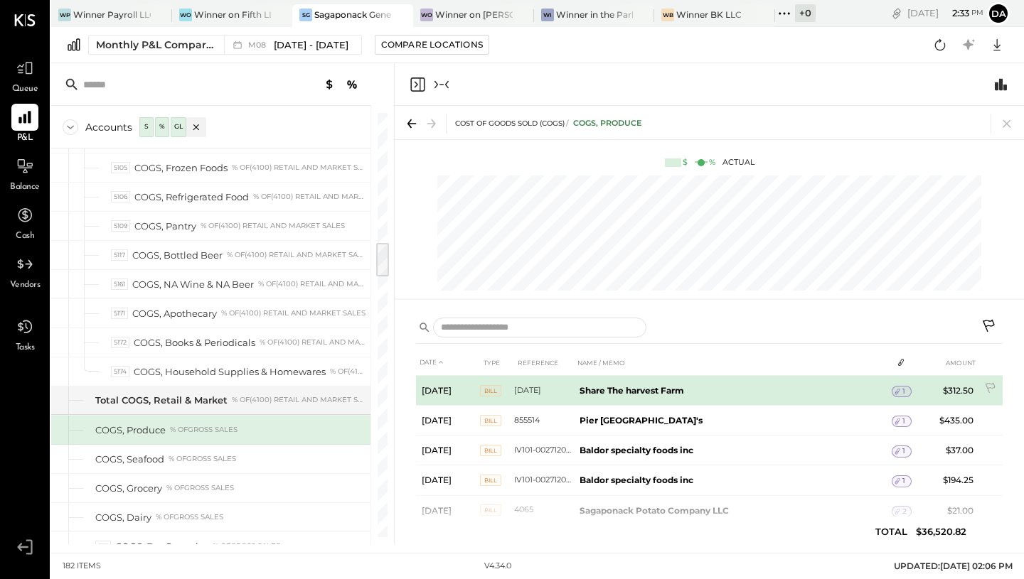
click at [895, 388] on icon at bounding box center [897, 392] width 10 height 10
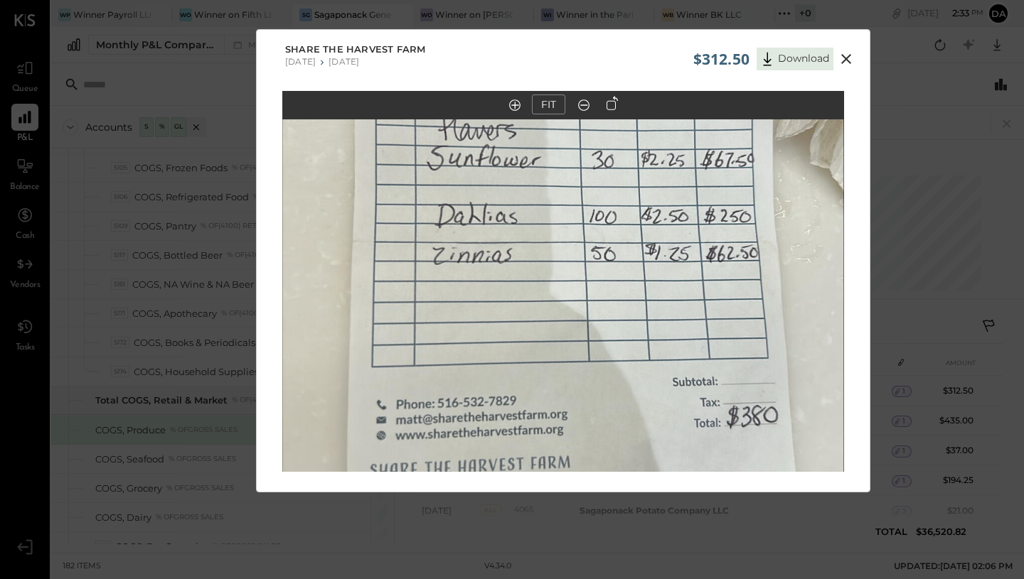
click at [842, 56] on icon at bounding box center [846, 59] width 10 height 10
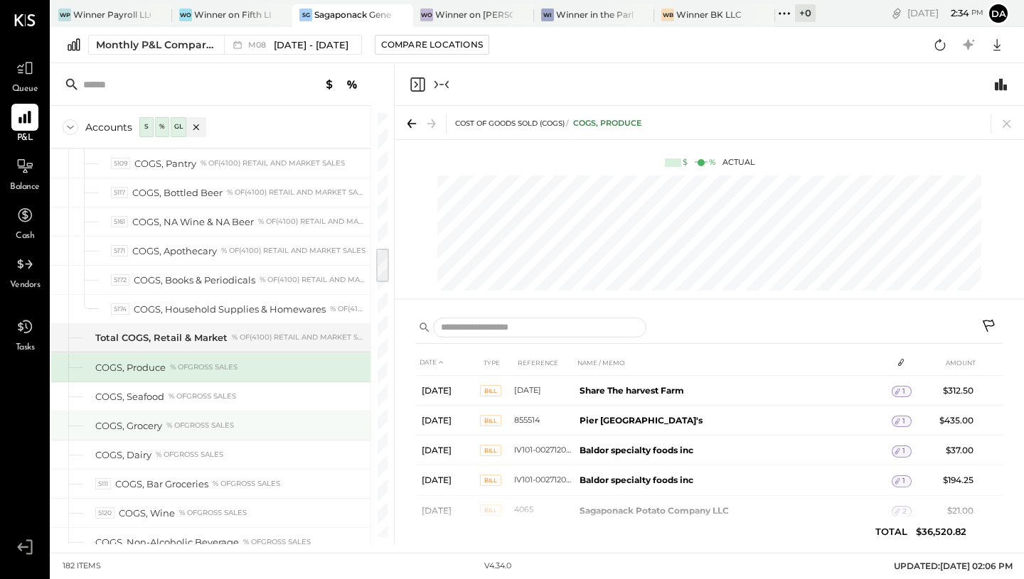
scroll to position [1634, 0]
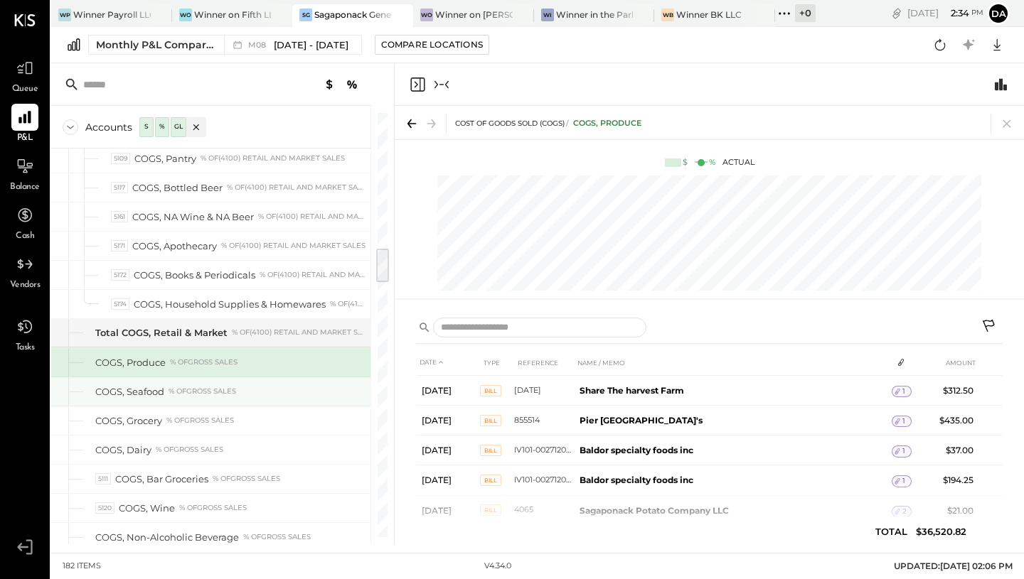
click at [210, 391] on div "% of GROSS SALES" at bounding box center [202, 392] width 68 height 10
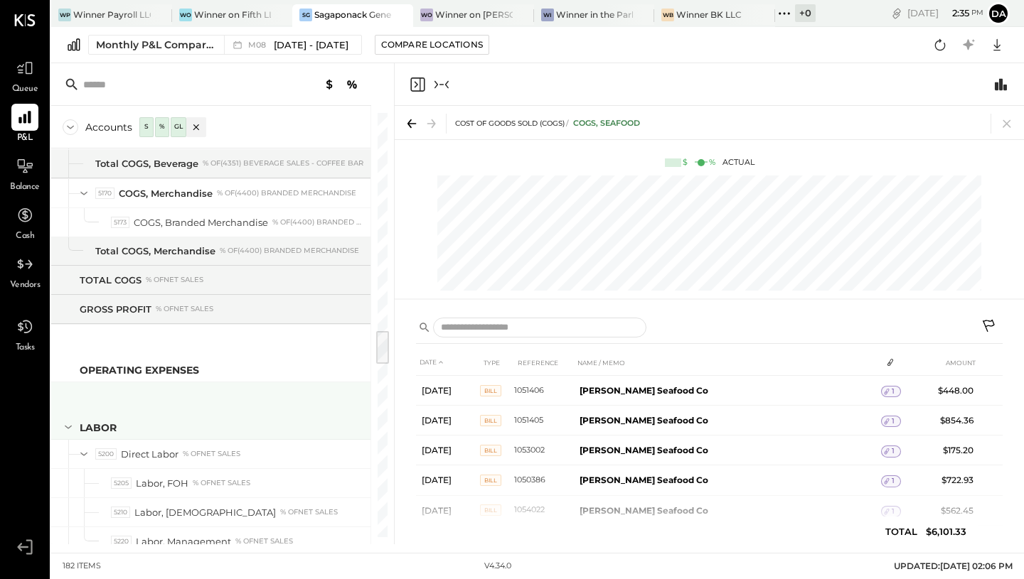
scroll to position [2621, 0]
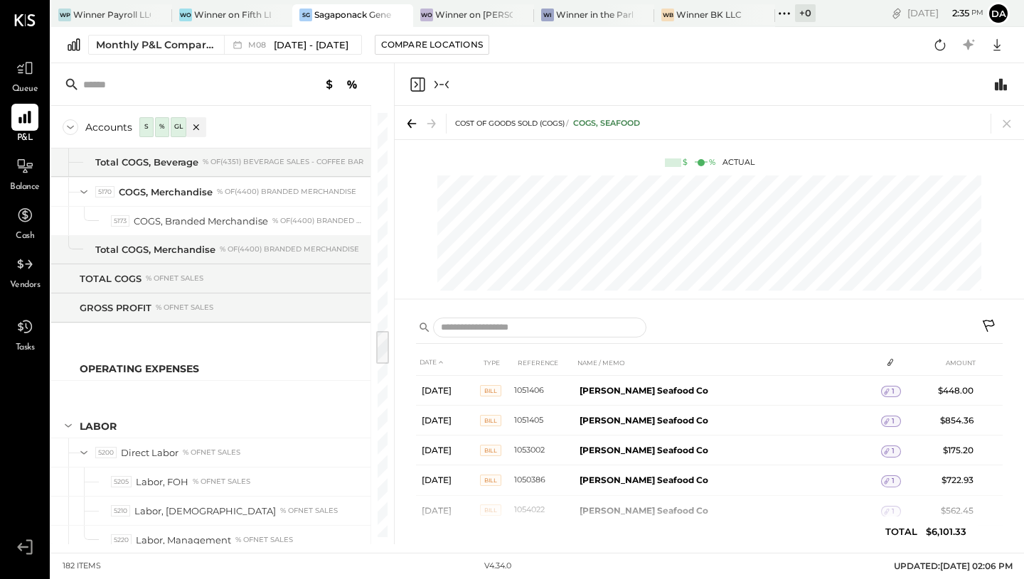
click at [441, 81] on icon "Collapse panel (e)" at bounding box center [441, 84] width 17 height 17
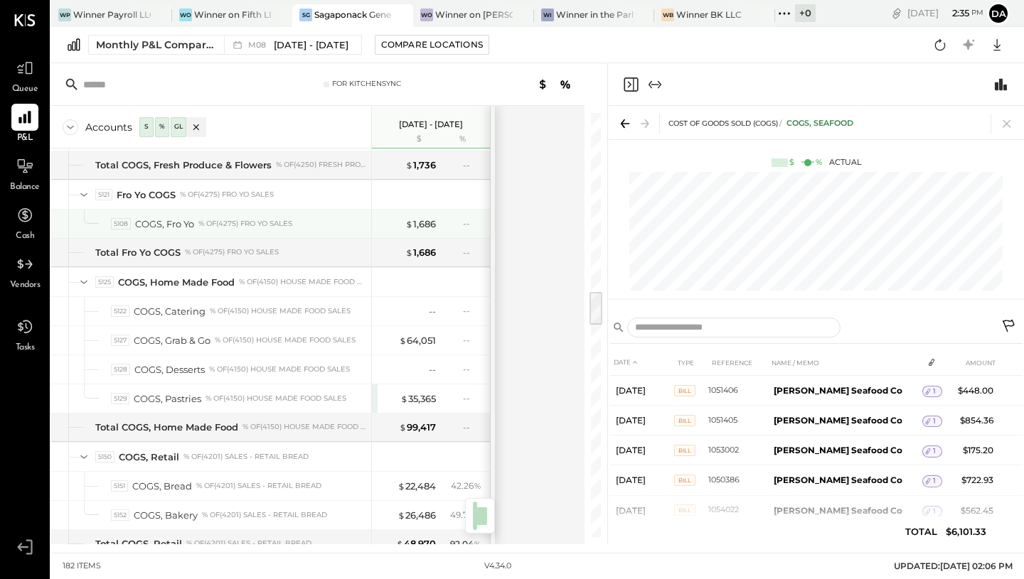
scroll to position [2064, 0]
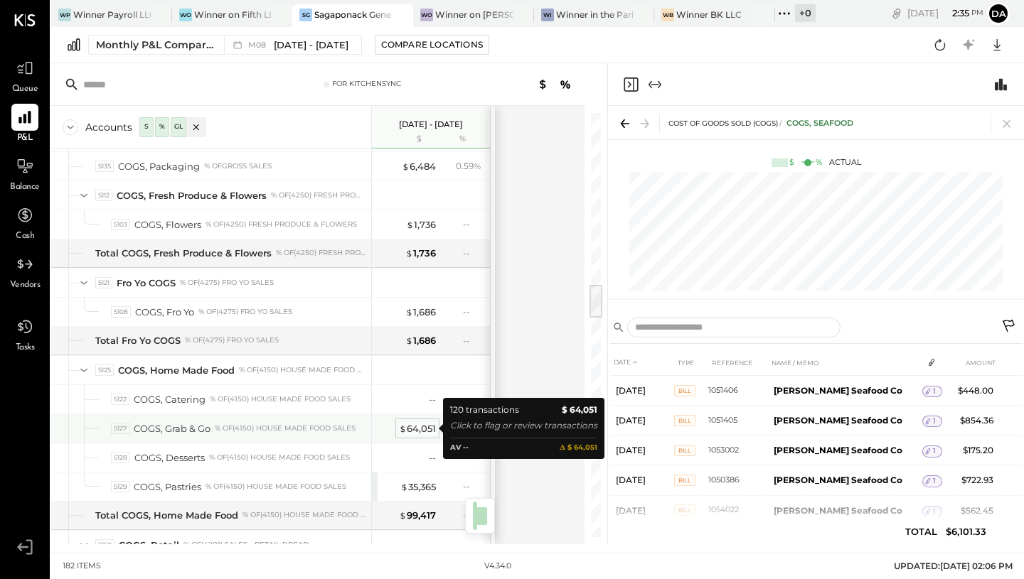
click at [429, 424] on div "$ 64,051" at bounding box center [417, 429] width 37 height 14
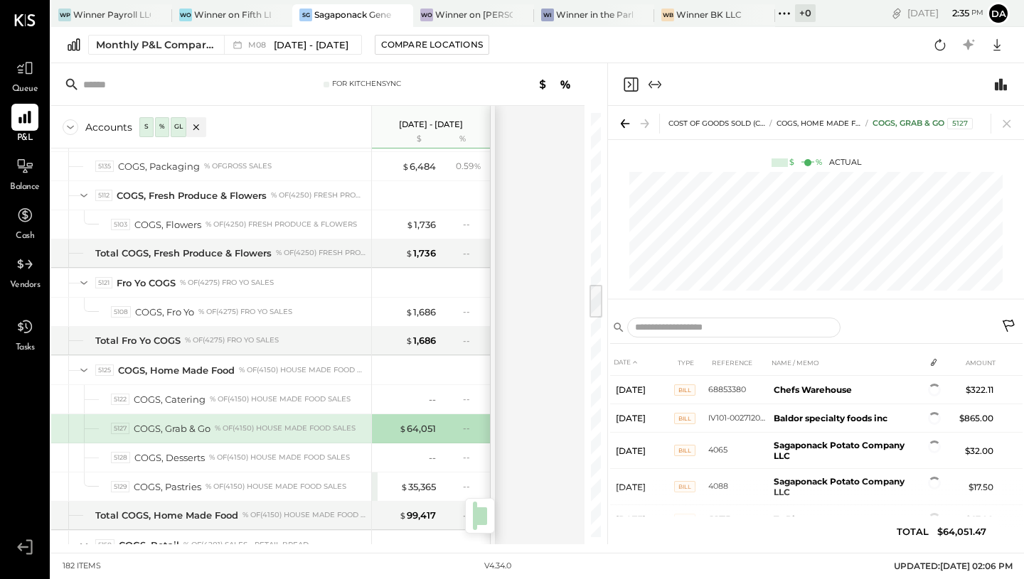
click at [656, 84] on icon "Expand panel (e)" at bounding box center [654, 84] width 8 height 1
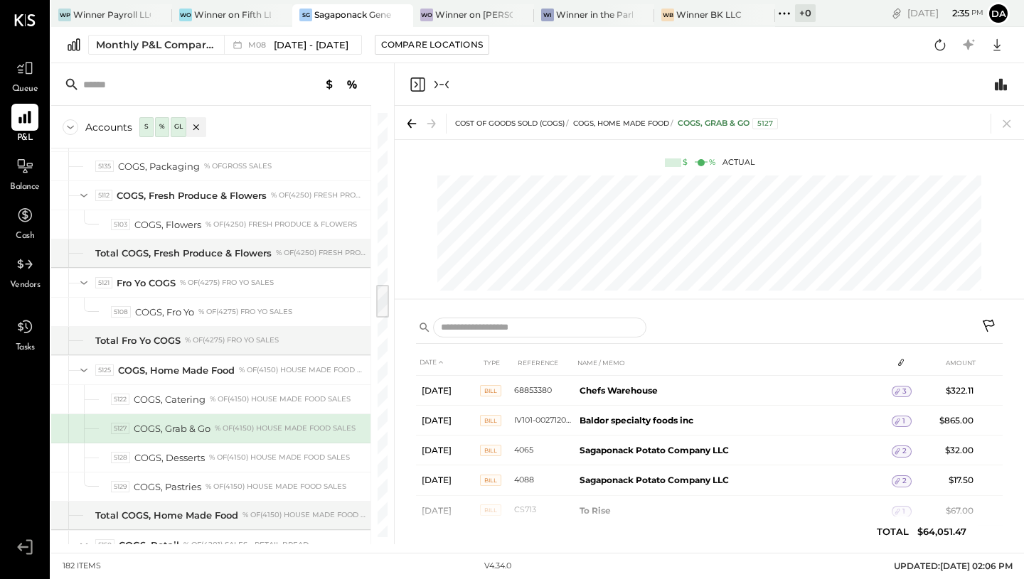
click at [213, 430] on div "5127 COGS, Grab & Go % of (4150) House Made Food Sales" at bounding box center [238, 429] width 254 height 14
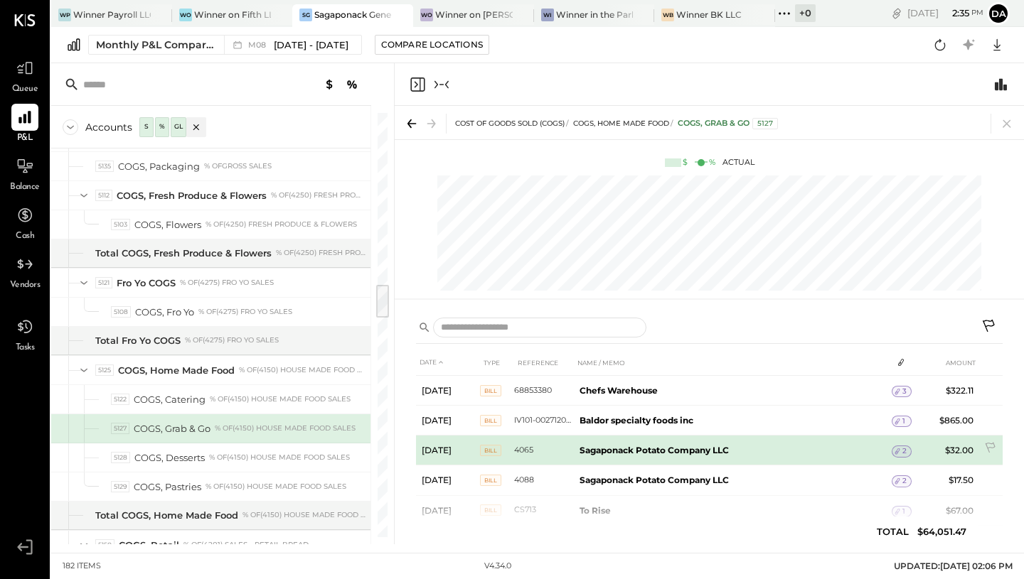
click at [695, 450] on b "Sagaponack Potato Company LLC" at bounding box center [653, 450] width 149 height 11
click at [895, 454] on icon at bounding box center [897, 451] width 10 height 10
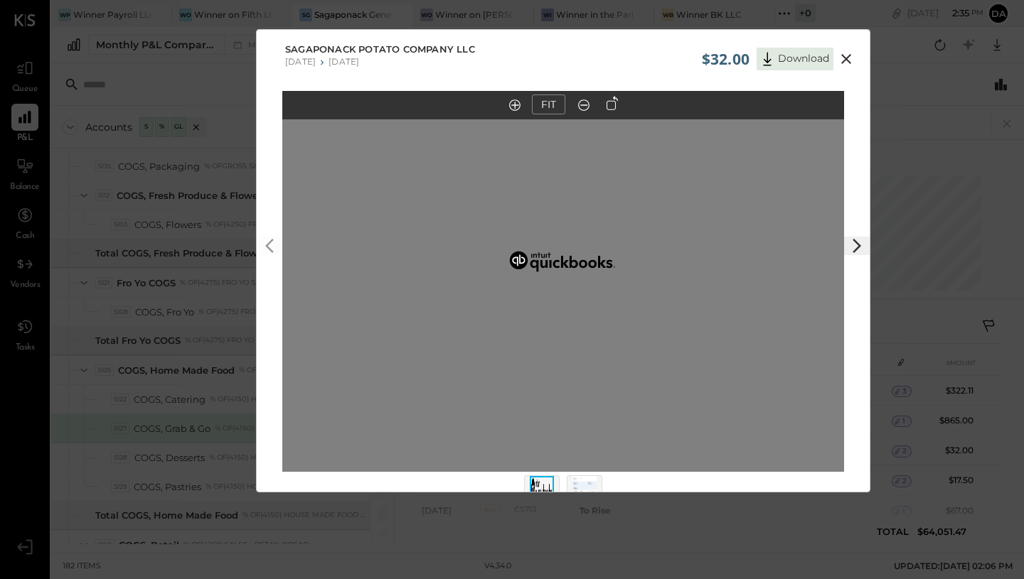
click at [581, 490] on img at bounding box center [584, 491] width 24 height 31
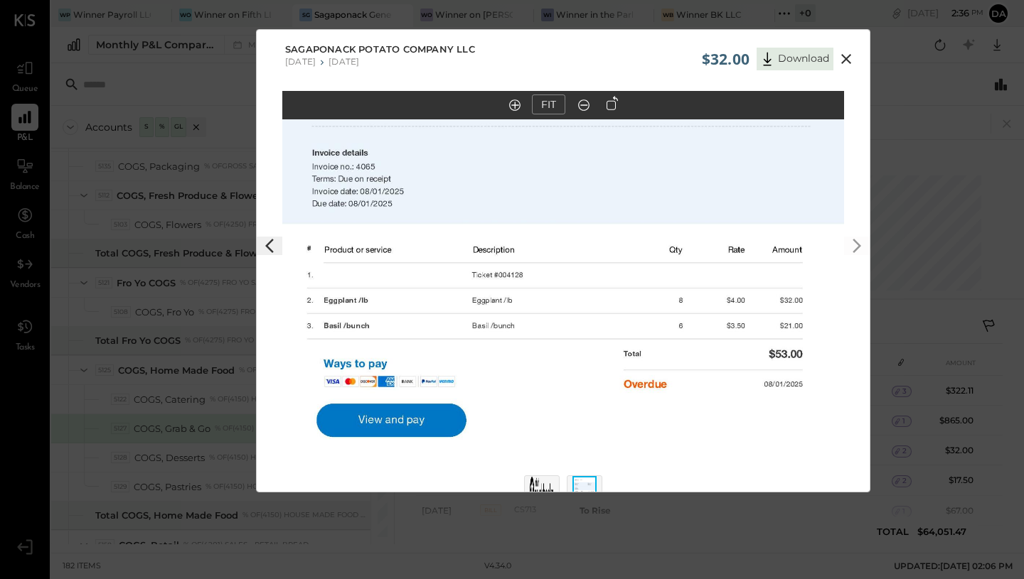
click at [545, 481] on img at bounding box center [542, 491] width 24 height 31
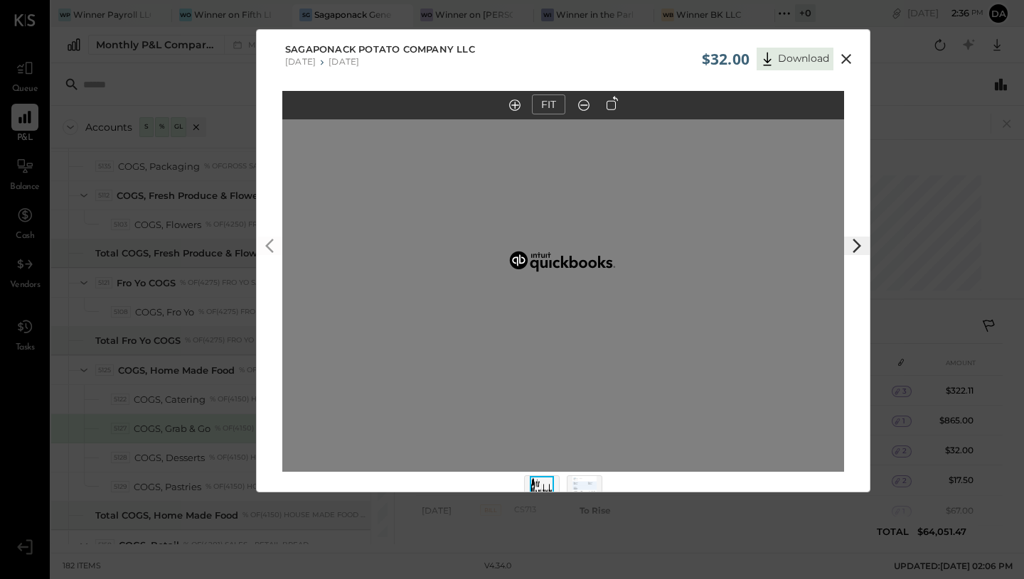
click at [842, 63] on icon at bounding box center [845, 58] width 17 height 17
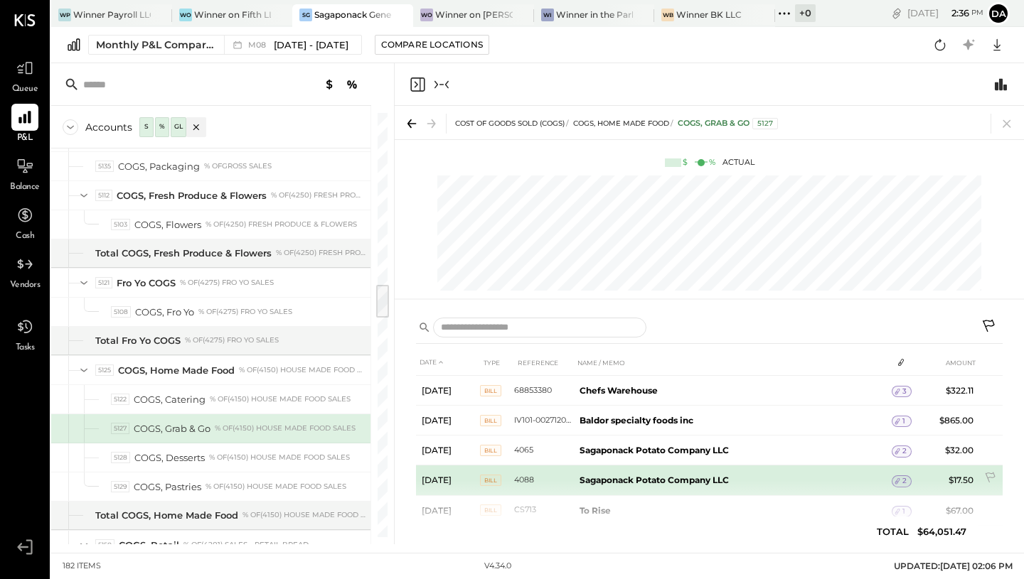
click at [702, 473] on td "Sagaponack Potato Company LLC" at bounding box center [733, 481] width 318 height 30
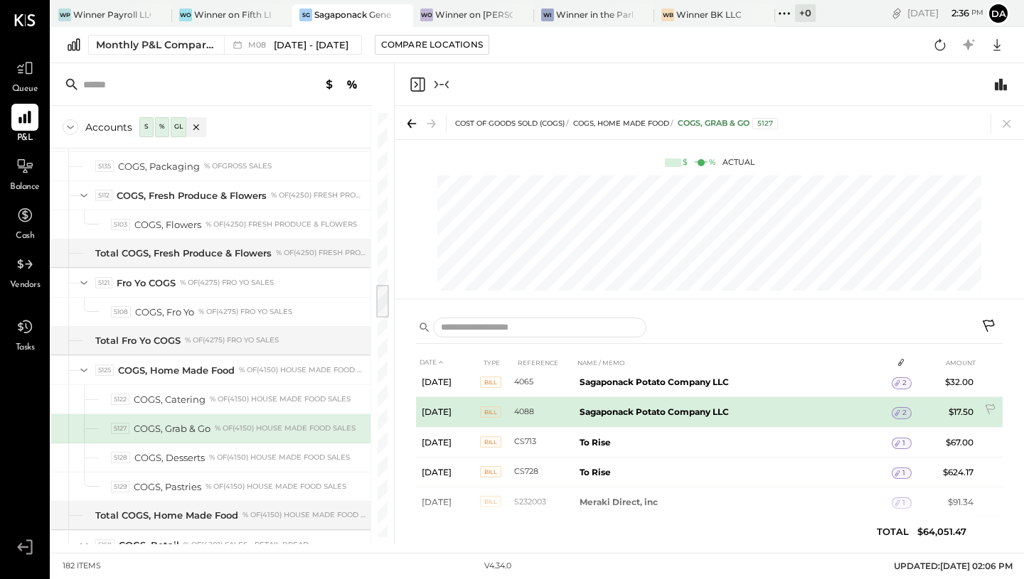
scroll to position [70, 0]
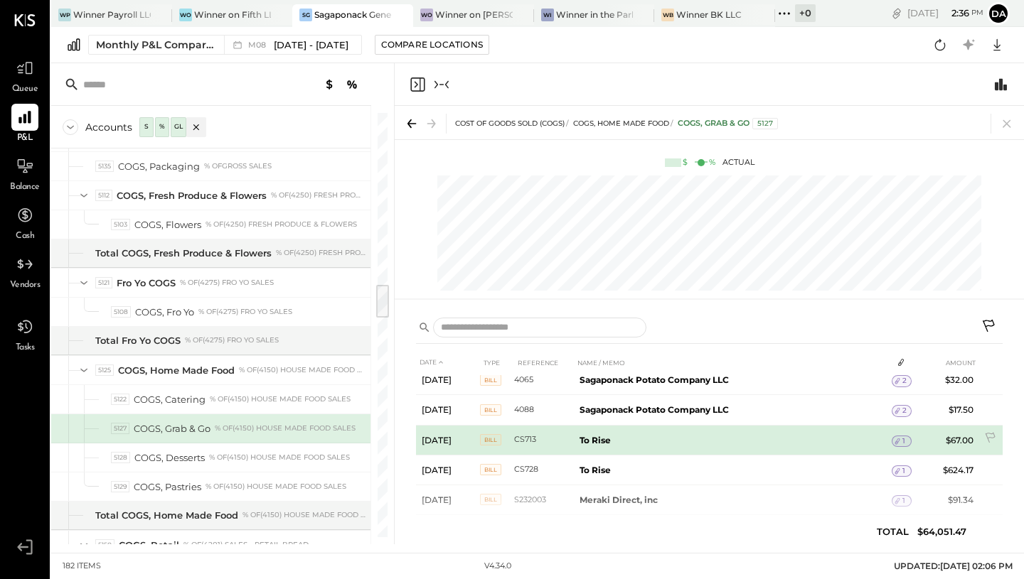
click at [902, 439] on span "1" at bounding box center [903, 441] width 3 height 10
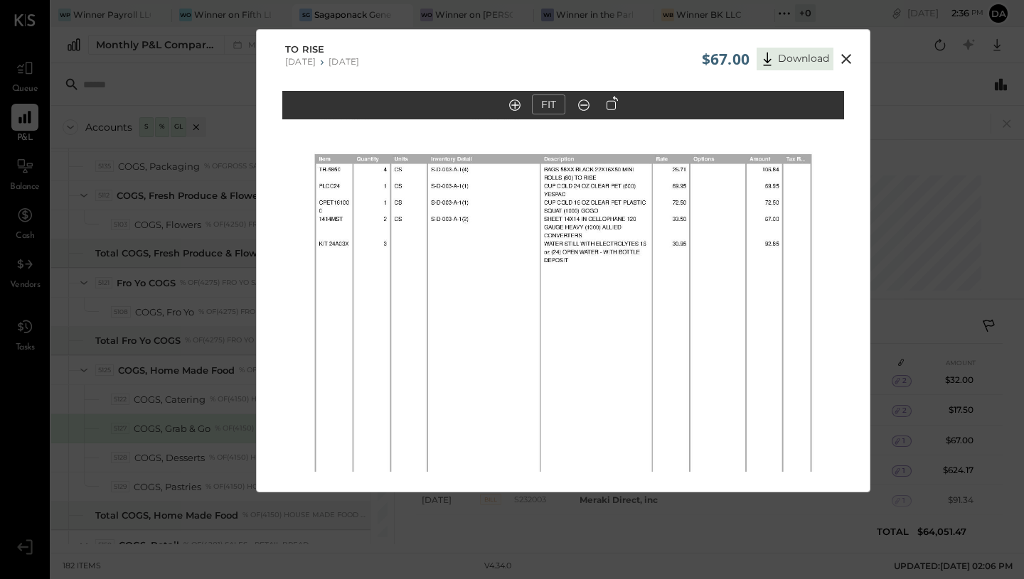
click at [845, 58] on icon at bounding box center [846, 59] width 10 height 10
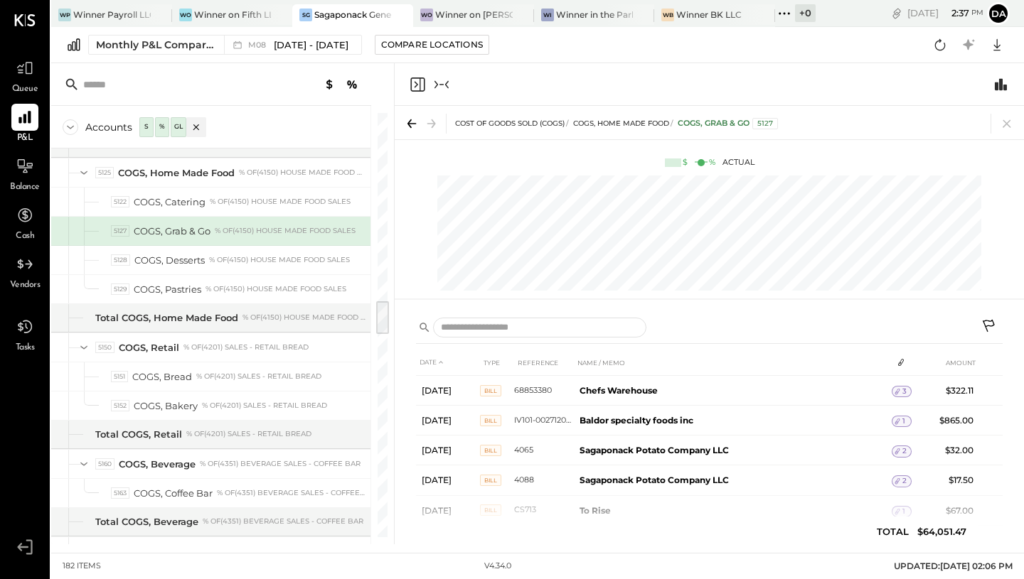
scroll to position [0, 3]
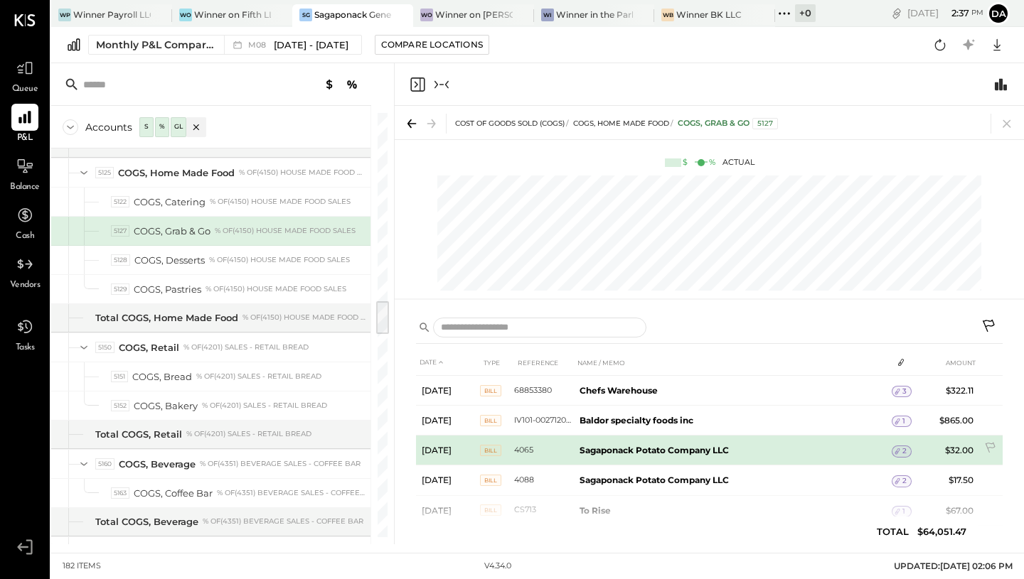
click at [902, 452] on span "2" at bounding box center [904, 451] width 4 height 10
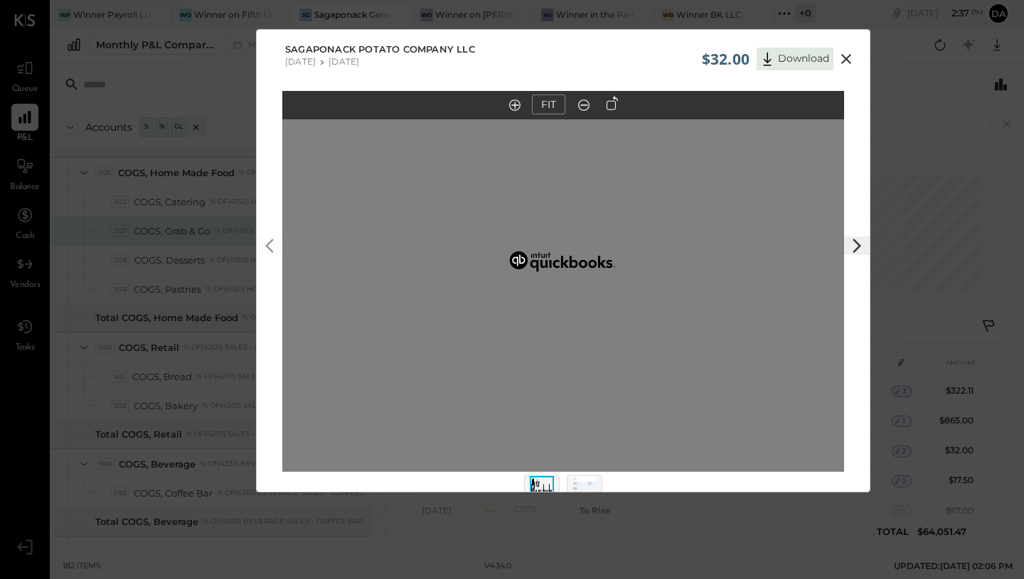
click at [848, 59] on icon at bounding box center [845, 58] width 17 height 17
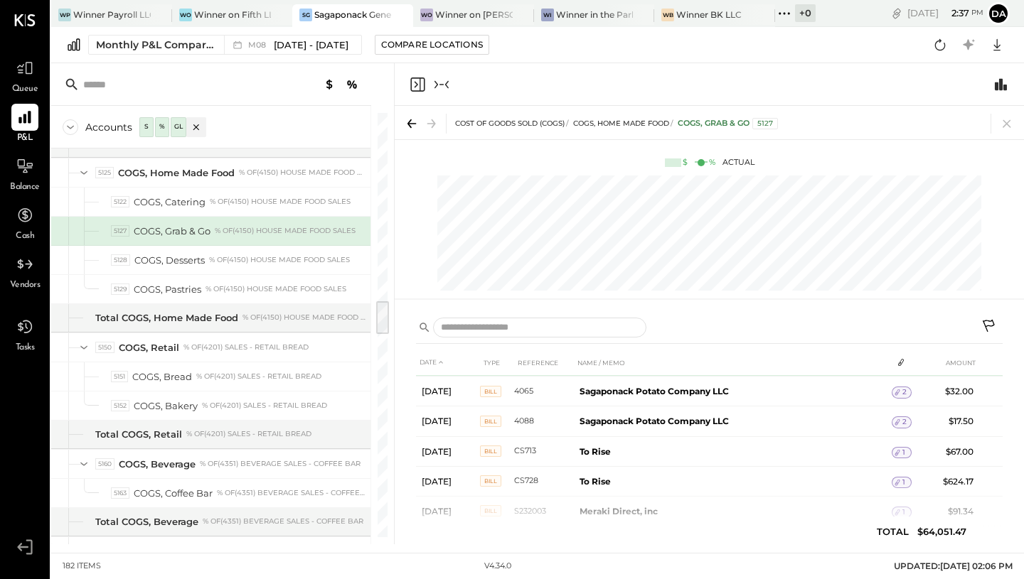
scroll to position [61, 0]
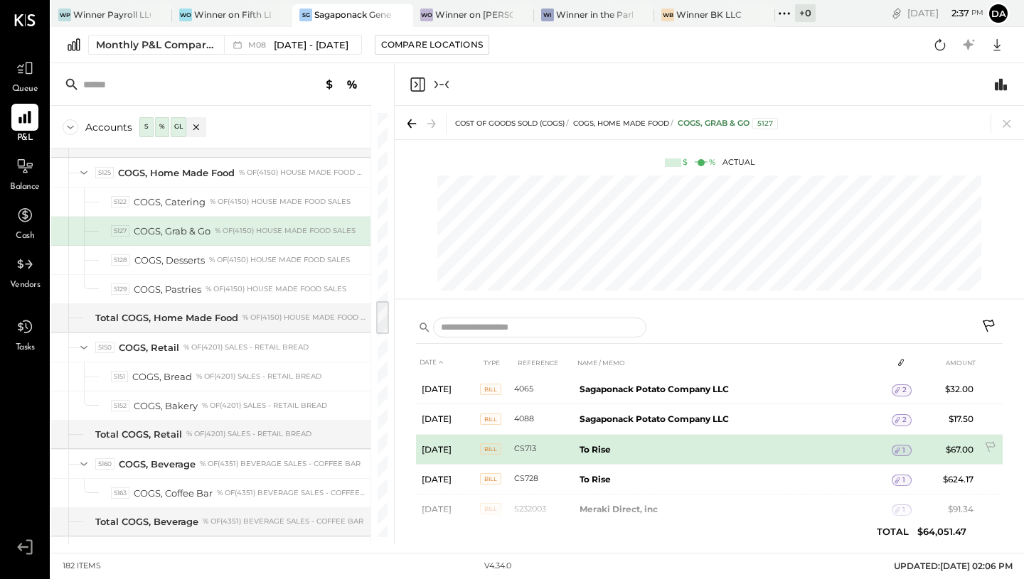
click at [902, 449] on span "1" at bounding box center [903, 451] width 3 height 10
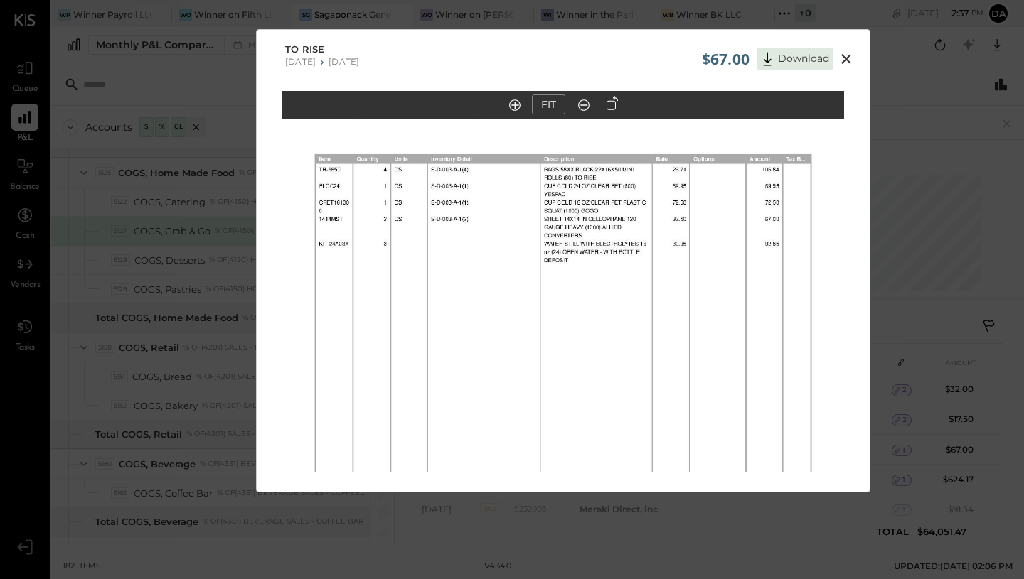
click at [844, 58] on icon at bounding box center [846, 59] width 10 height 10
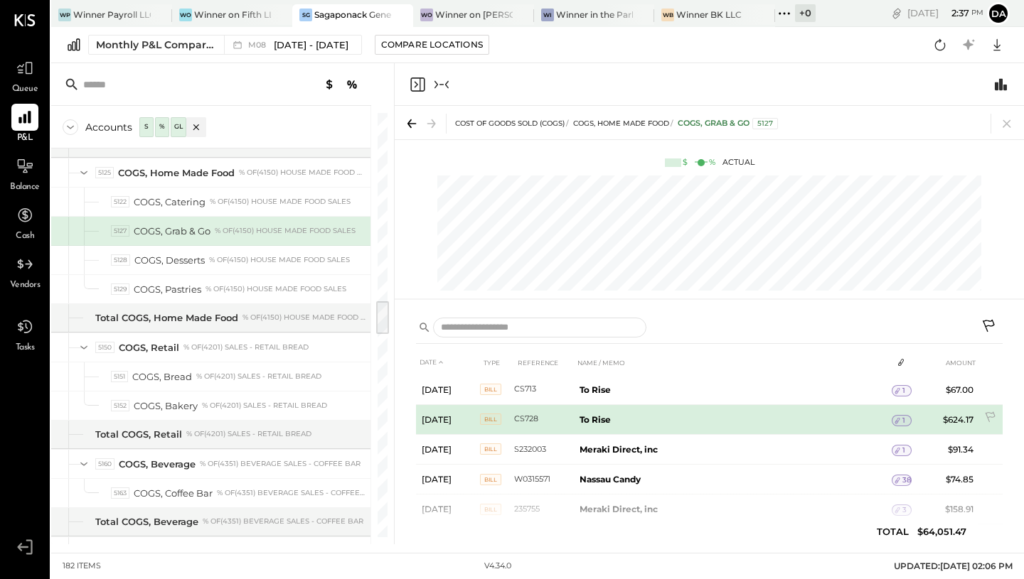
scroll to position [128, 0]
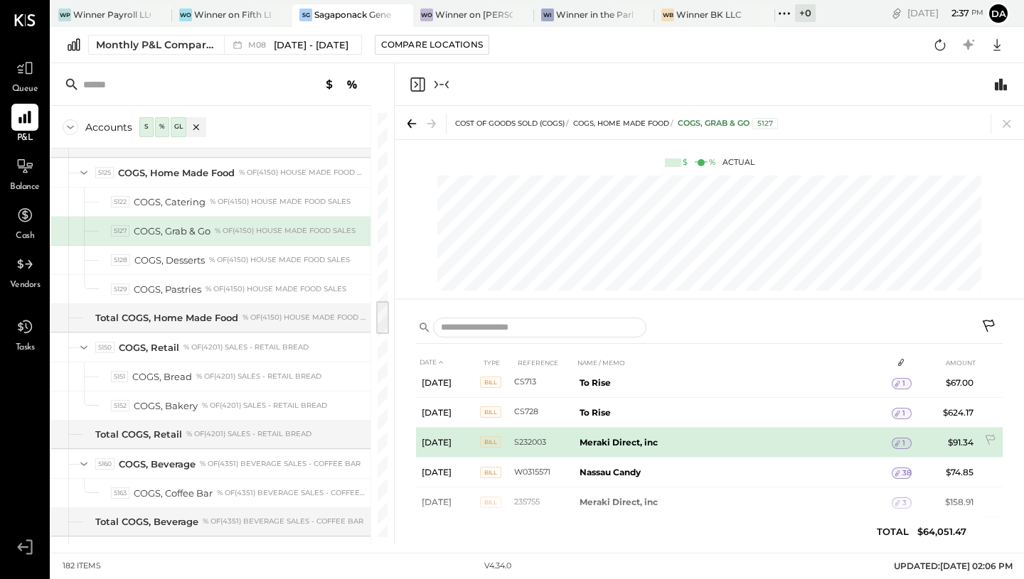
click at [895, 446] on icon at bounding box center [897, 444] width 10 height 10
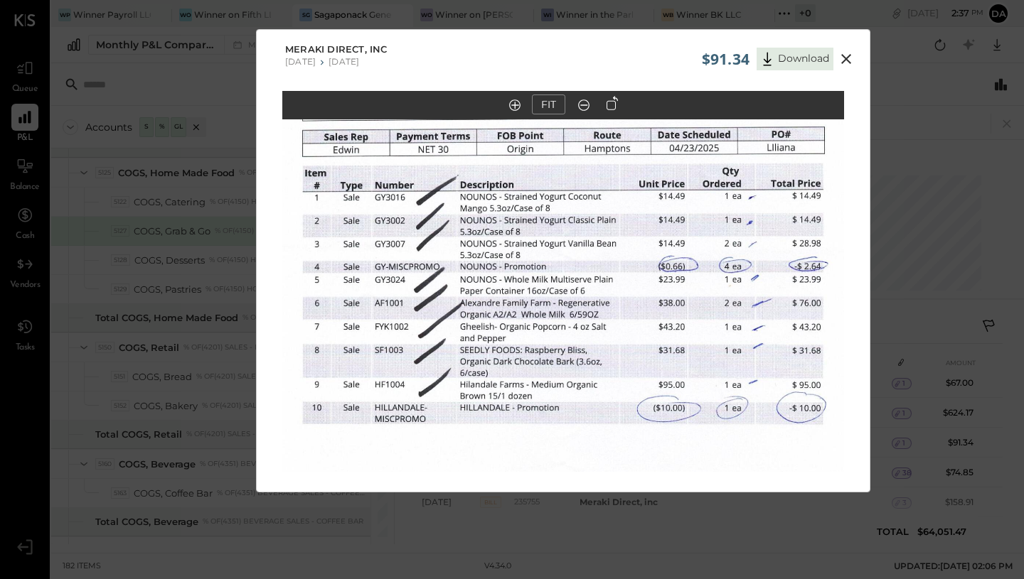
click at [844, 60] on icon at bounding box center [845, 58] width 17 height 17
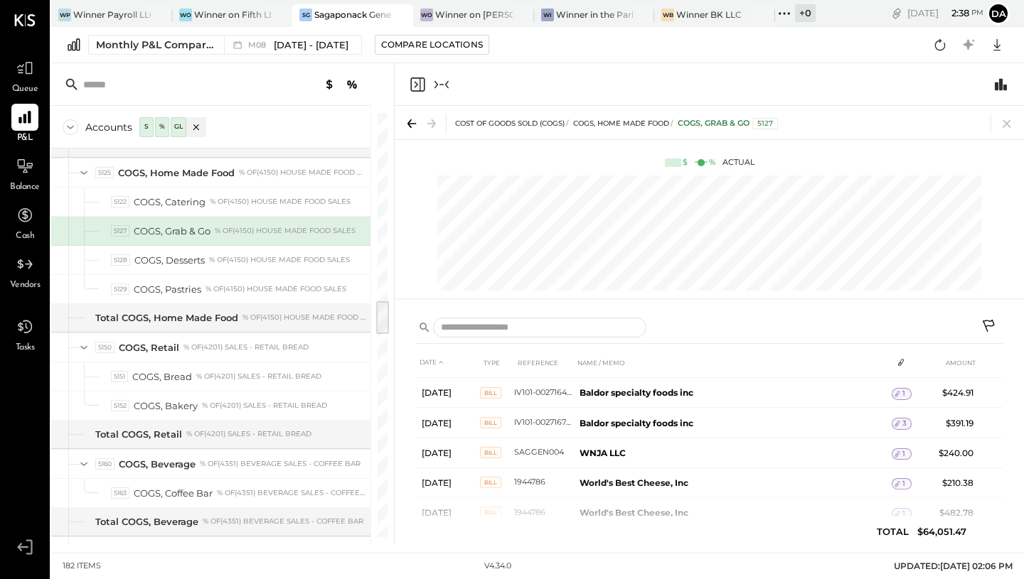
scroll to position [1171, 0]
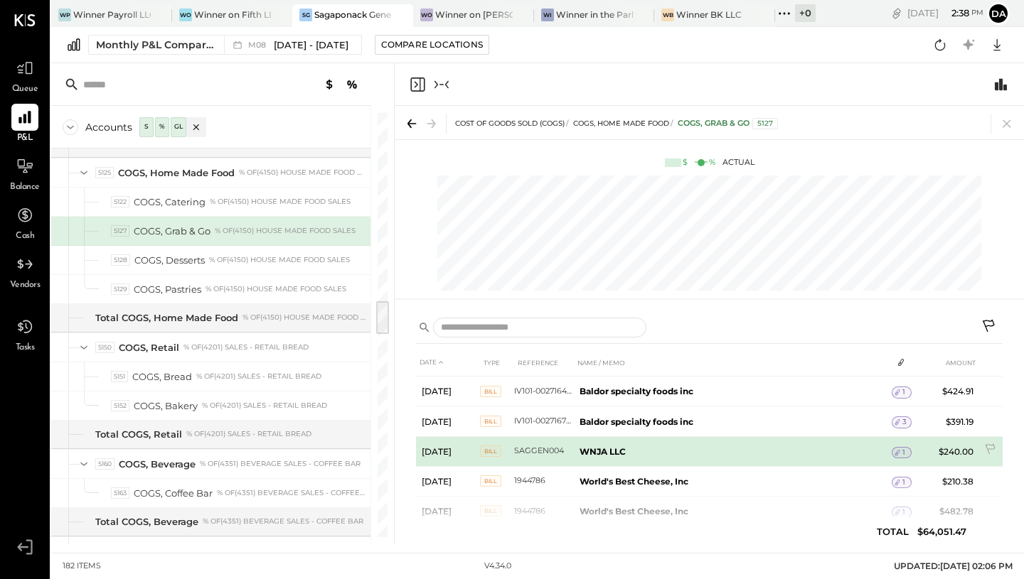
click at [901, 451] on div "1" at bounding box center [901, 452] width 20 height 11
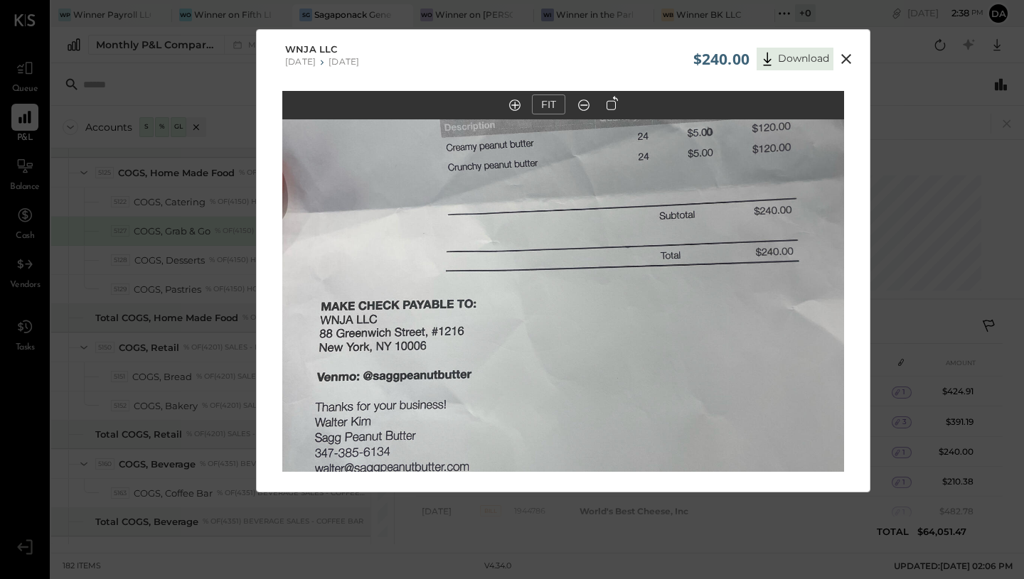
click at [849, 58] on icon at bounding box center [845, 58] width 17 height 17
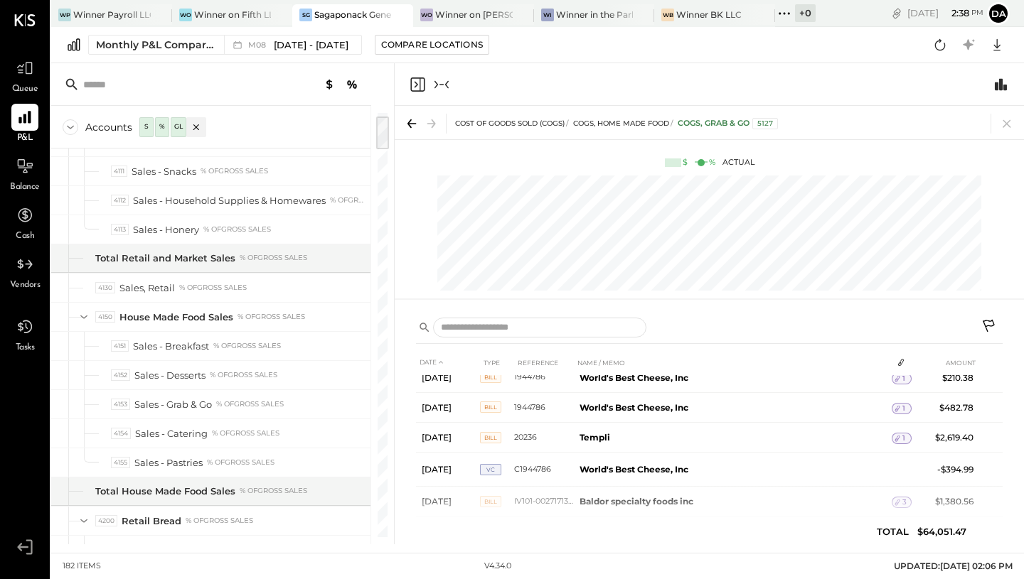
scroll to position [0, 0]
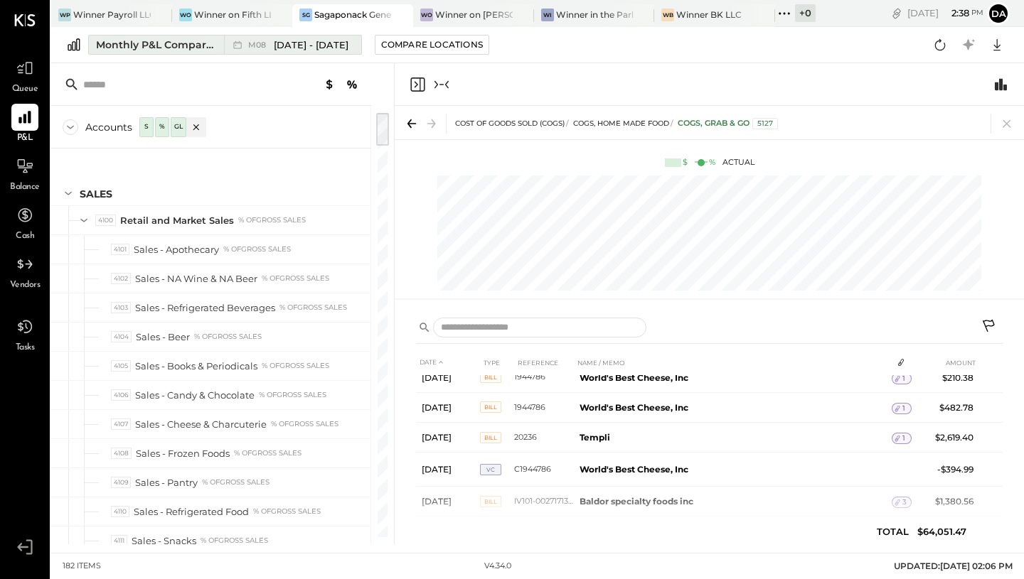
click at [316, 47] on span "Aug 1 - 31, 2025" at bounding box center [311, 45] width 75 height 14
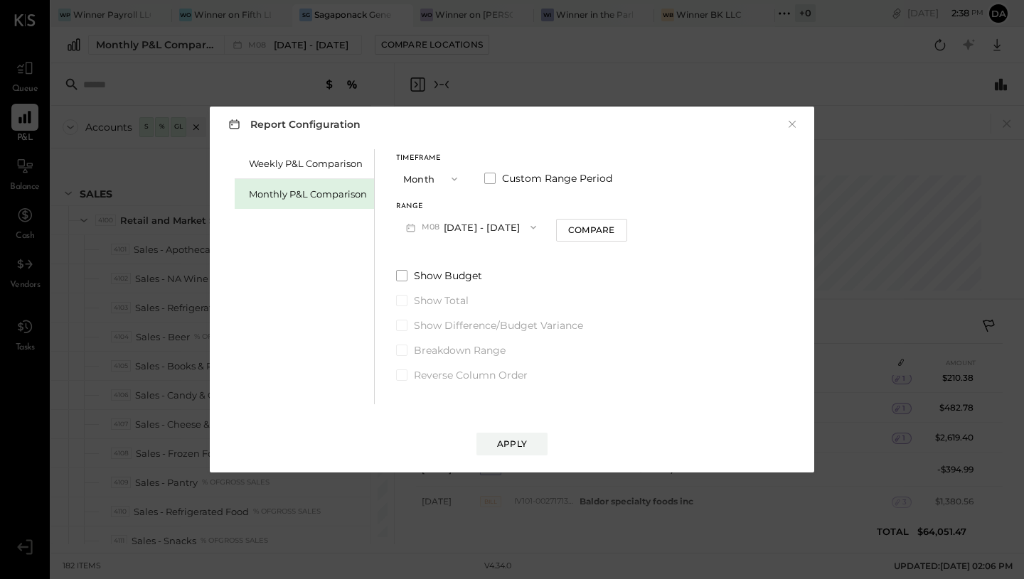
click at [443, 225] on button "M08 Aug 1 - 31, 2025" at bounding box center [471, 227] width 150 height 26
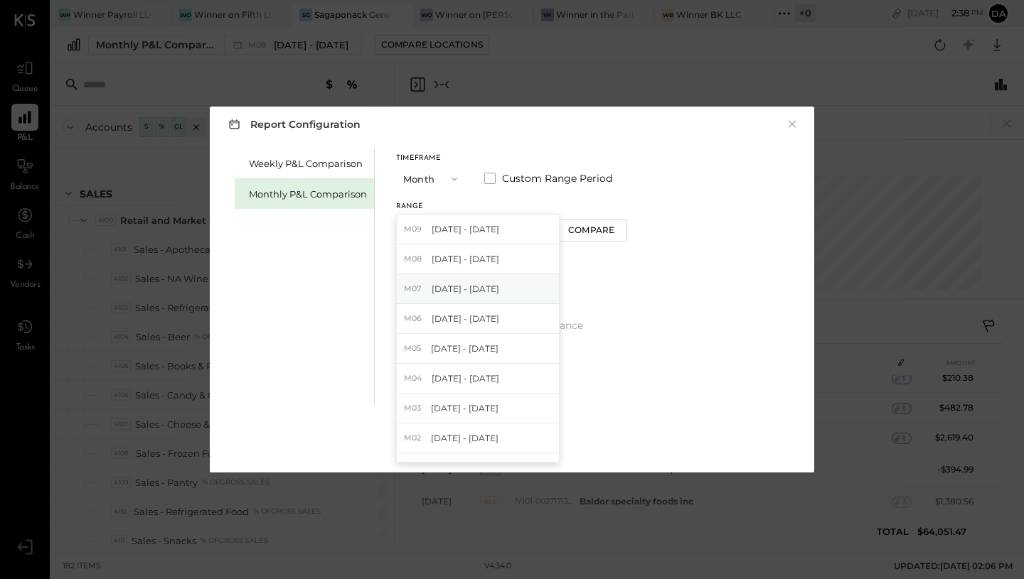
click at [449, 294] on span "Jul 1 - 31, 2025" at bounding box center [465, 289] width 68 height 12
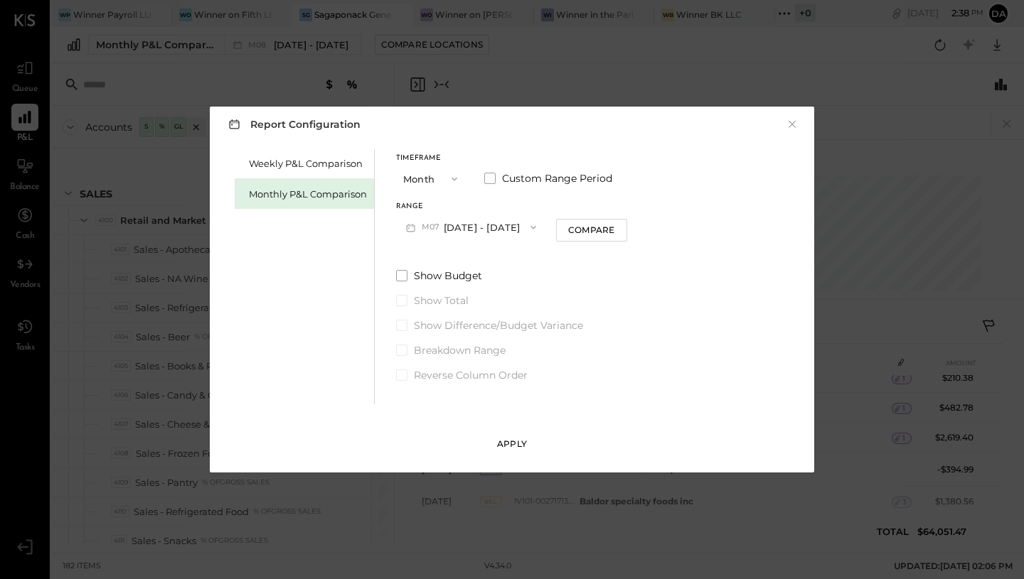
click at [503, 446] on div "Apply" at bounding box center [512, 444] width 30 height 12
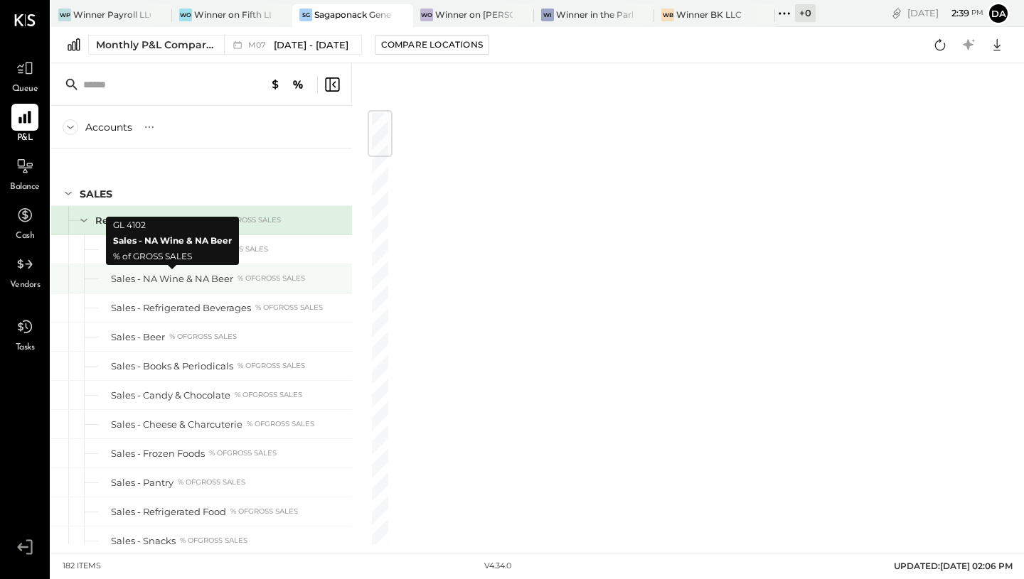
click at [205, 280] on div "Sales - NA Wine & NA Beer" at bounding box center [172, 279] width 122 height 14
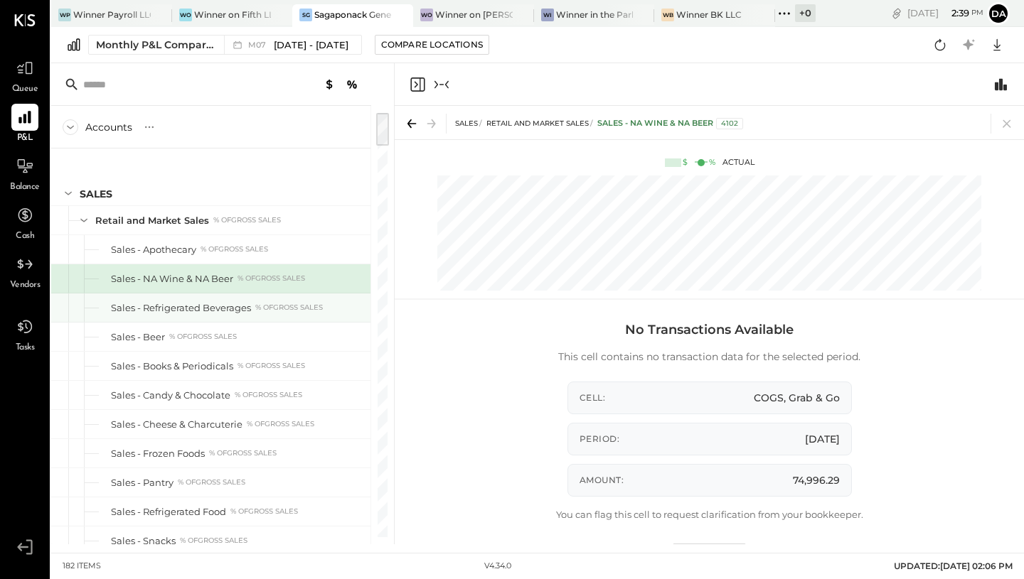
click at [194, 304] on div "Sales - Refrigerated Beverages" at bounding box center [181, 308] width 140 height 14
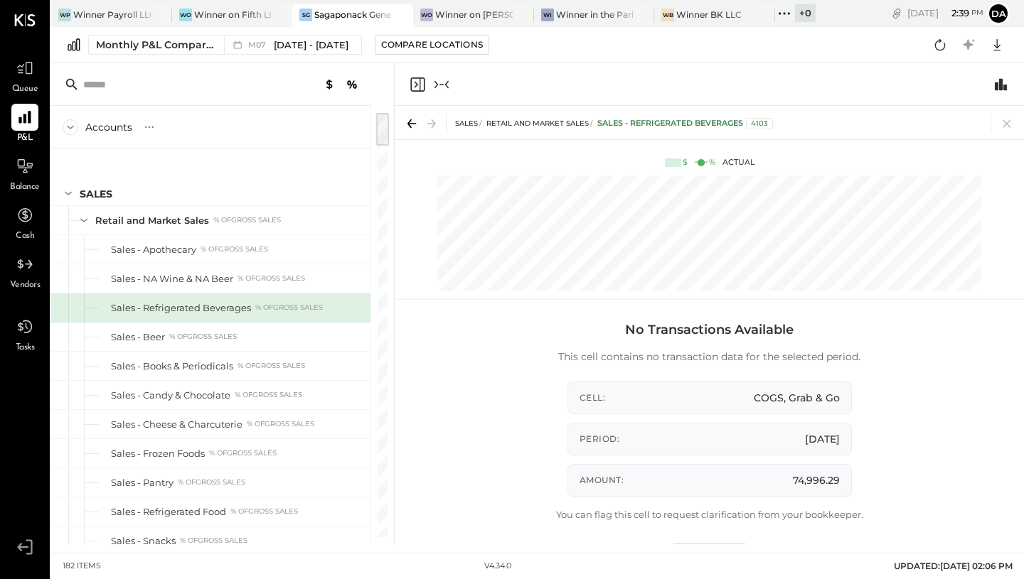
click at [229, 310] on div "Sales - Refrigerated Beverages" at bounding box center [181, 308] width 140 height 14
click at [413, 87] on icon "Close panel" at bounding box center [417, 84] width 17 height 17
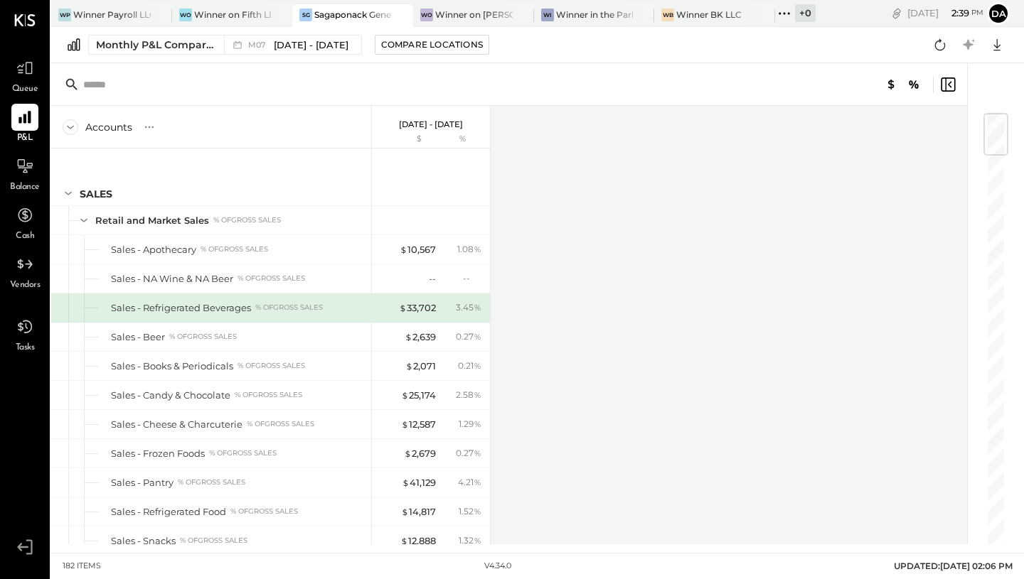
click at [944, 84] on icon at bounding box center [947, 84] width 17 height 17
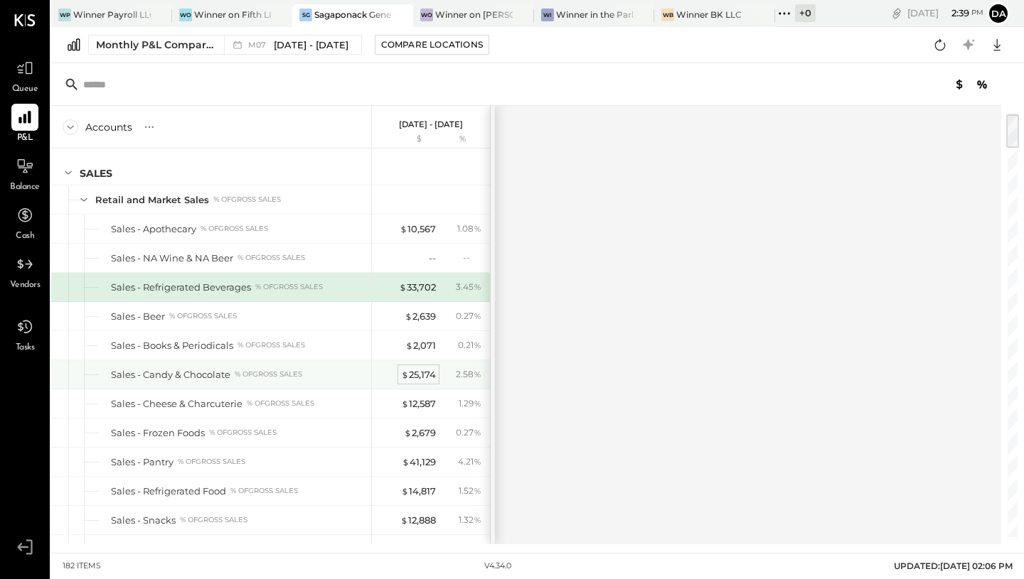
scroll to position [21, 0]
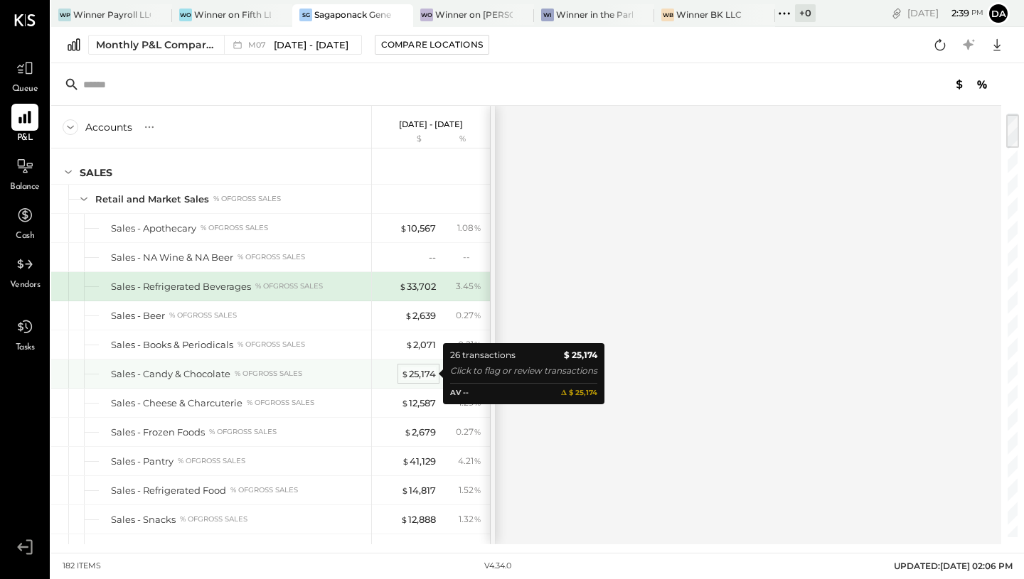
click at [419, 370] on div "$ 25,174" at bounding box center [418, 375] width 35 height 14
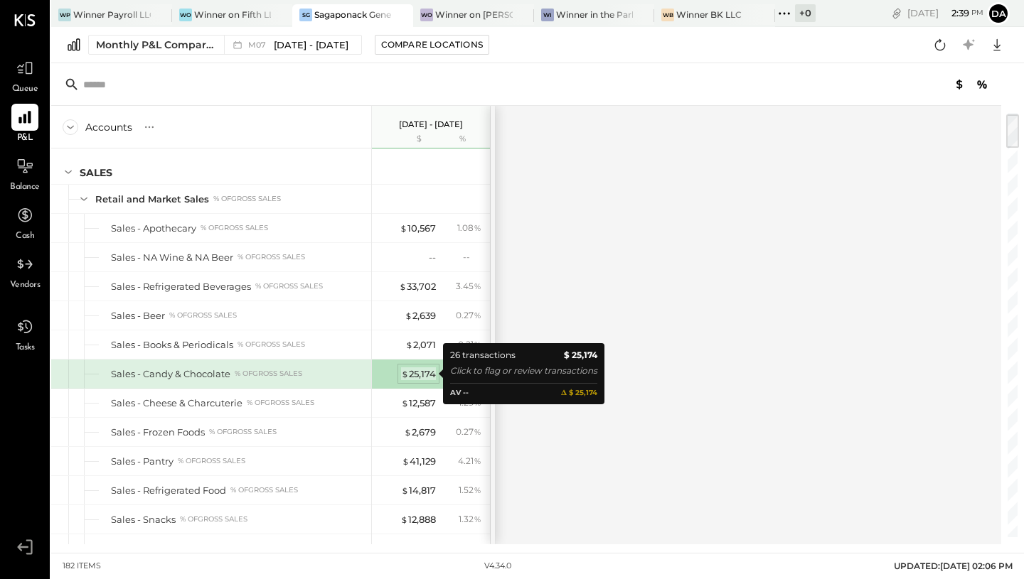
click at [419, 370] on div "$ 25,174" at bounding box center [418, 375] width 35 height 14
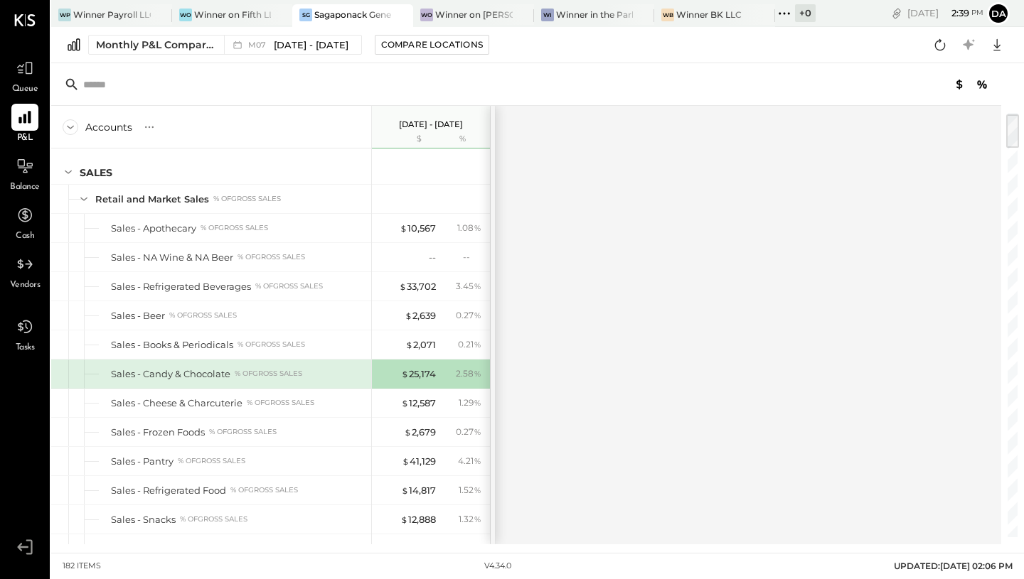
click at [984, 82] on icon at bounding box center [981, 84] width 17 height 17
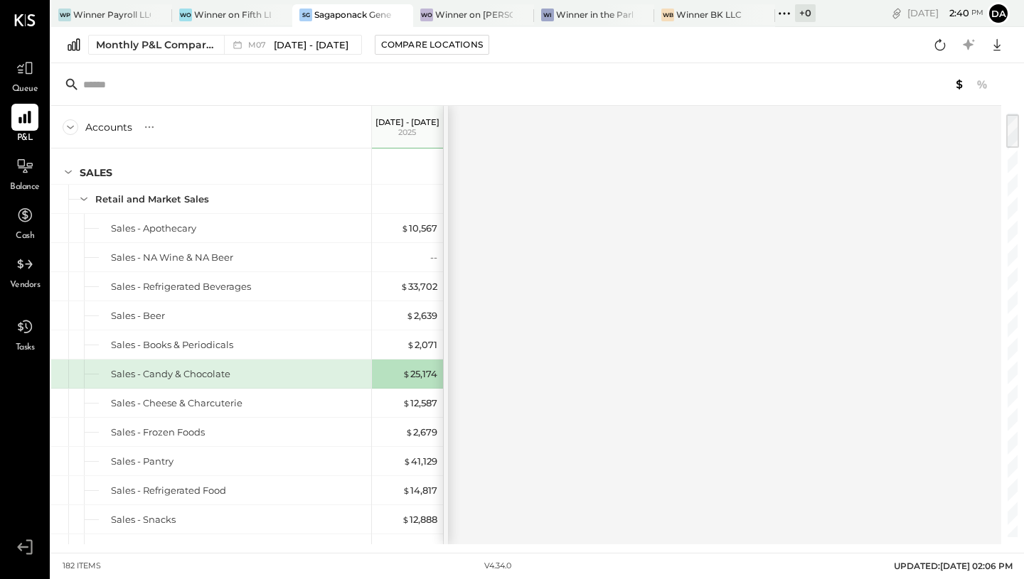
click at [955, 86] on icon at bounding box center [958, 84] width 17 height 17
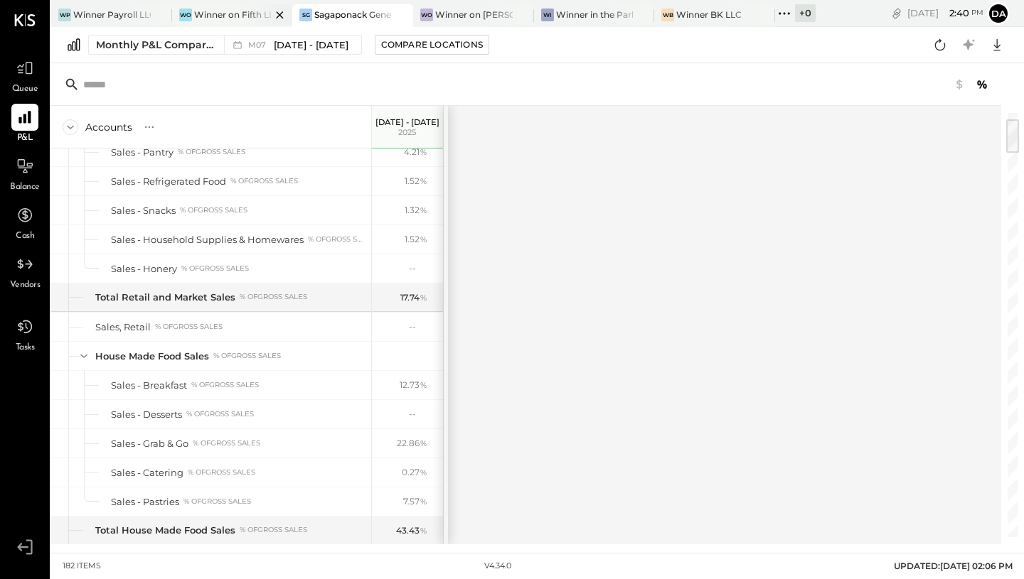
scroll to position [79, 0]
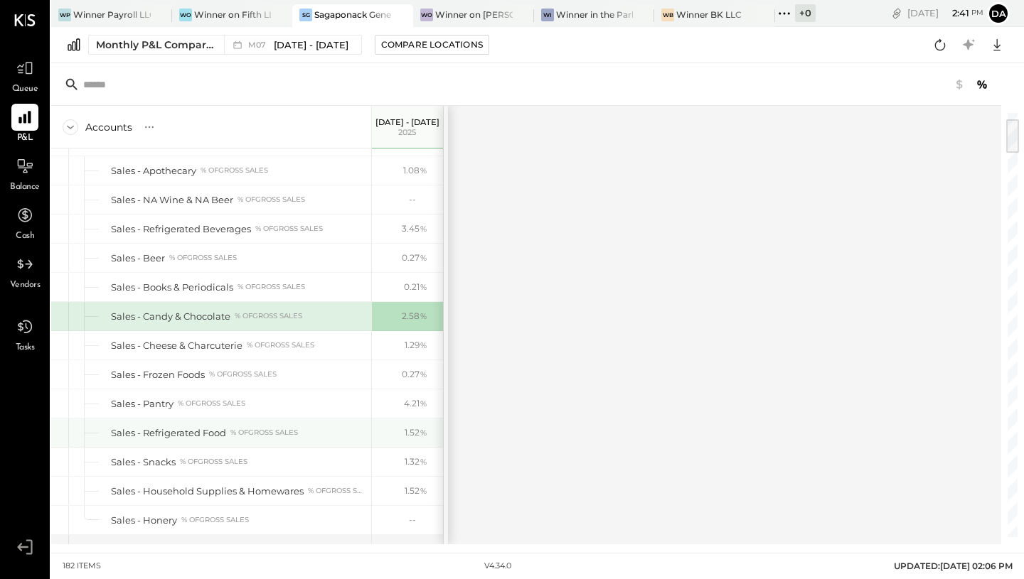
click at [195, 427] on div "Sales - Refrigerated Food" at bounding box center [168, 434] width 115 height 14
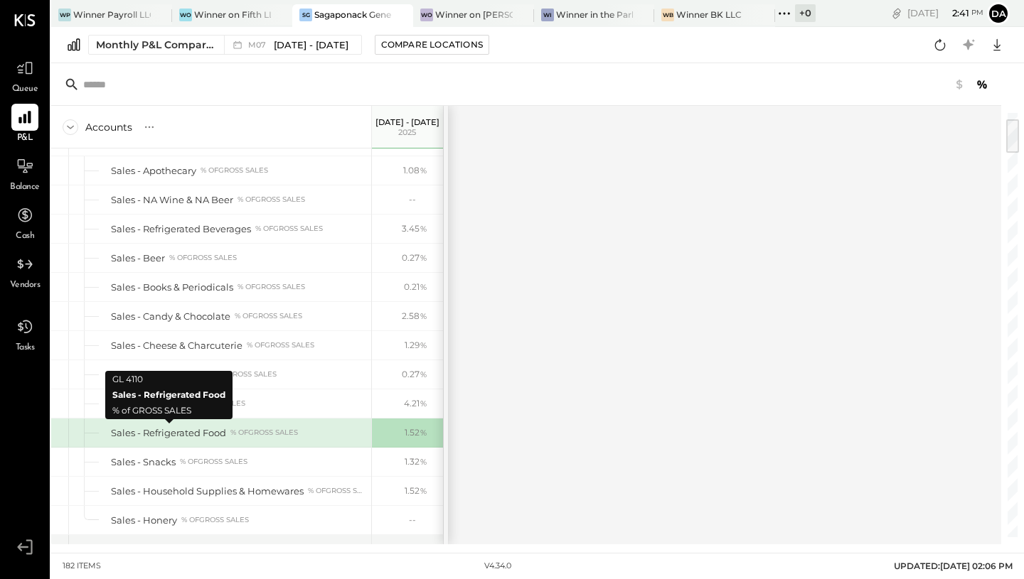
click at [210, 431] on div "Sales - Refrigerated Food" at bounding box center [168, 434] width 115 height 14
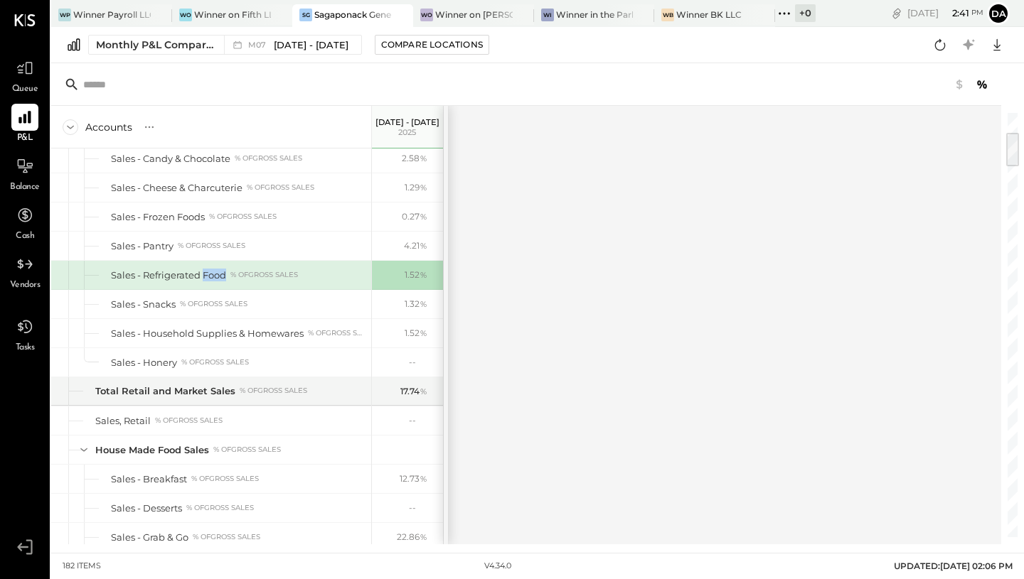
scroll to position [416, 0]
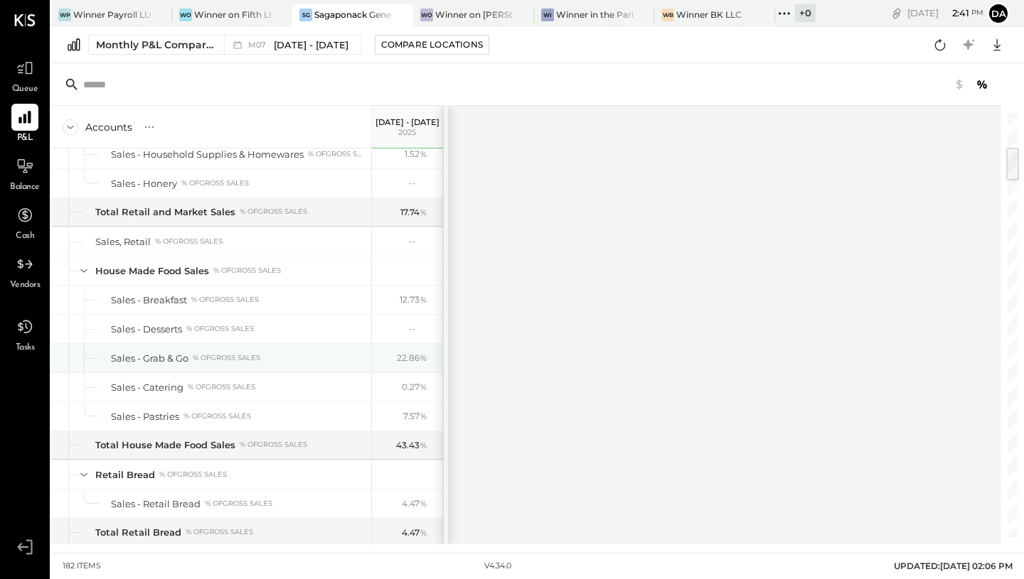
click at [403, 361] on div "22.86 %" at bounding box center [412, 358] width 31 height 13
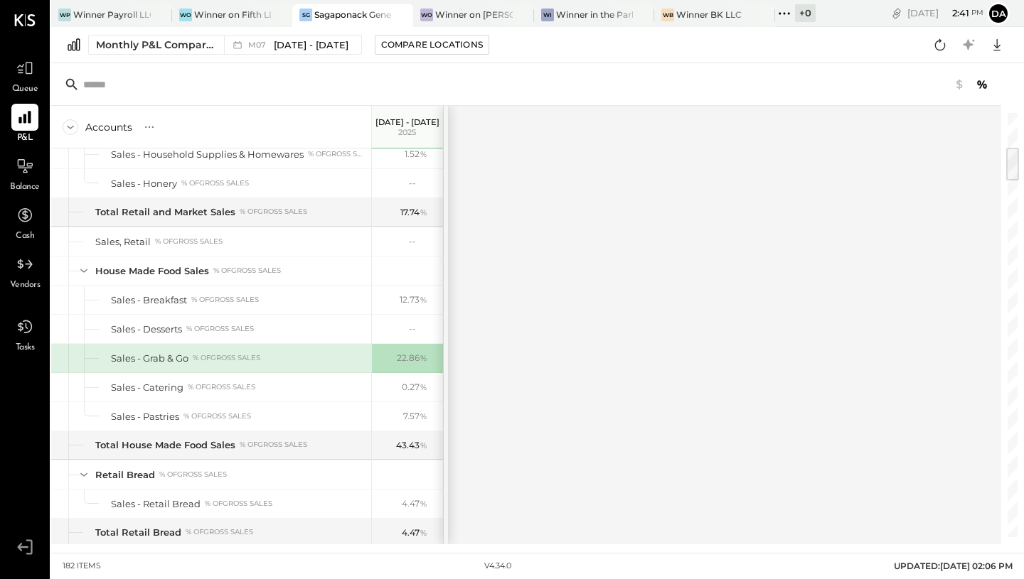
click at [135, 362] on div "Sales - Grab & Go" at bounding box center [149, 359] width 77 height 14
drag, startPoint x: 958, startPoint y: 84, endPoint x: 967, endPoint y: 100, distance: 18.5
click at [958, 83] on icon at bounding box center [958, 84] width 6 height 10
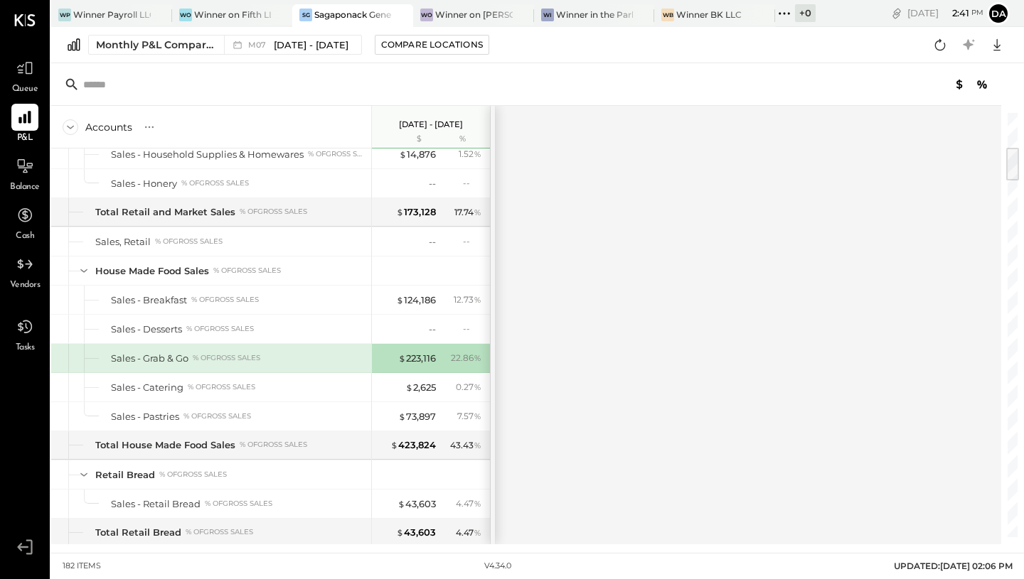
click at [1015, 153] on div at bounding box center [1012, 164] width 13 height 33
click at [314, 358] on div "Sales - Grab & Go % of GROSS SALES" at bounding box center [238, 357] width 254 height 14
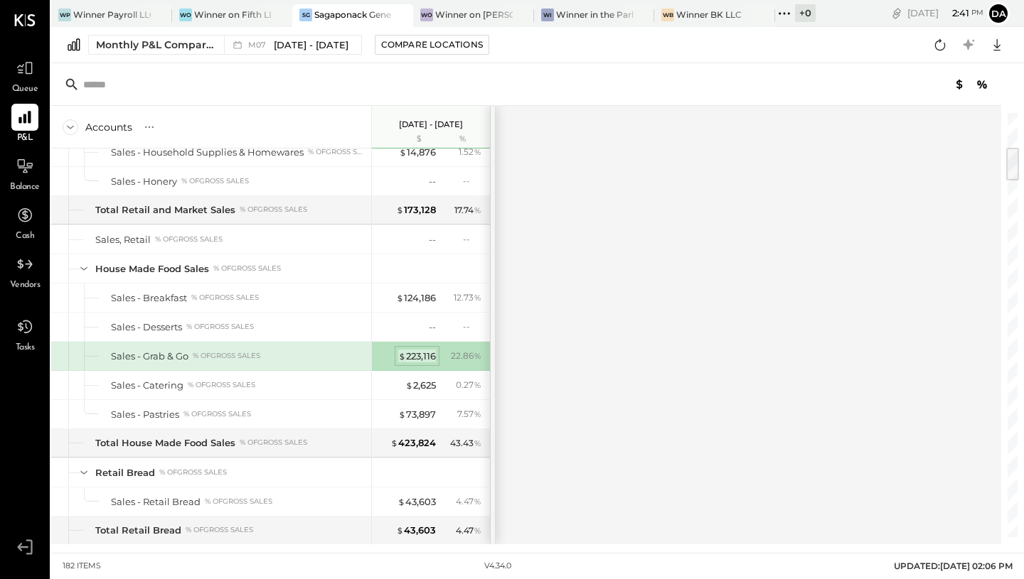
click at [403, 358] on span "$" at bounding box center [402, 355] width 8 height 11
drag, startPoint x: 730, startPoint y: 410, endPoint x: 704, endPoint y: 410, distance: 25.6
click at [729, 410] on div "Accounts S % GL Jul 1 - 31, 2025 $ % SALES Retail and Market Sales % of GROSS S…" at bounding box center [527, 325] width 952 height 439
click at [148, 127] on icon at bounding box center [148, 126] width 1 height 1
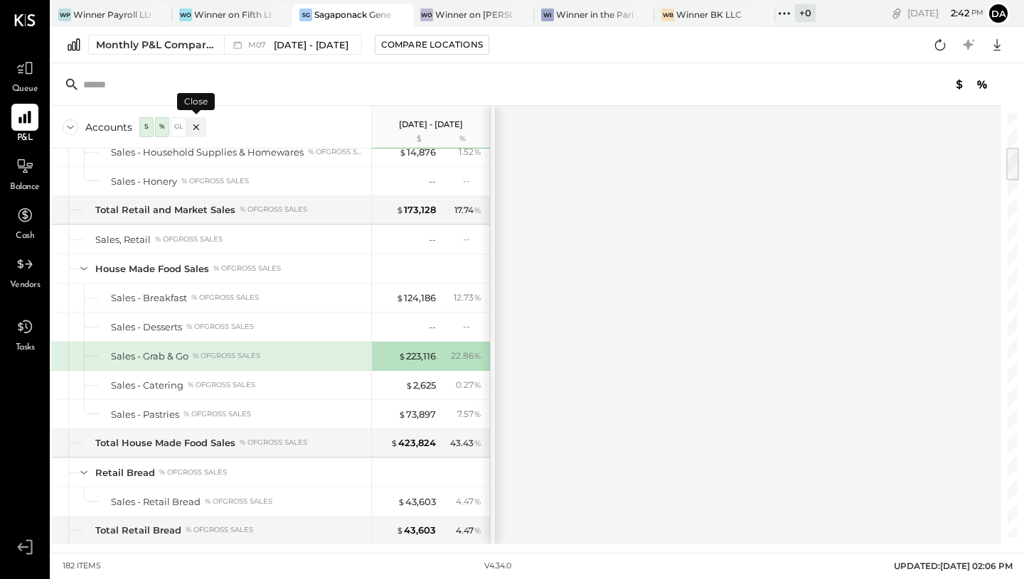
click at [177, 129] on div "GL" at bounding box center [178, 127] width 14 height 12
click at [200, 358] on div "Sales - Grab & Go" at bounding box center [172, 357] width 77 height 14
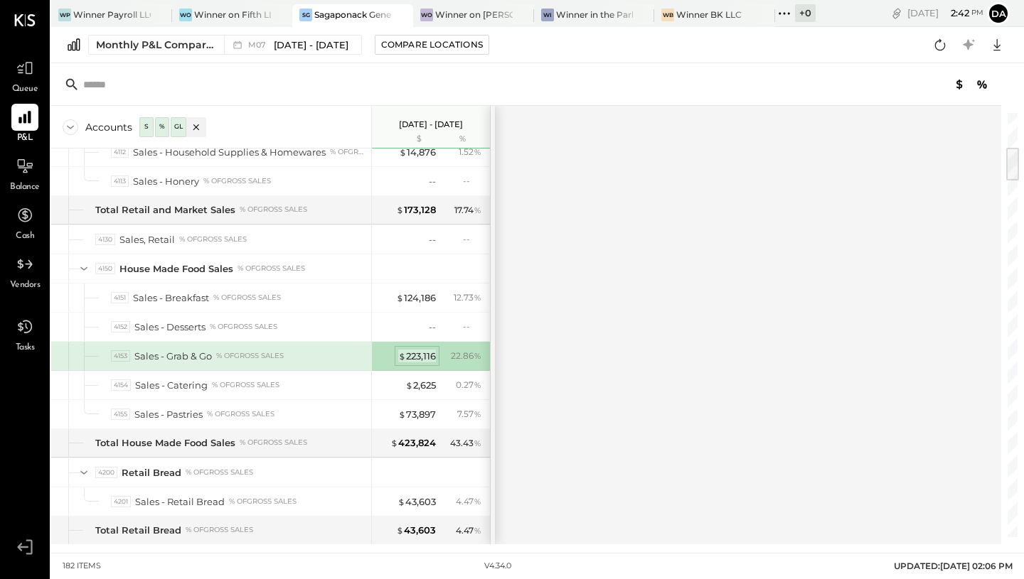
click at [433, 356] on div "$ 223,116" at bounding box center [417, 357] width 38 height 14
click at [959, 85] on icon at bounding box center [958, 84] width 17 height 17
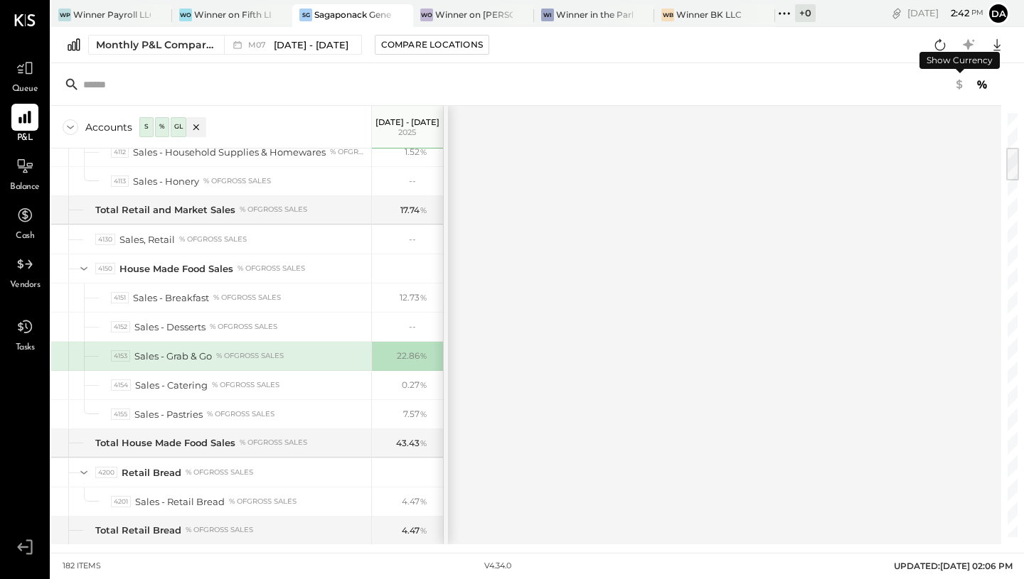
click at [959, 85] on icon at bounding box center [958, 84] width 17 height 17
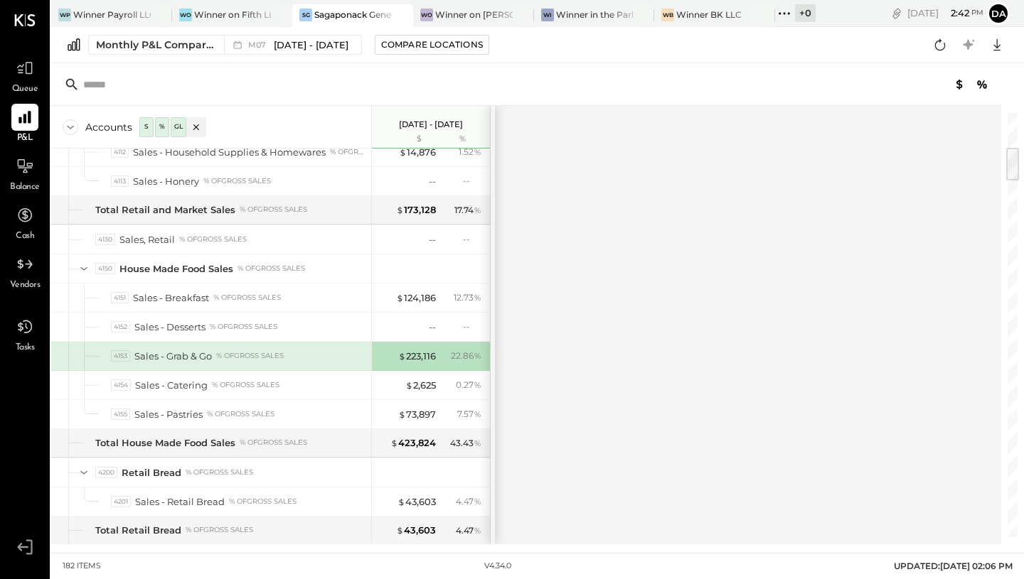
click at [985, 84] on icon at bounding box center [981, 84] width 9 height 9
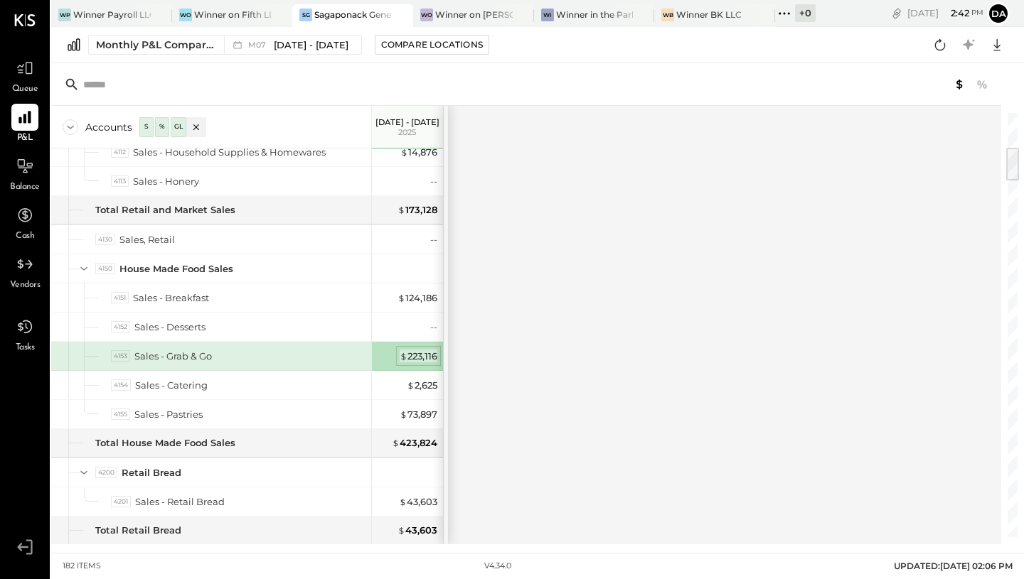
click at [399, 351] on span "$" at bounding box center [403, 355] width 8 height 11
click at [434, 326] on div "--" at bounding box center [433, 328] width 7 height 14
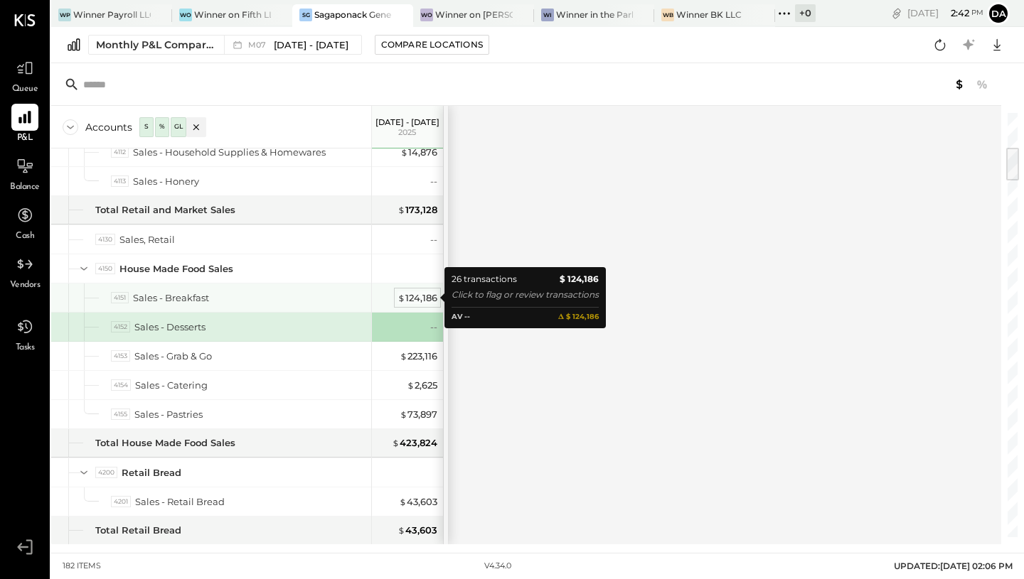
click at [427, 298] on div "$ 124,186" at bounding box center [417, 298] width 40 height 14
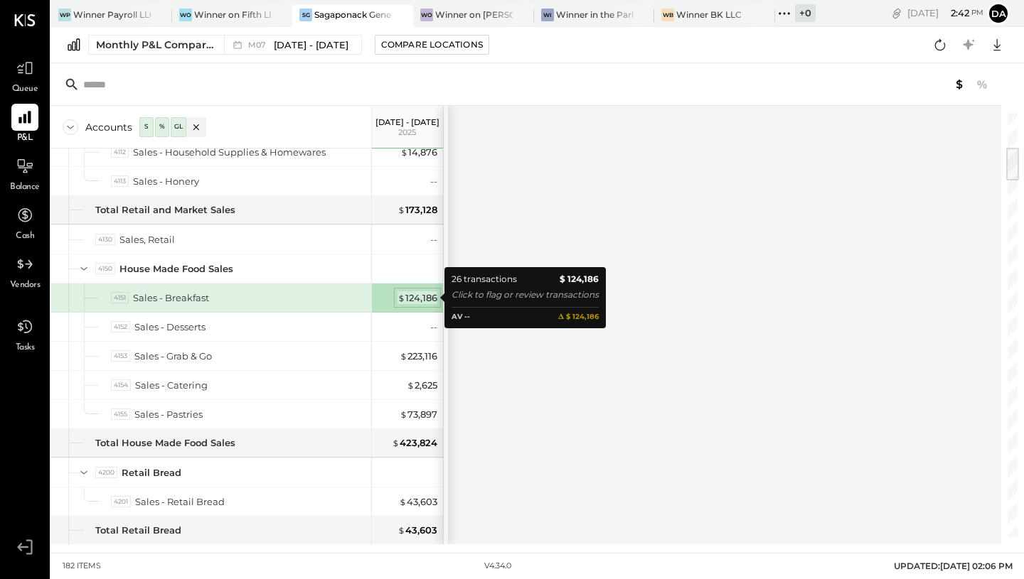
click at [400, 296] on span "$" at bounding box center [401, 297] width 8 height 11
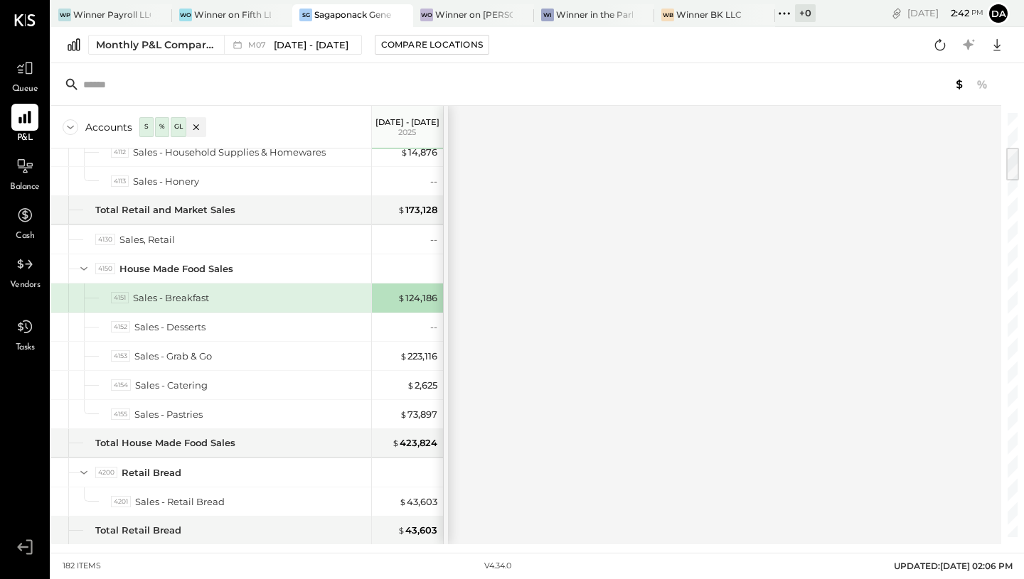
click at [360, 301] on div "4151 Sales - Breakfast" at bounding box center [238, 298] width 254 height 14
click at [198, 127] on icon at bounding box center [196, 127] width 14 height 14
click at [73, 131] on icon at bounding box center [71, 127] width 16 height 16
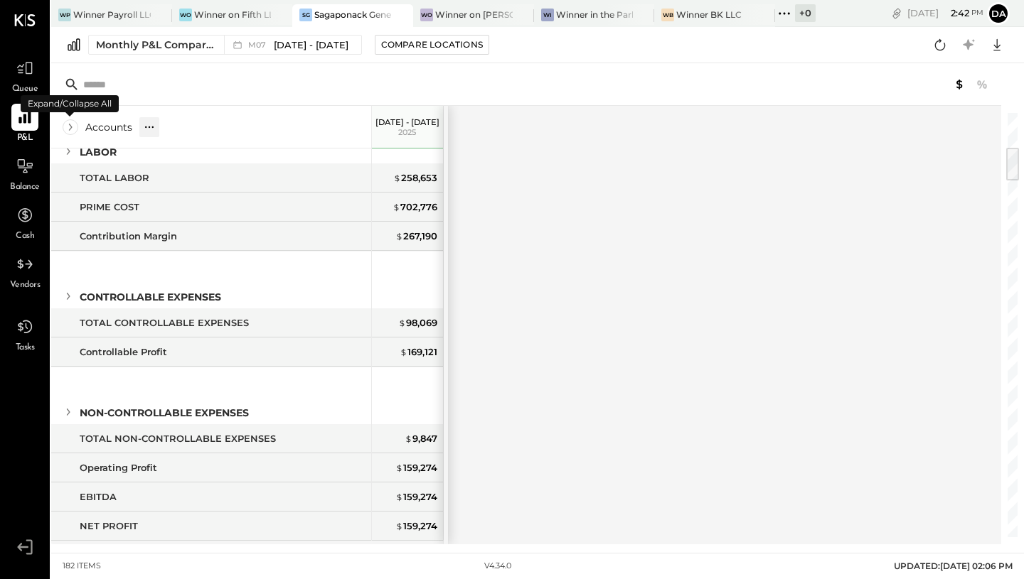
click at [73, 130] on icon at bounding box center [71, 127] width 16 height 16
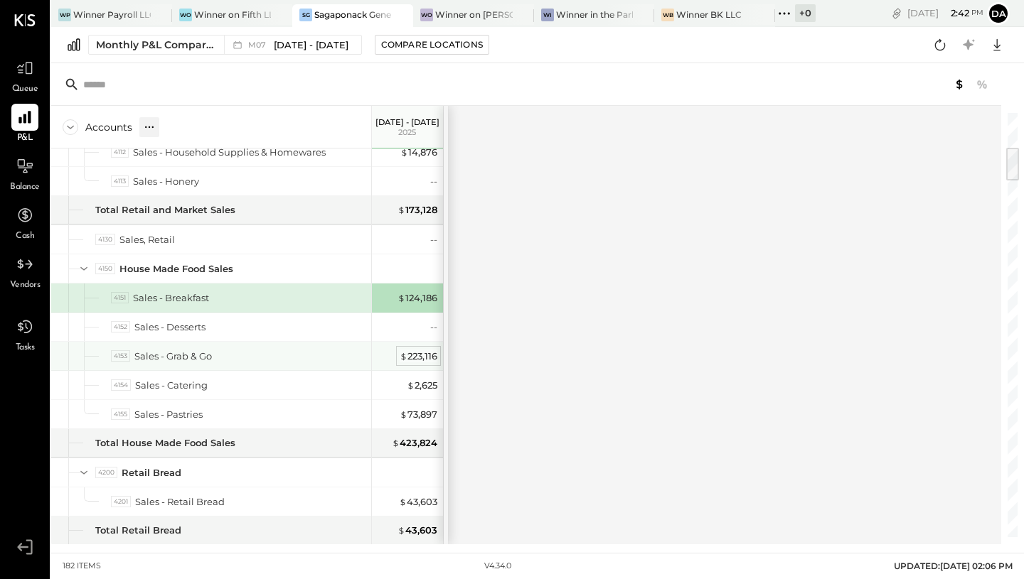
click at [417, 357] on div "$ 223,116" at bounding box center [418, 357] width 38 height 14
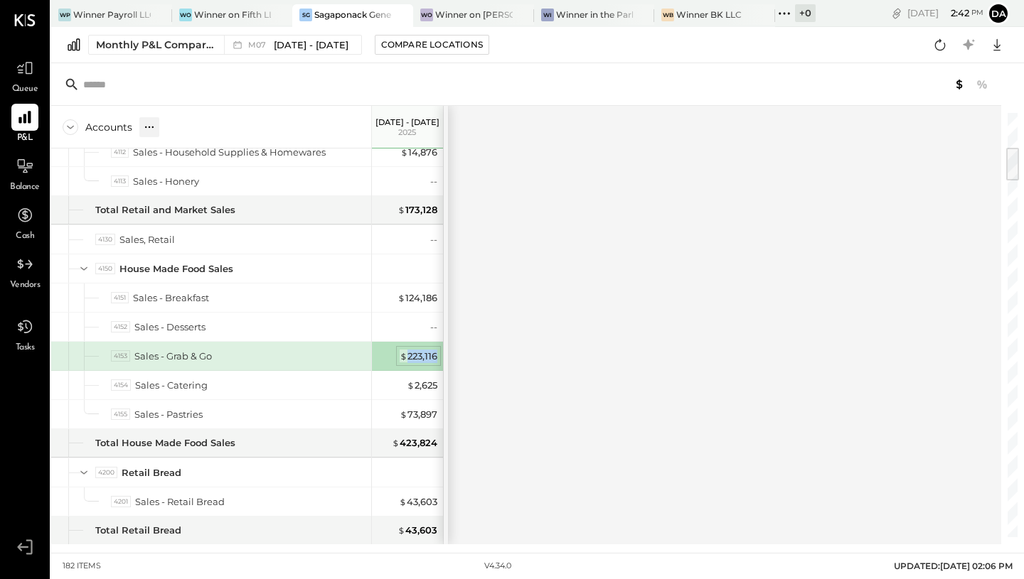
click at [417, 357] on div "$ 223,116" at bounding box center [418, 357] width 38 height 14
click at [344, 361] on div "4153 Sales - Grab & Go" at bounding box center [238, 357] width 254 height 14
click at [119, 357] on div "4153" at bounding box center [120, 356] width 19 height 12
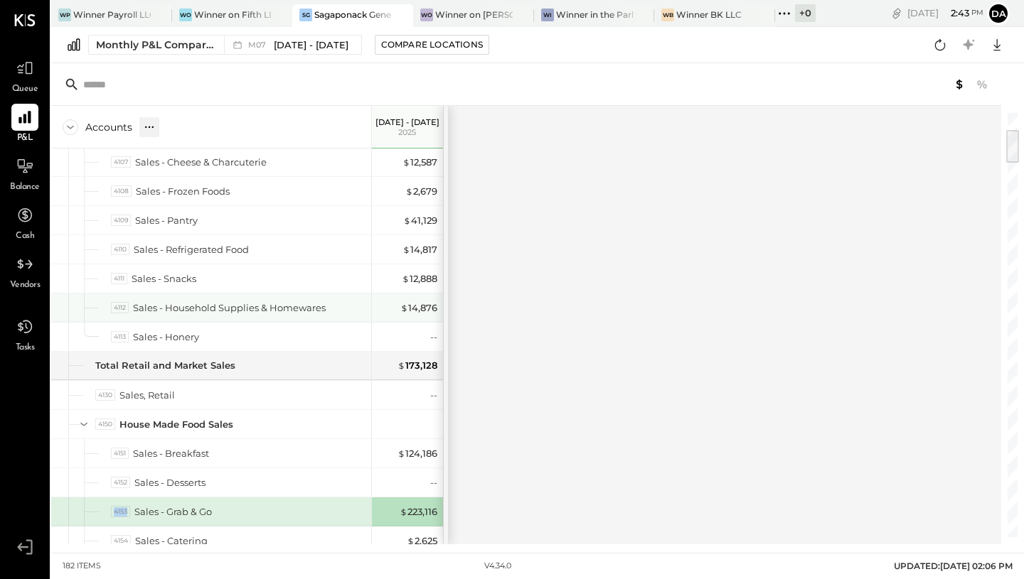
scroll to position [132, 0]
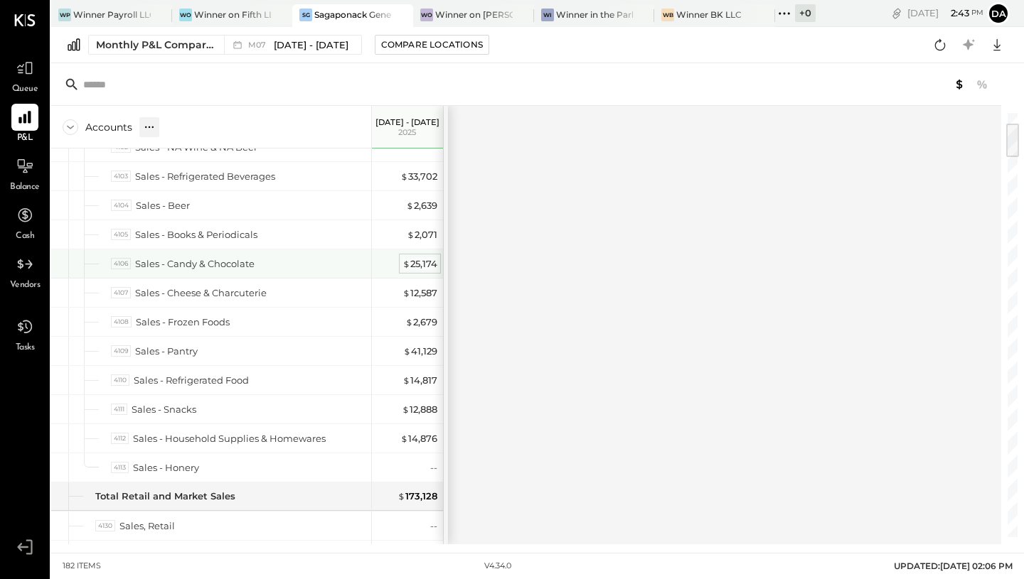
click at [429, 269] on div "$ 25,174" at bounding box center [419, 264] width 35 height 14
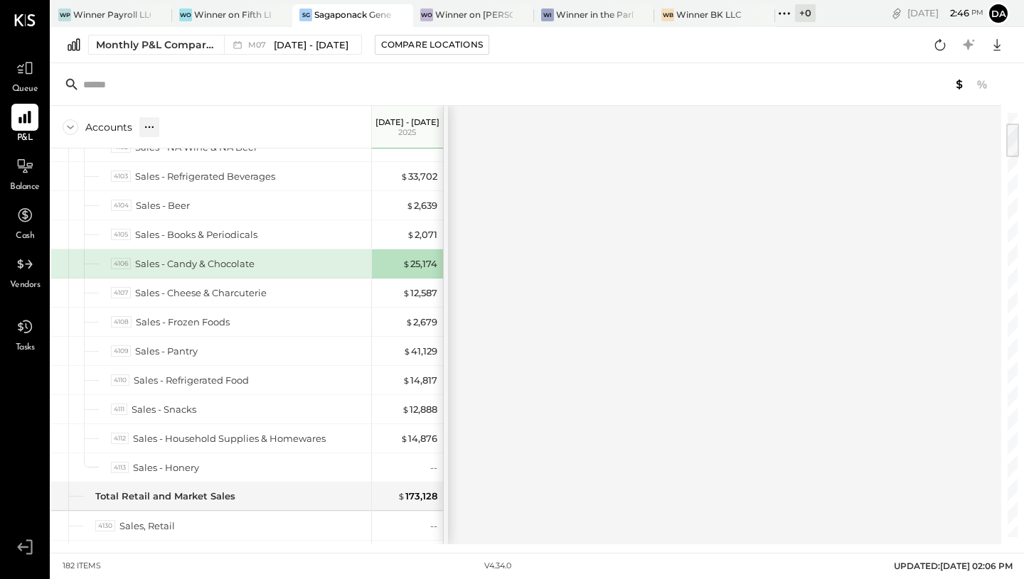
click at [419, 270] on div "$ 25,174" at bounding box center [408, 264] width 57 height 28
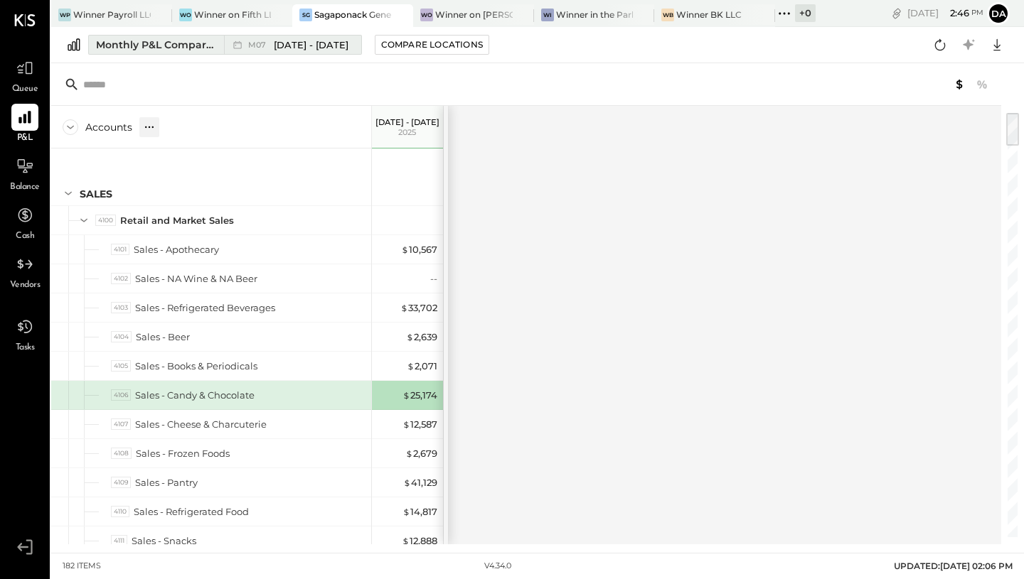
click at [304, 41] on span "Jul 1 - 31, 2025" at bounding box center [311, 45] width 75 height 14
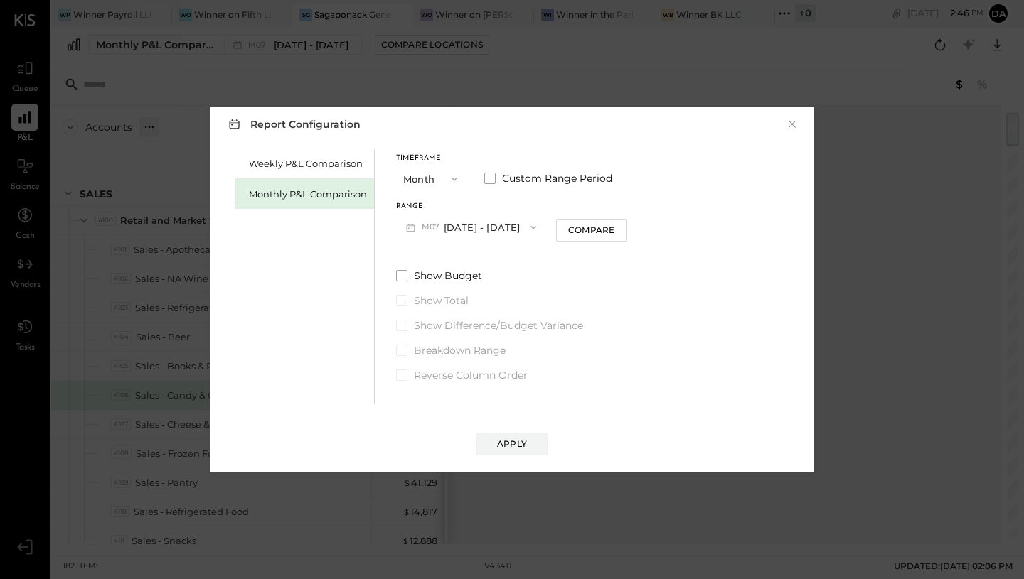
click at [482, 226] on button "M07 Jul 1 - 31, 2025" at bounding box center [471, 227] width 150 height 26
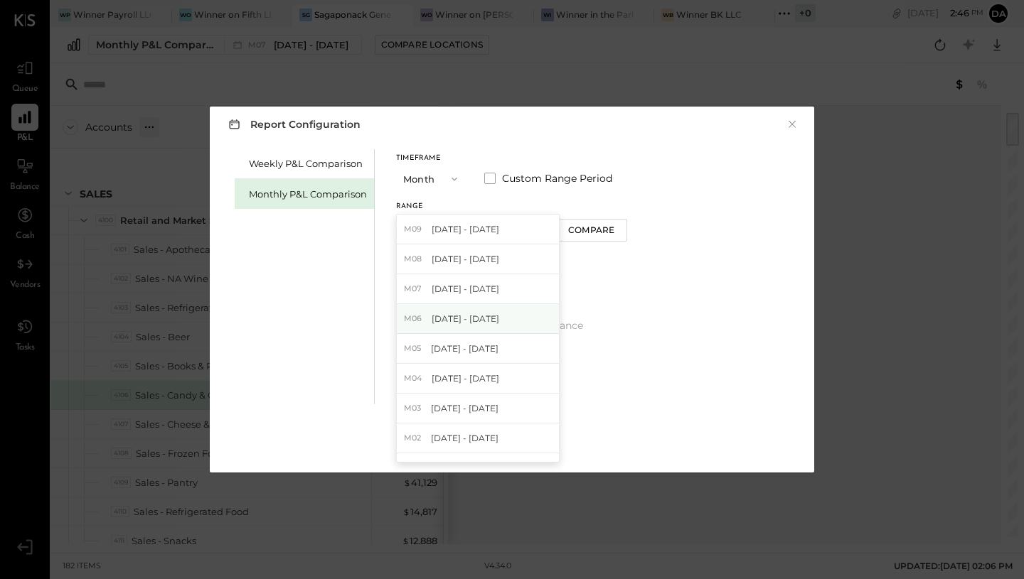
click at [467, 321] on span "Jun 1 - 30, 2025" at bounding box center [465, 319] width 68 height 12
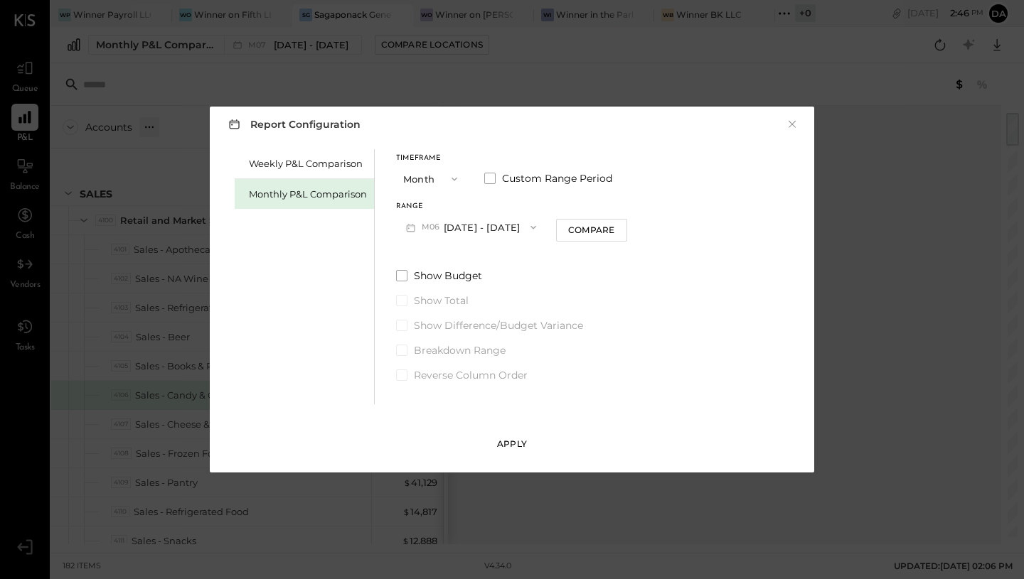
click at [522, 449] on div "Apply" at bounding box center [512, 444] width 30 height 12
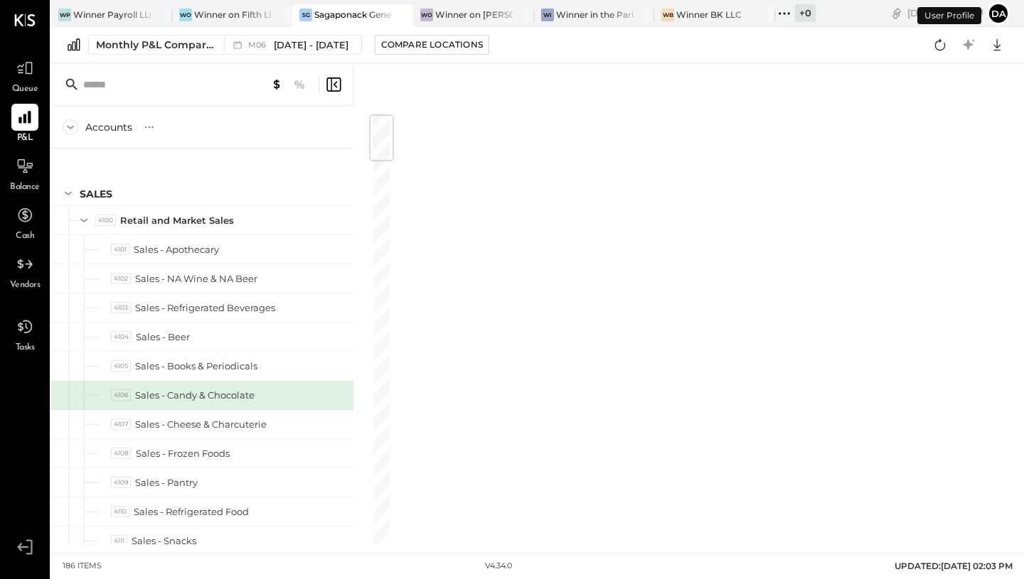
scroll to position [34, 0]
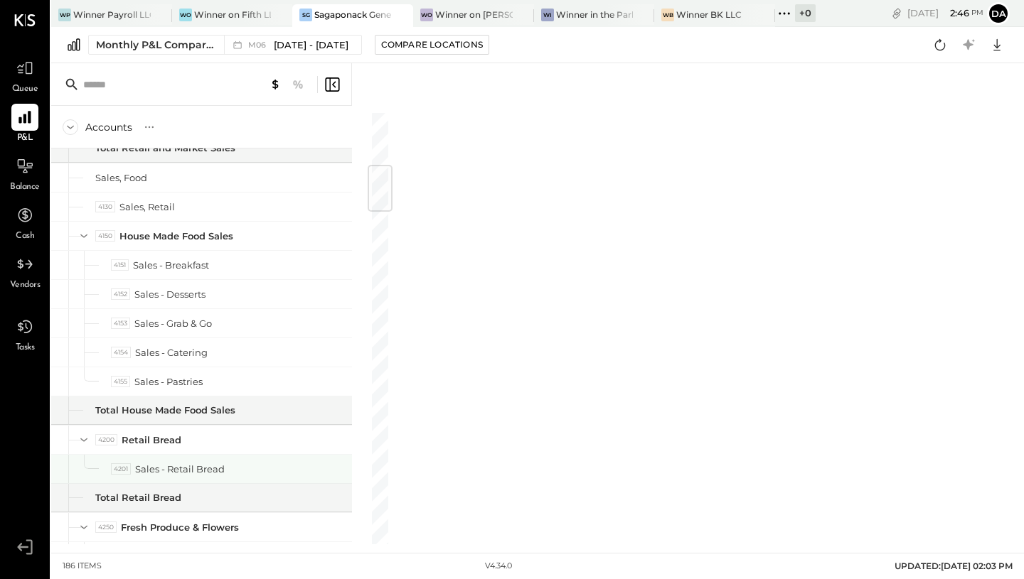
scroll to position [458, 0]
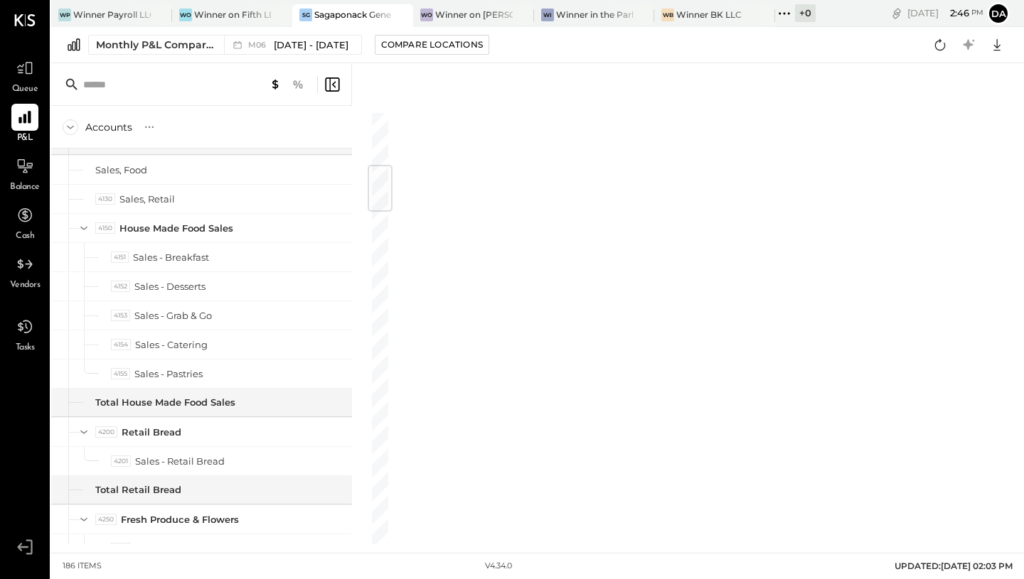
click at [299, 87] on icon at bounding box center [297, 84] width 9 height 9
